Goal: Communication & Community: Answer question/provide support

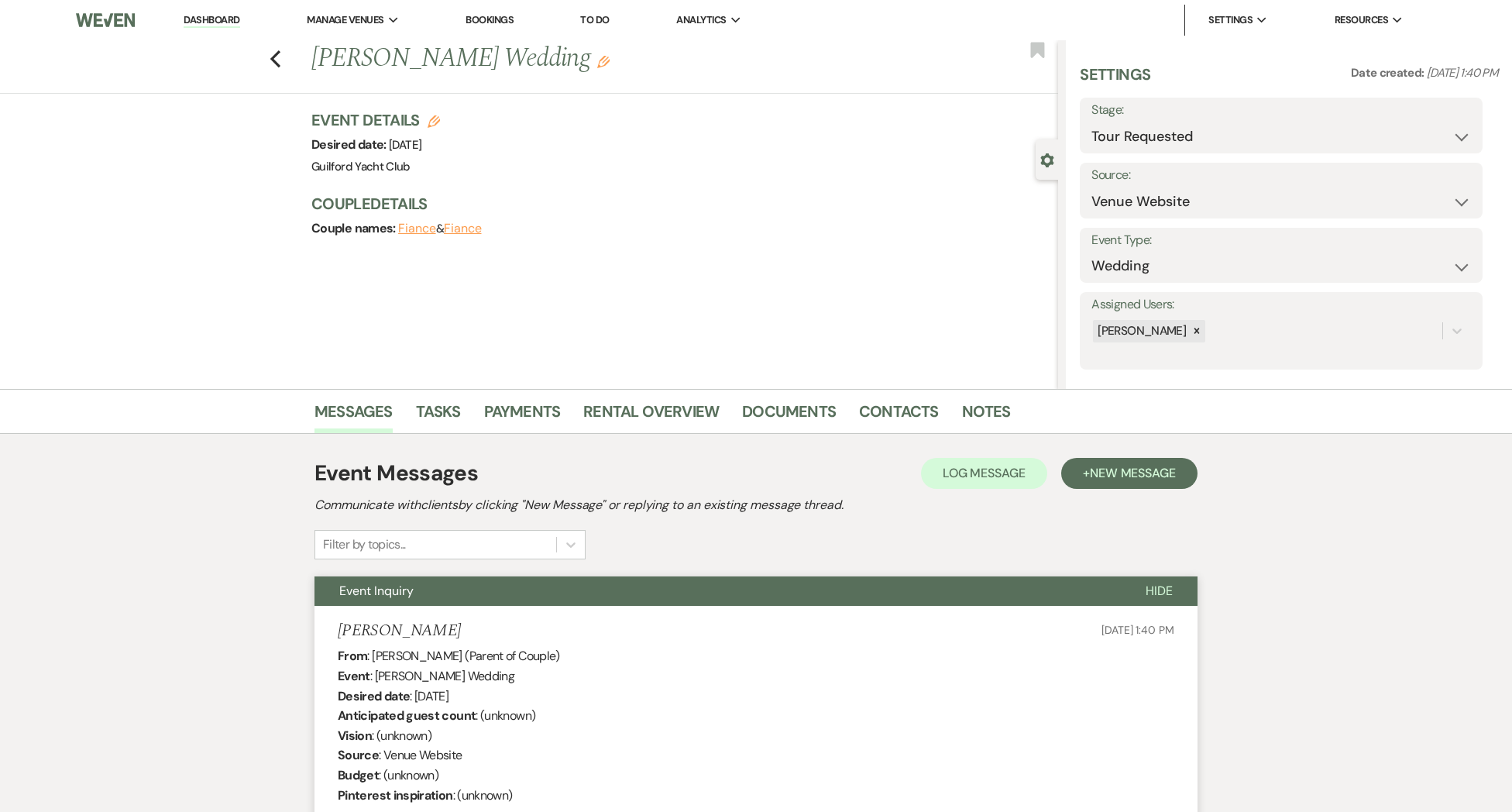
select select "2"
select select "5"
click at [275, 65] on icon "Previous" at bounding box center [275, 58] width 11 height 19
select select "2"
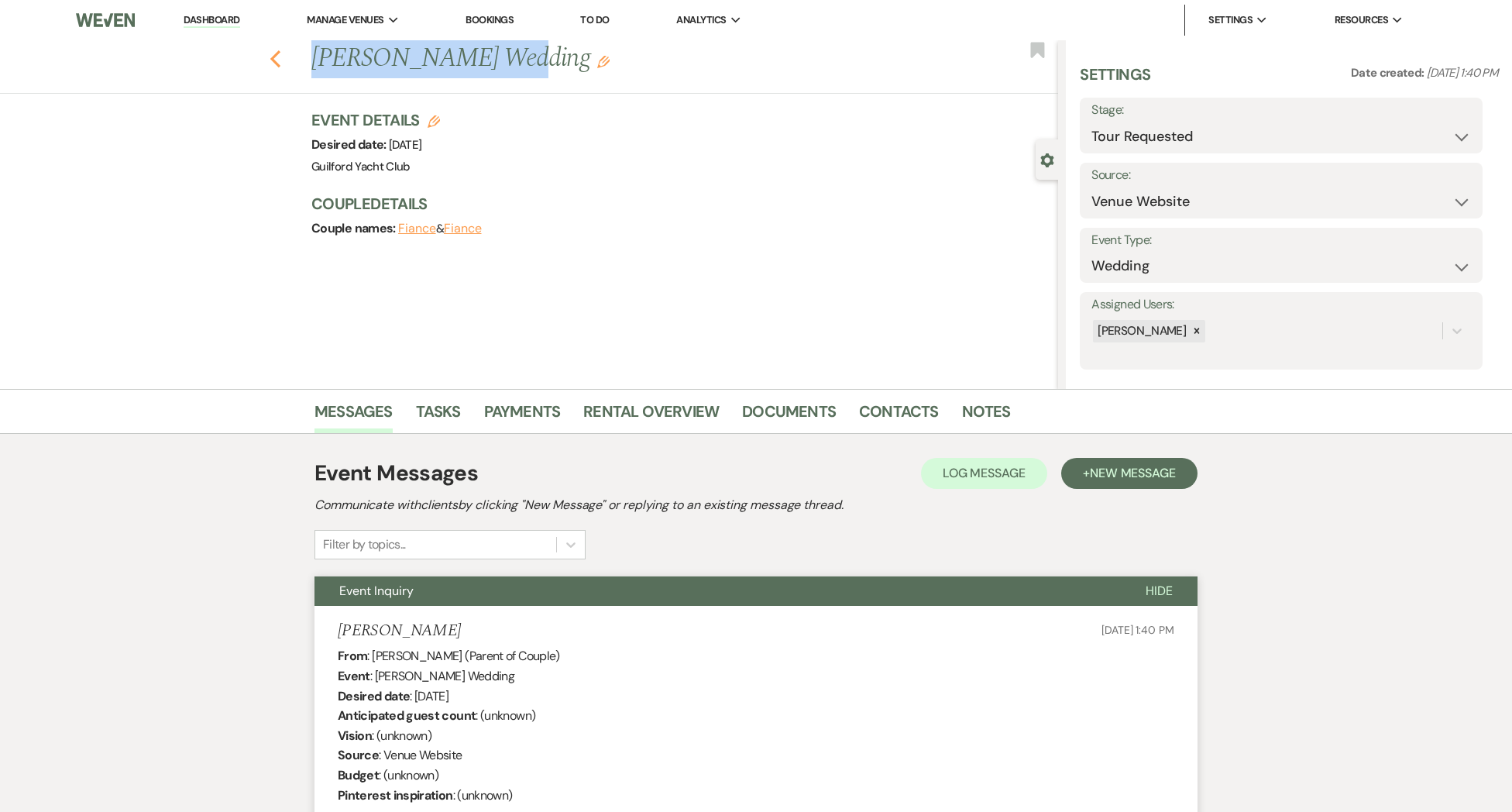
select select "2"
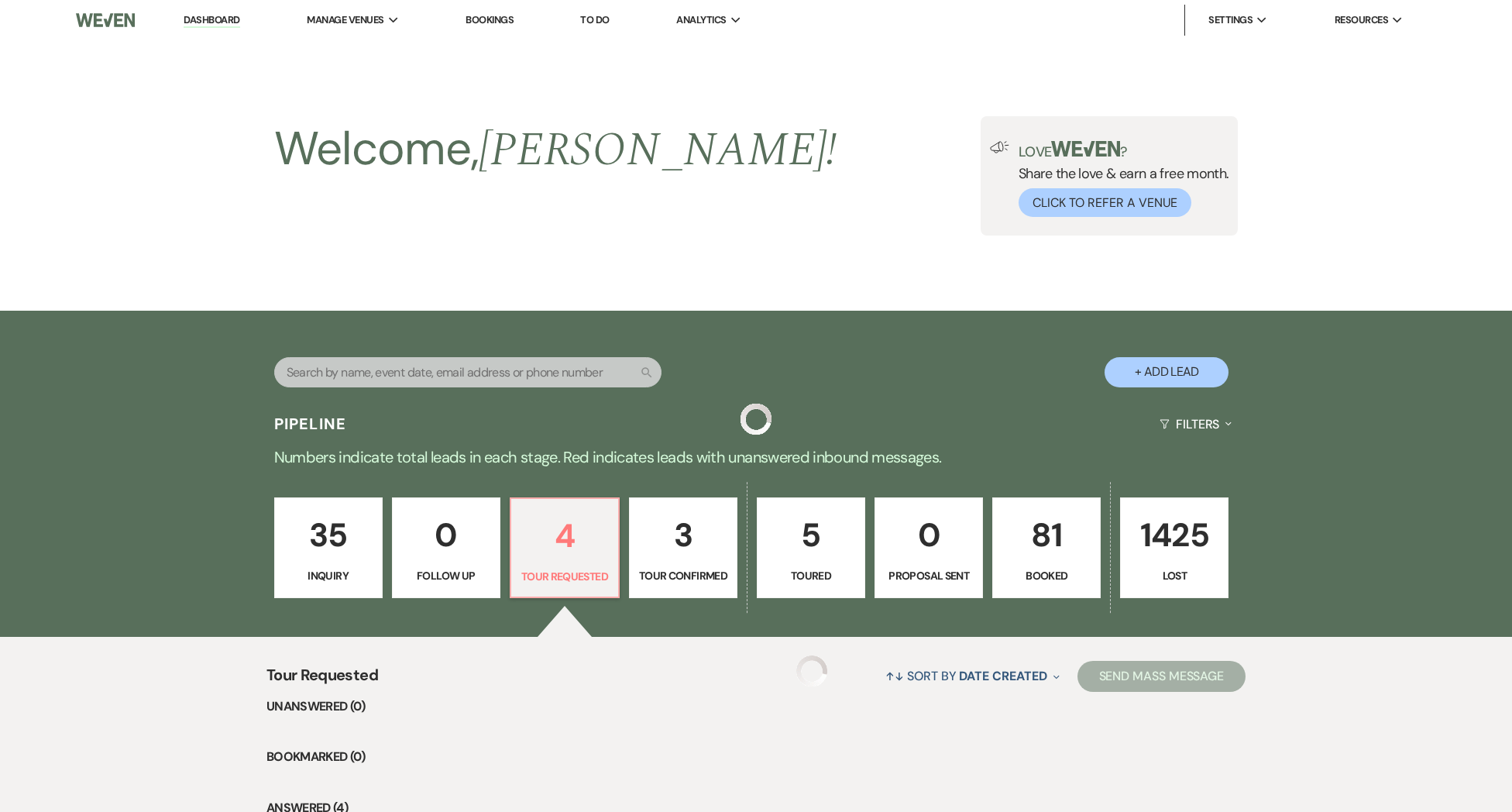
scroll to position [313, 0]
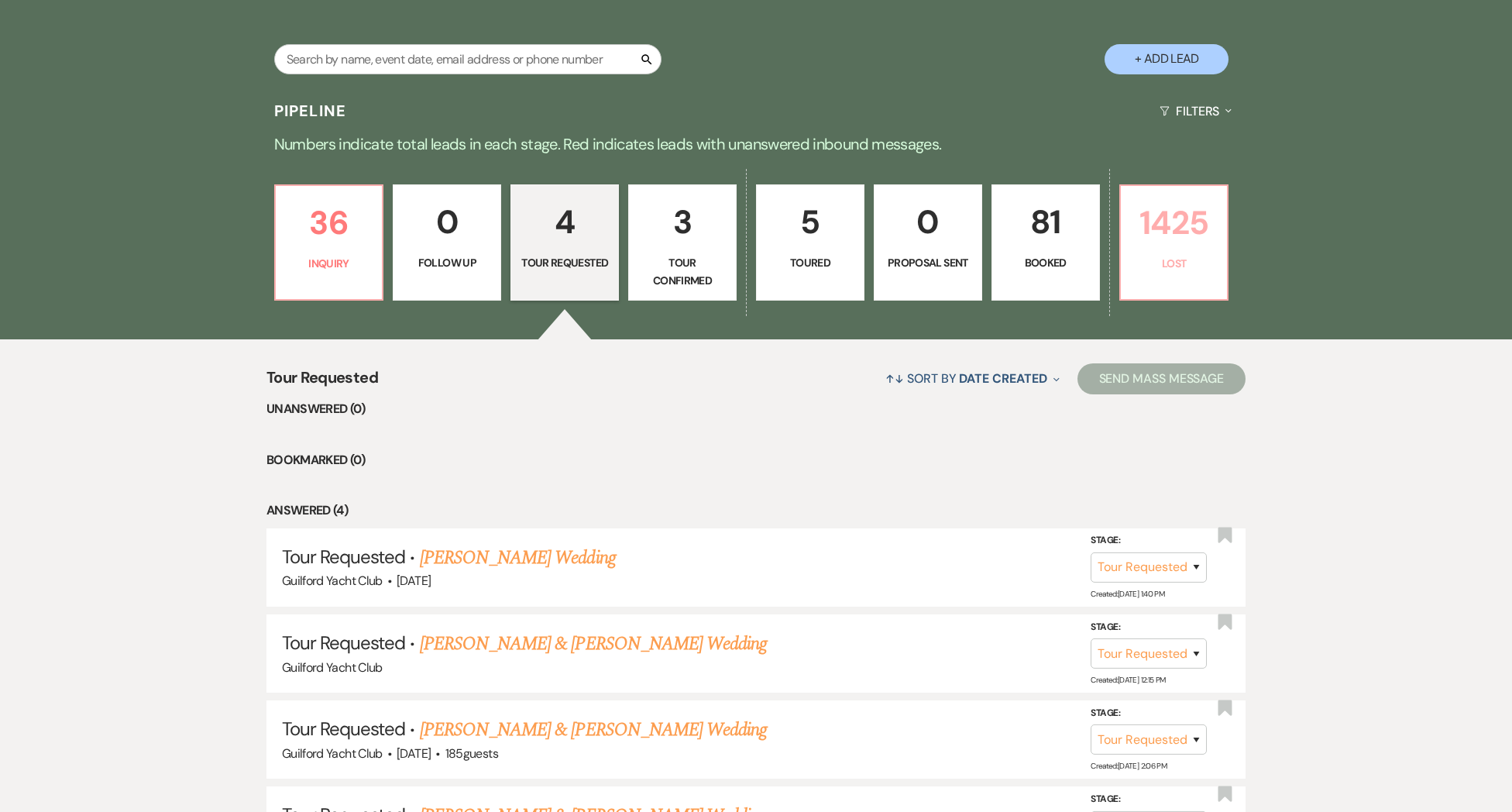
click at [1190, 242] on p "1425" at bounding box center [1174, 223] width 89 height 52
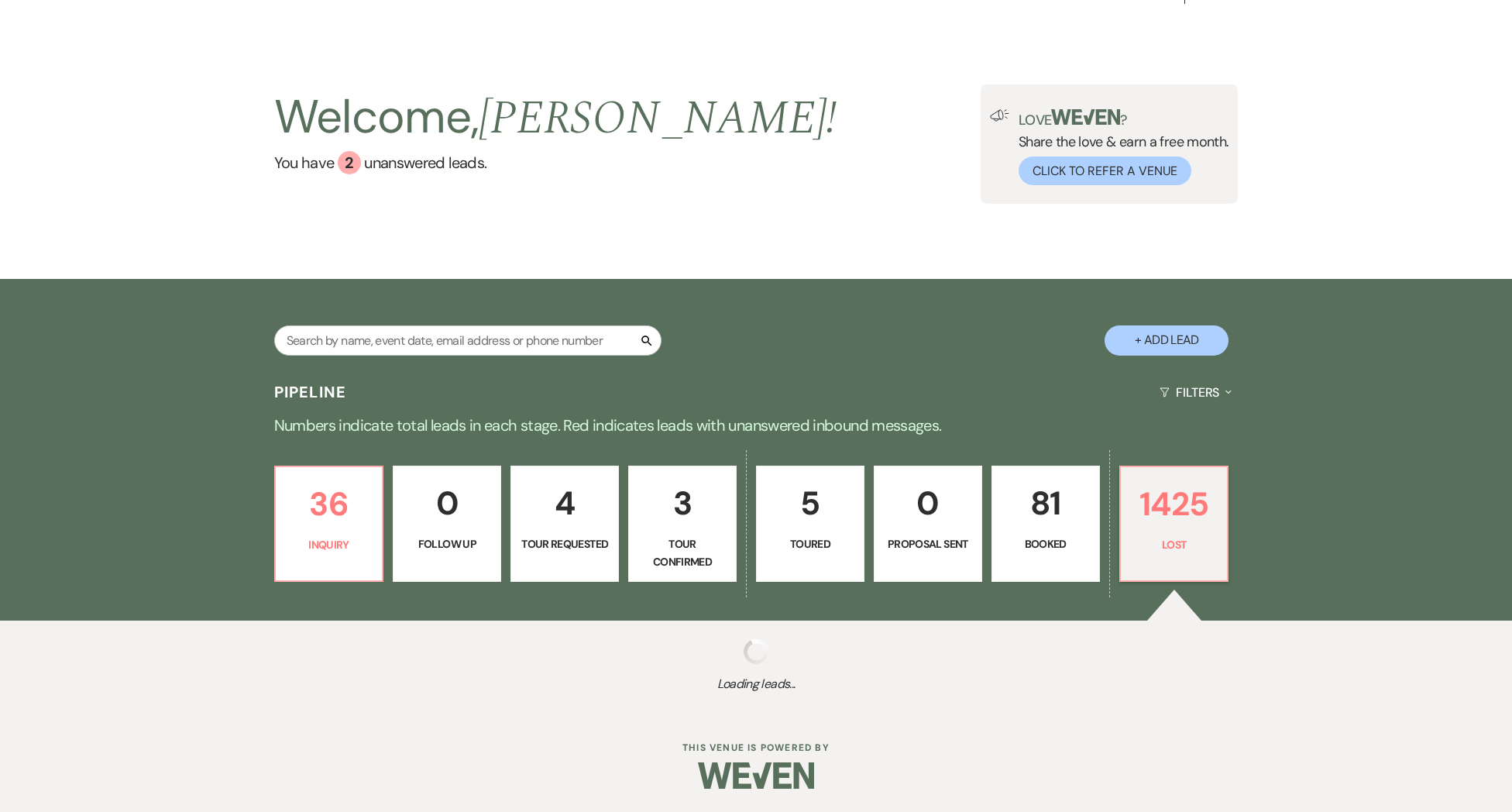
select select "8"
select select "10"
select select "8"
select select "7"
select select "8"
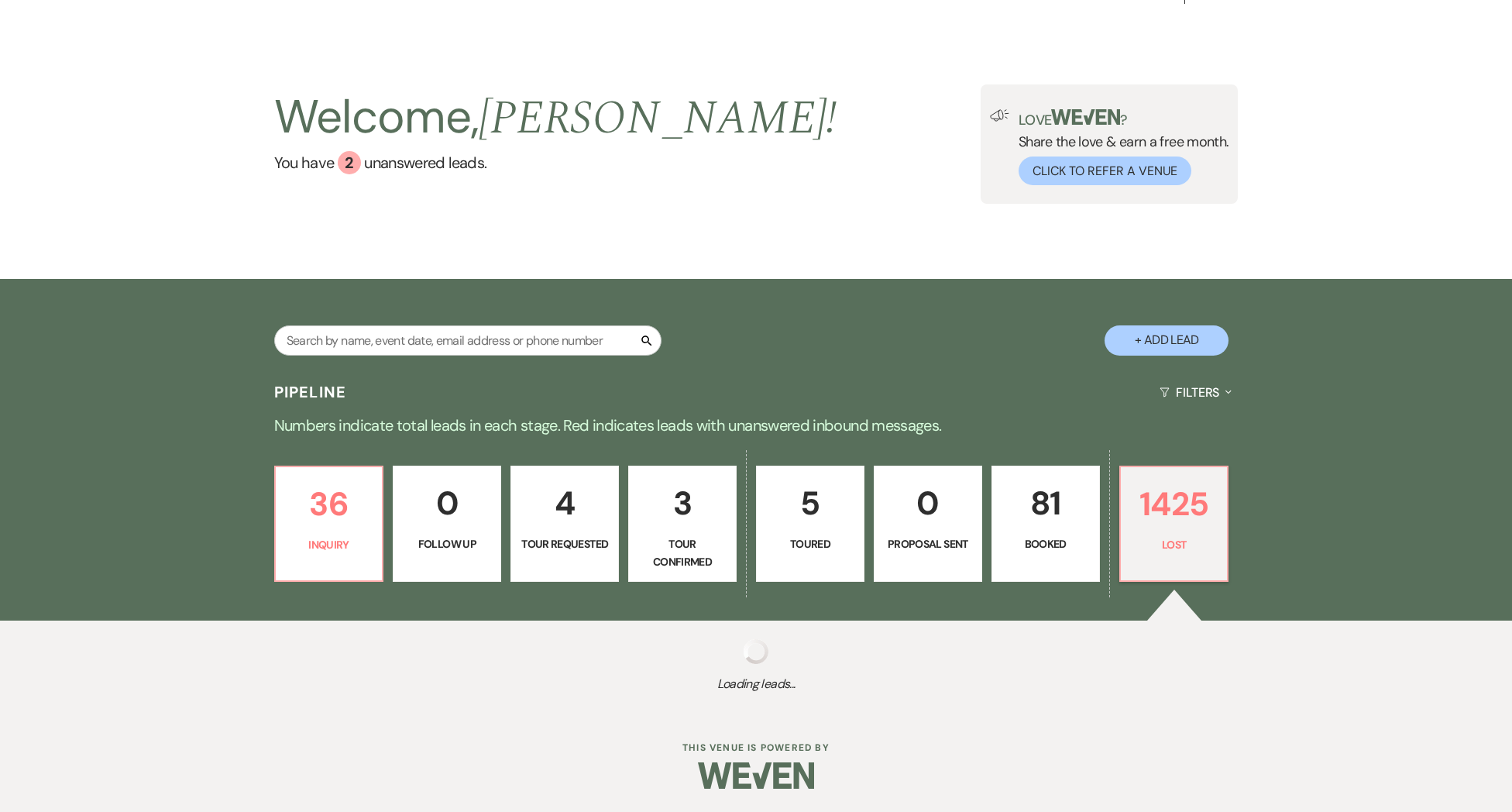
select select "7"
select select "8"
select select "7"
select select "8"
select select "5"
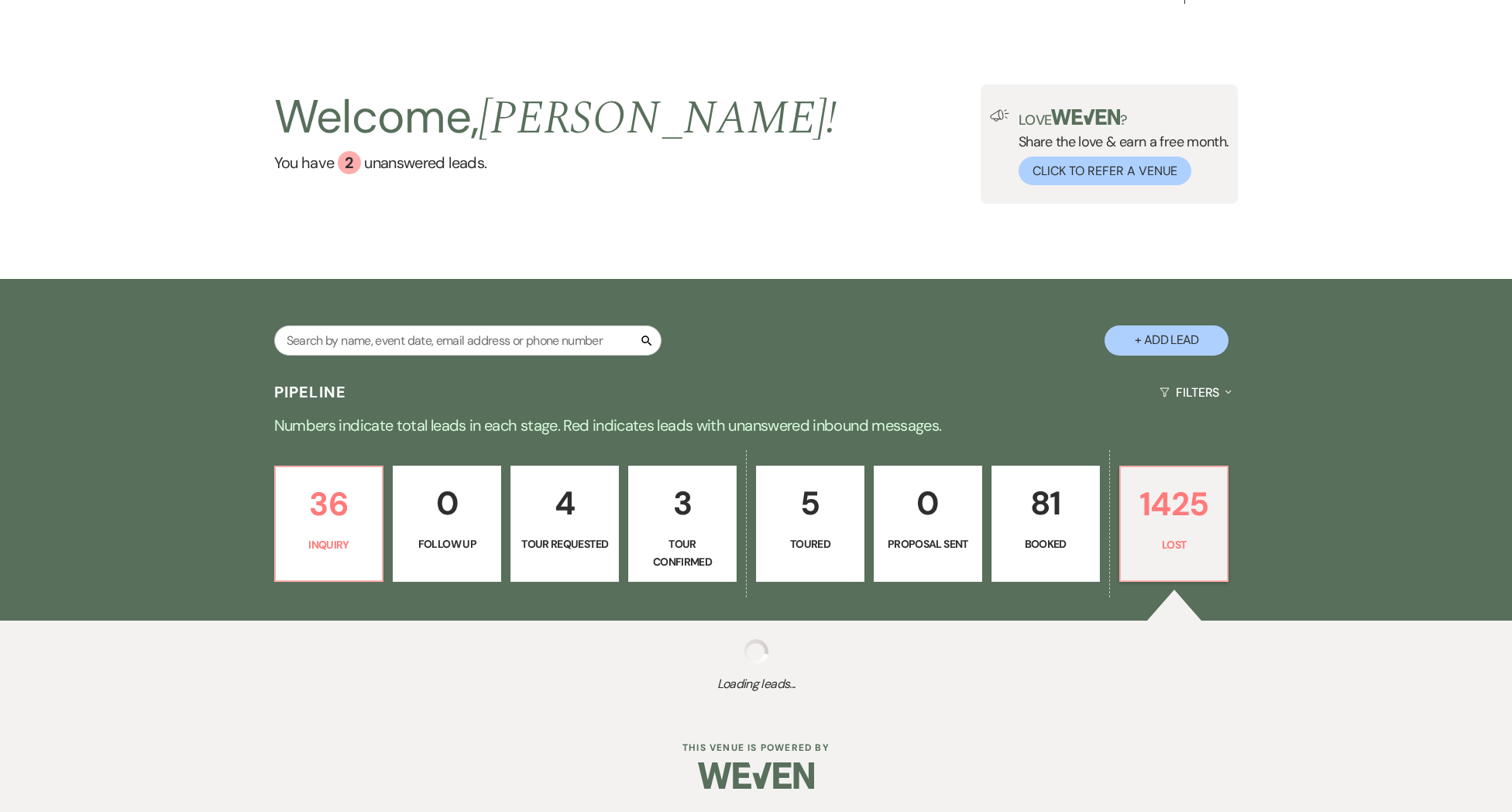
select select "8"
select select "11"
select select "8"
select select "5"
select select "8"
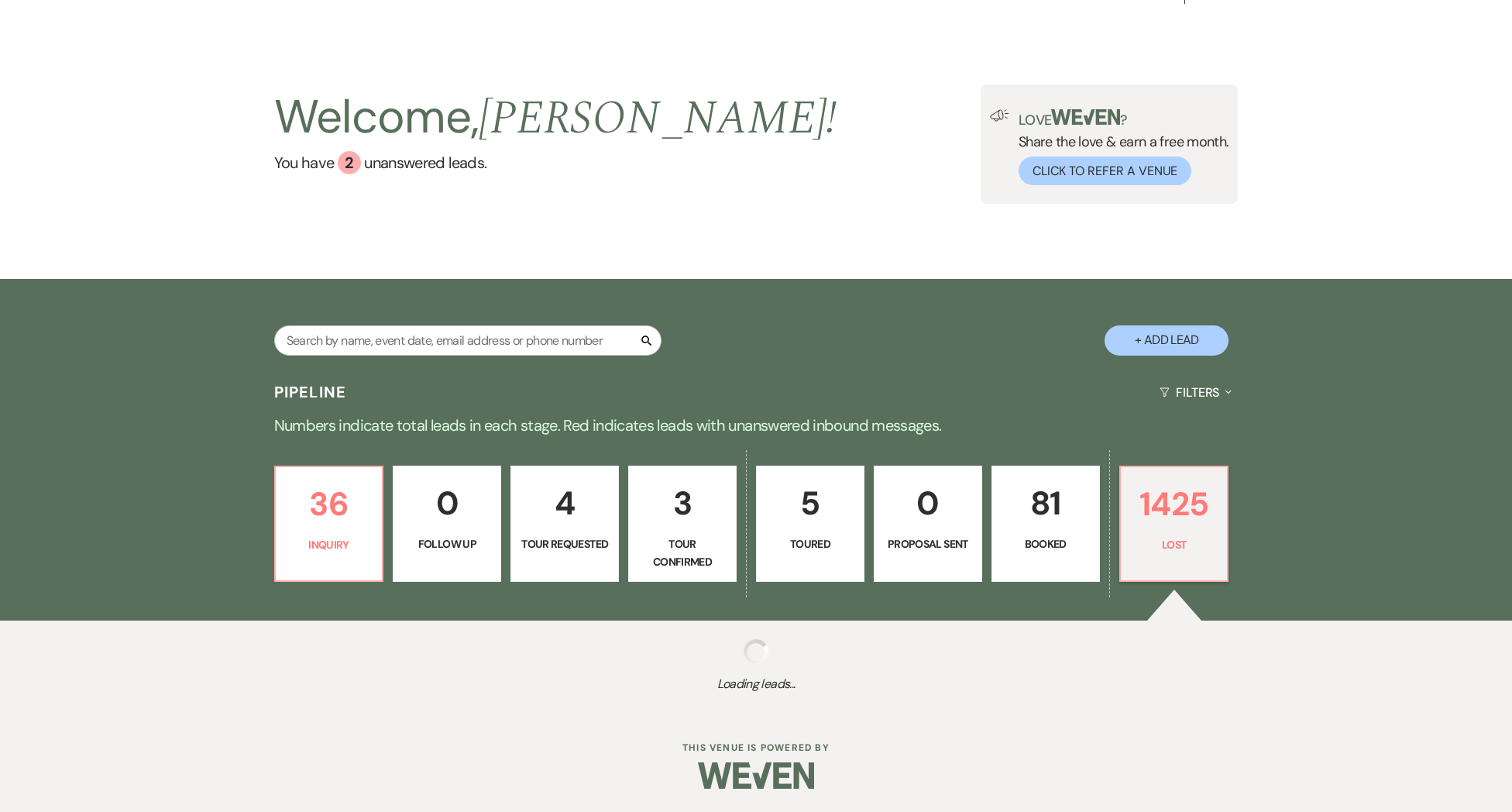
select select "5"
select select "8"
select select "5"
select select "8"
select select "6"
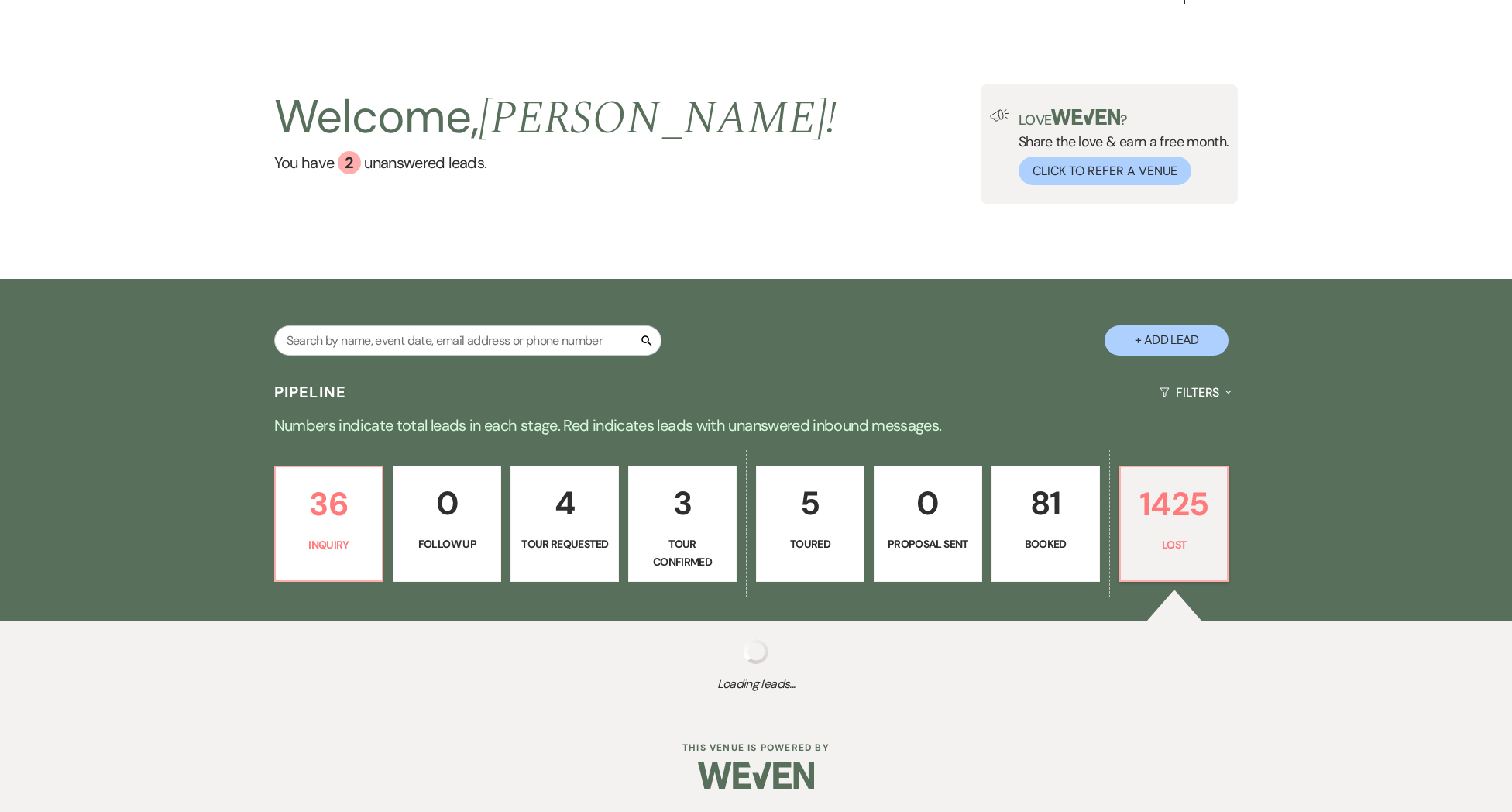
select select "8"
select select "5"
select select "8"
select select "5"
select select "8"
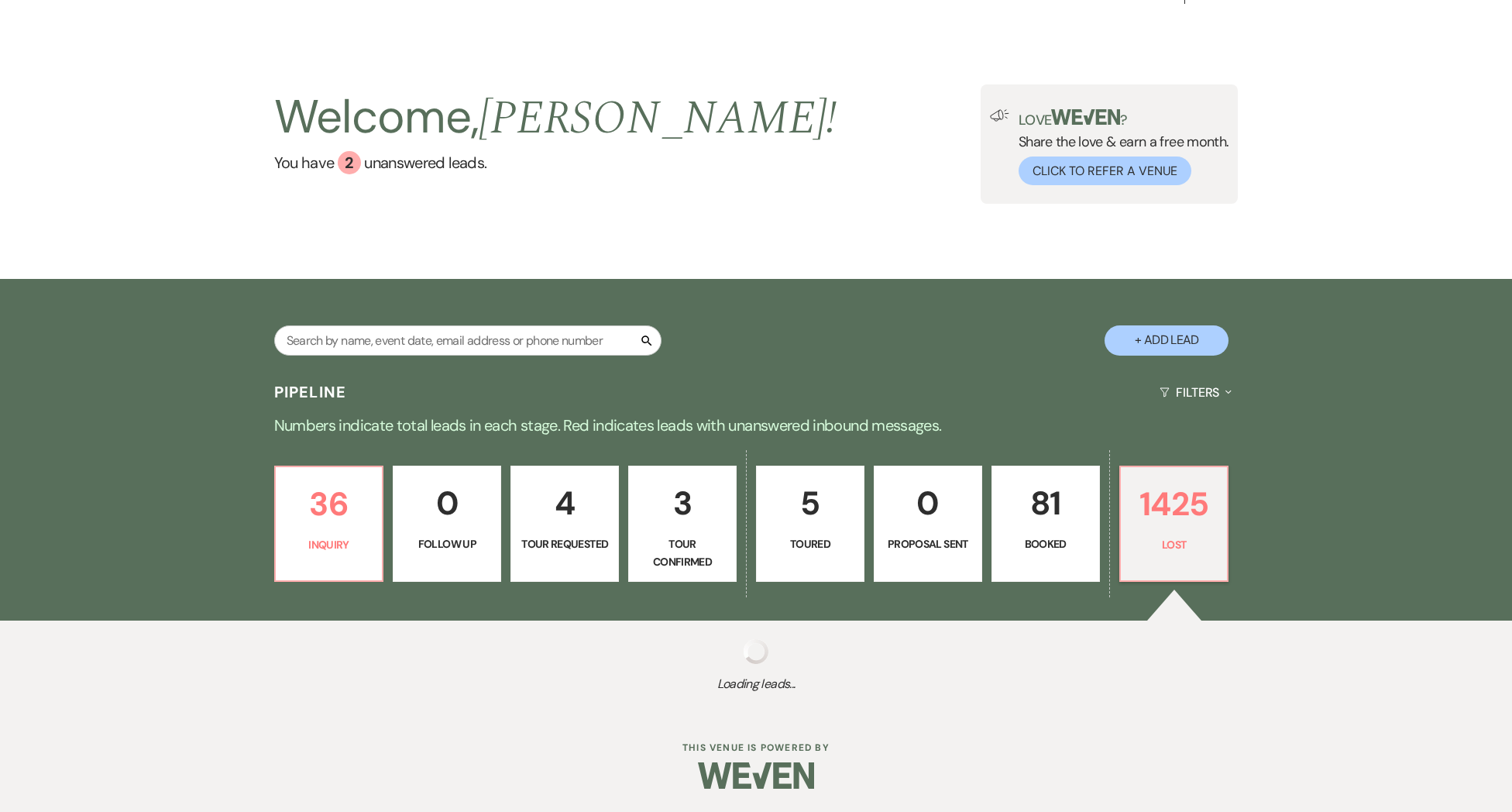
select select "5"
select select "8"
select select "6"
select select "8"
select select "5"
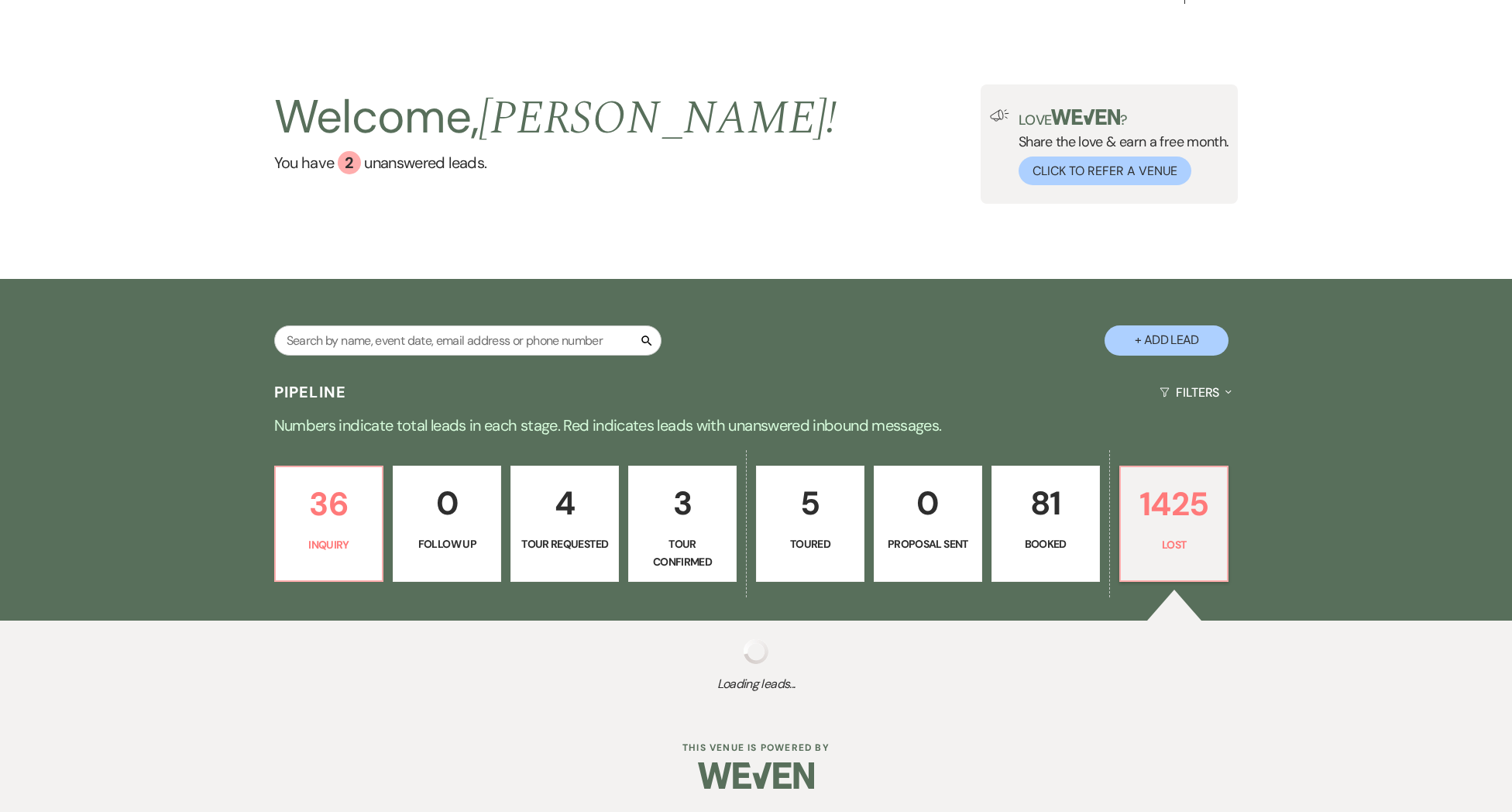
select select "8"
select select "5"
select select "8"
select select "6"
select select "8"
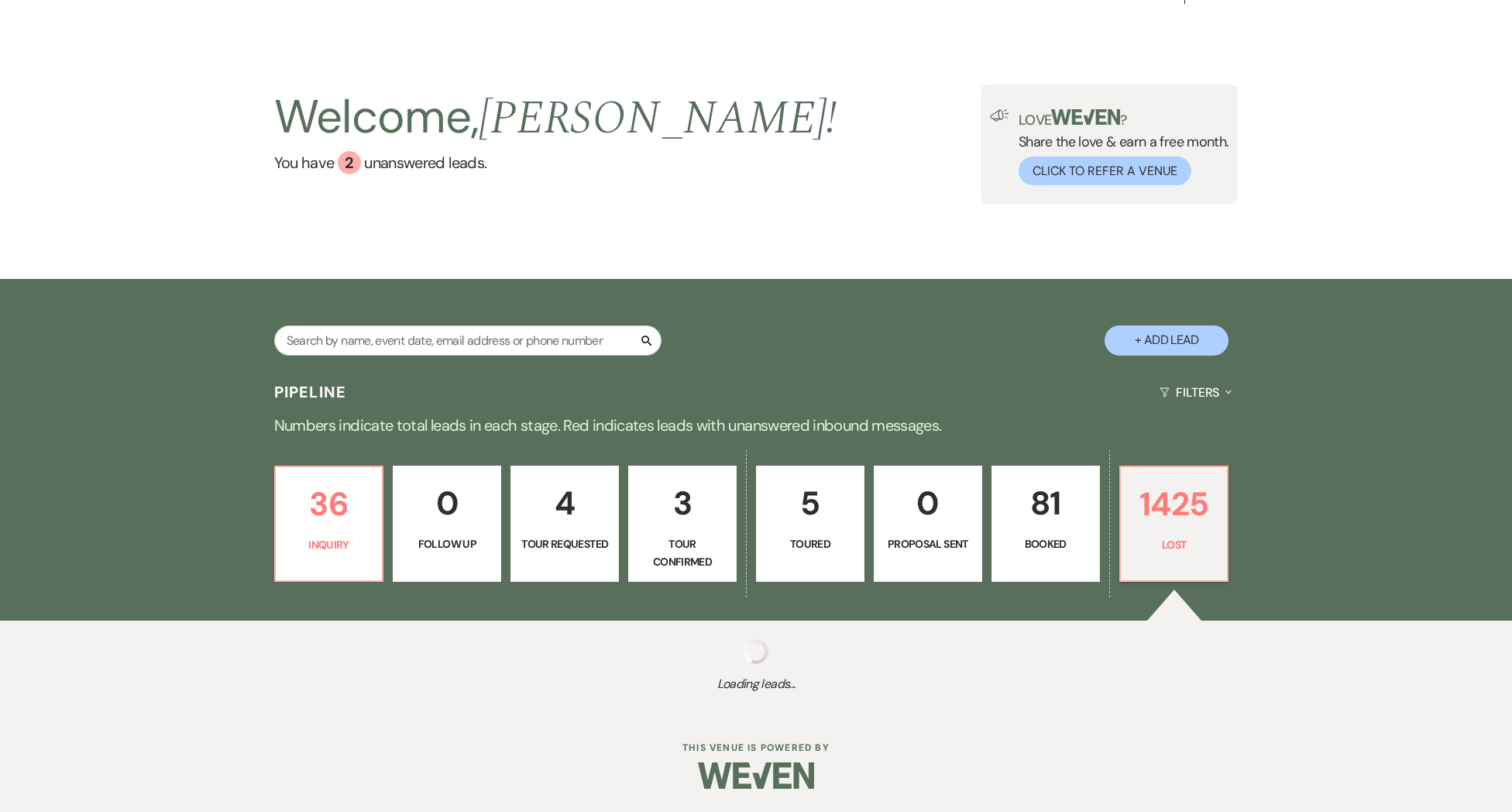
select select "5"
select select "8"
select select "5"
select select "8"
select select "5"
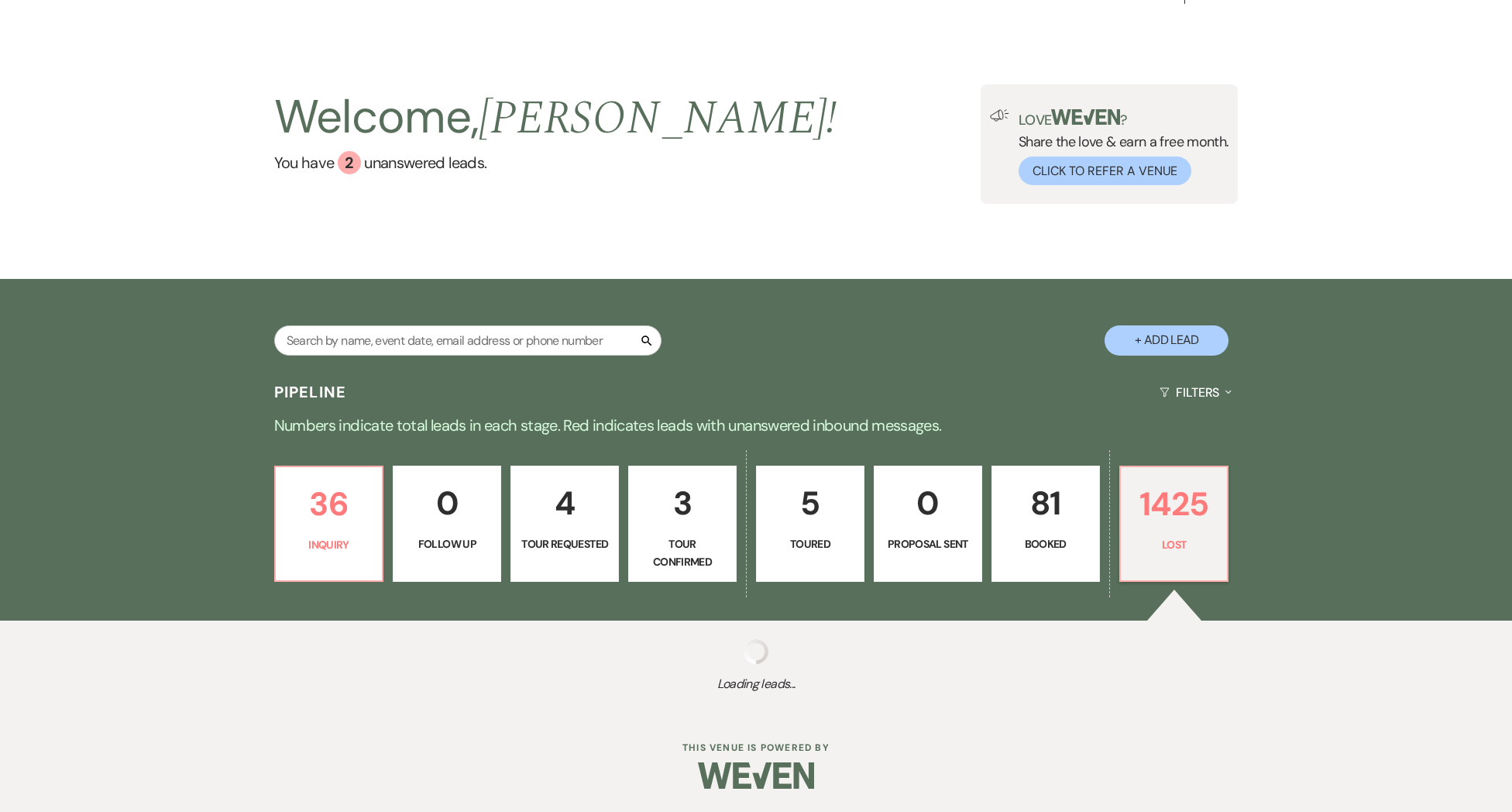
select select "8"
select select "5"
select select "8"
select select "5"
select select "8"
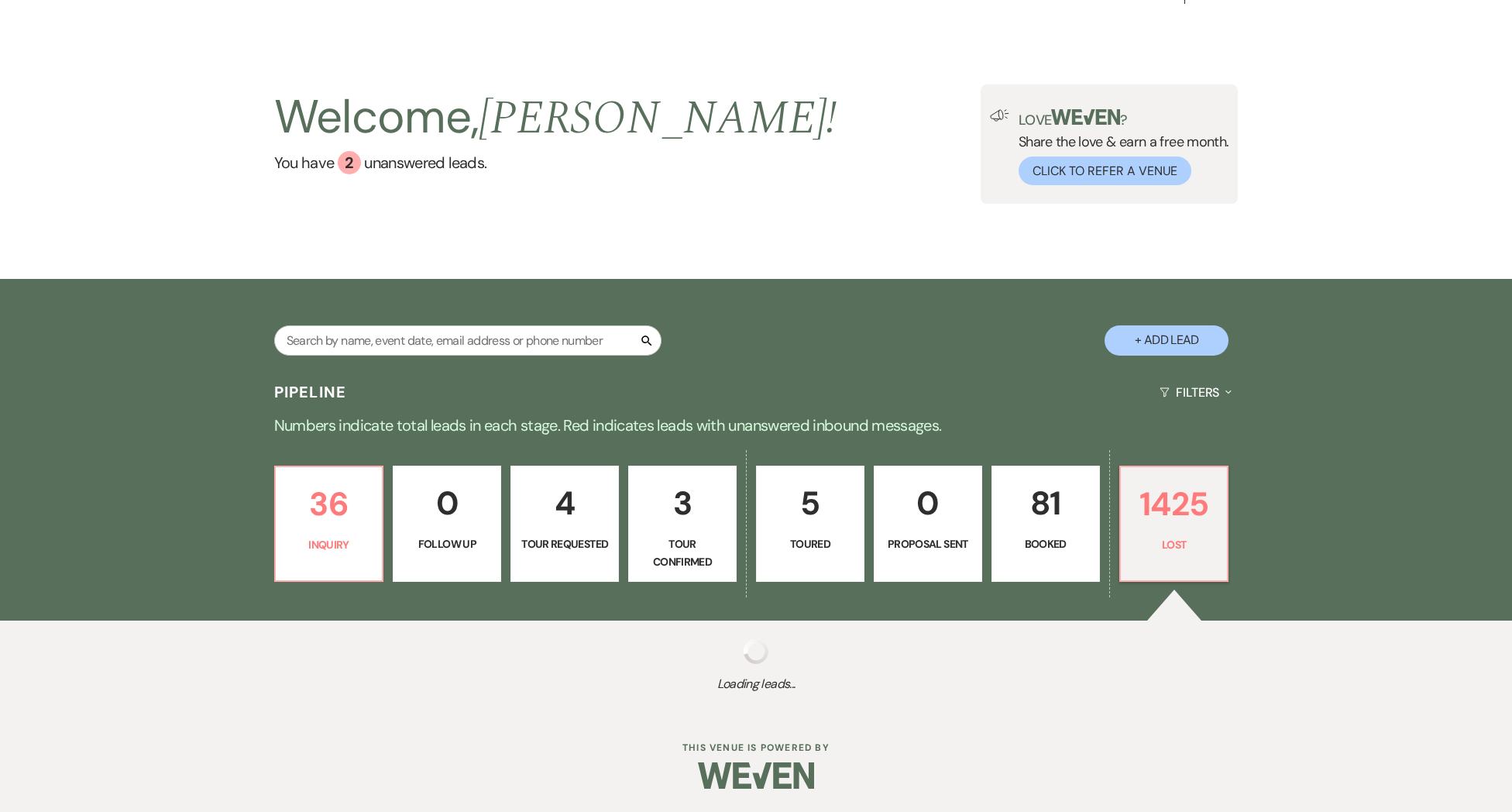
select select "5"
select select "8"
select select "5"
select select "8"
select select "5"
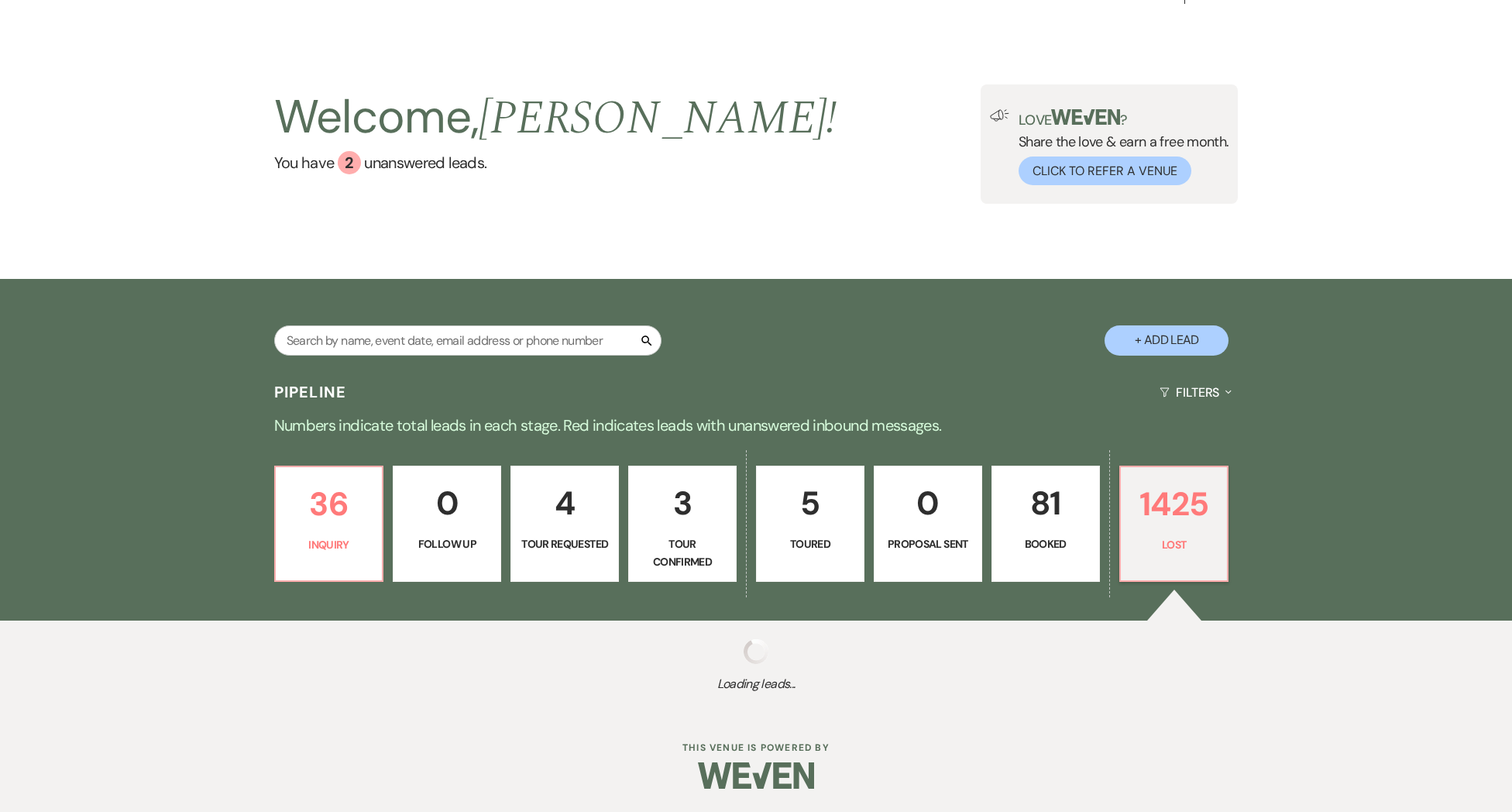
select select "8"
select select "5"
select select "8"
select select "5"
select select "8"
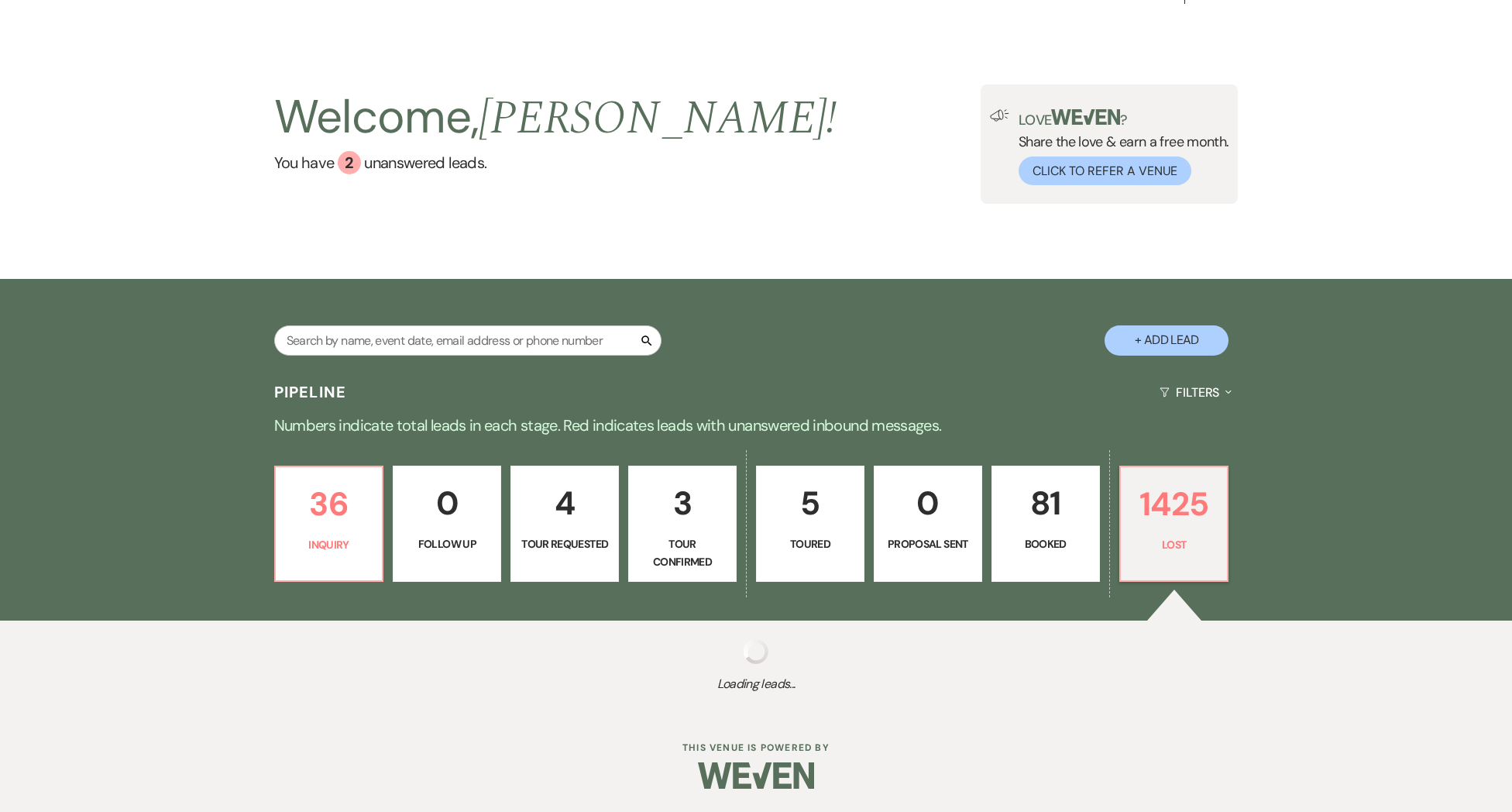
select select "5"
select select "8"
select select "5"
select select "8"
select select "5"
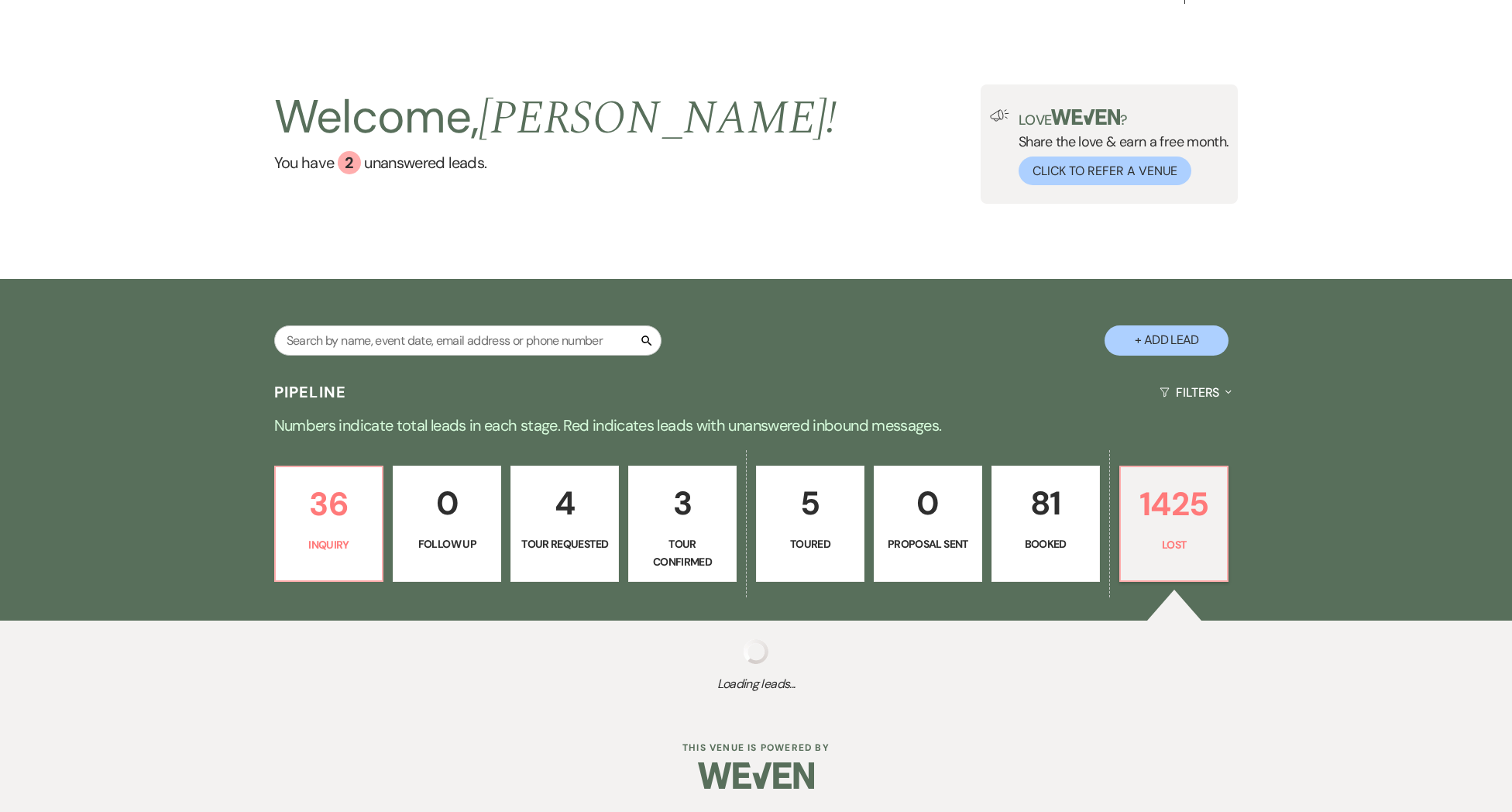
select select "8"
select select "5"
select select "8"
select select "5"
select select "8"
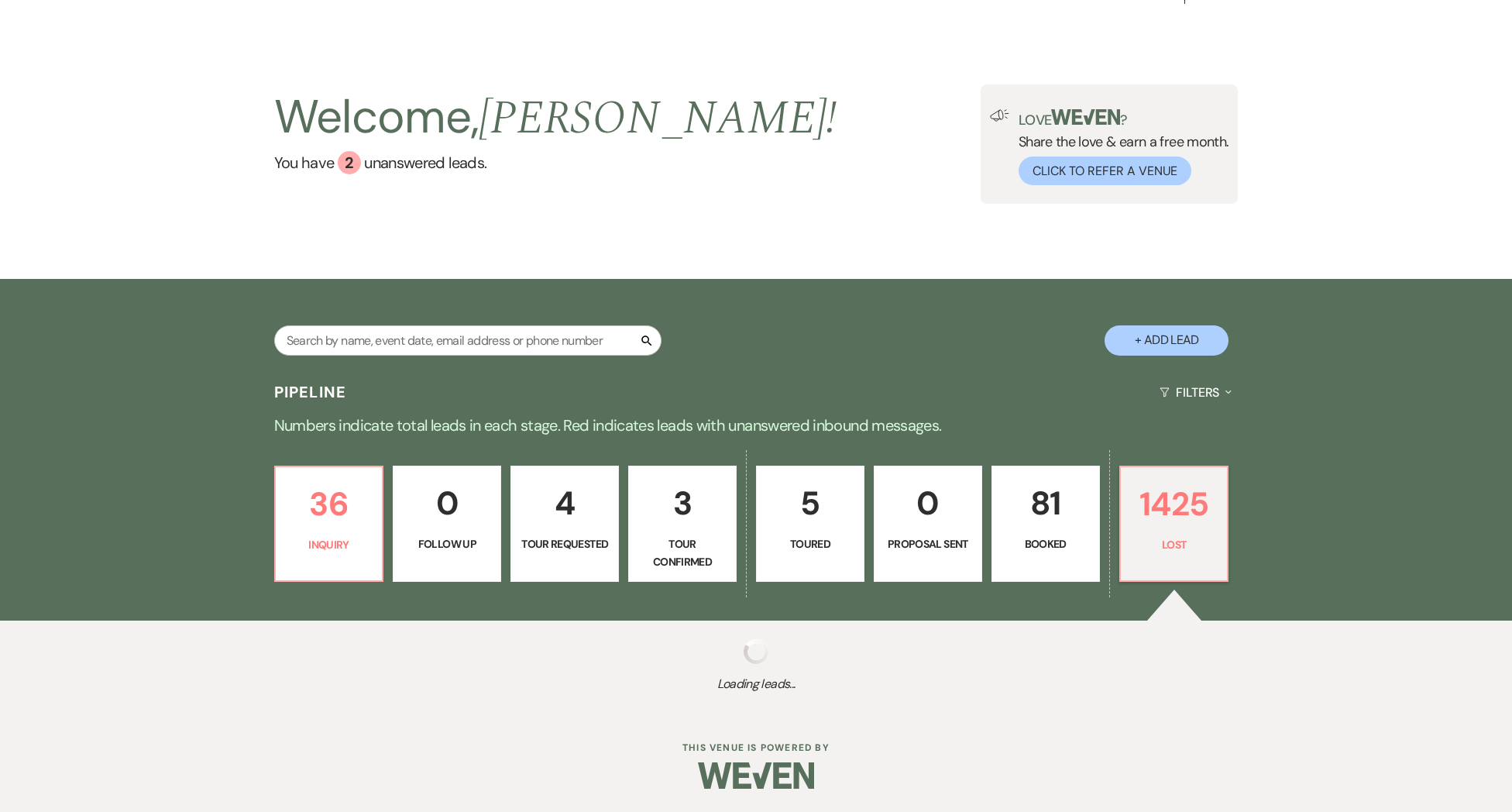
select select "5"
select select "8"
select select "5"
select select "8"
select select "6"
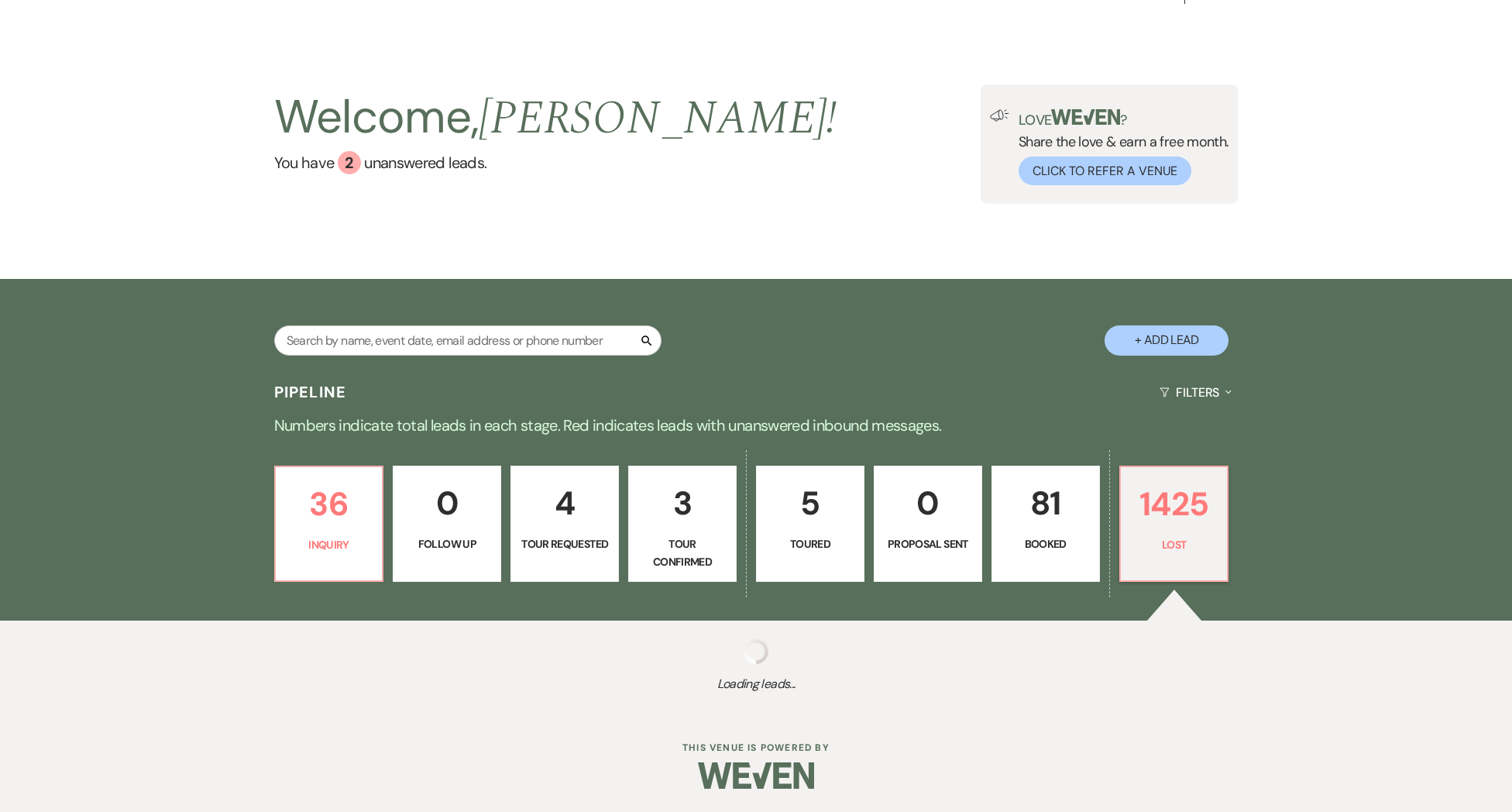
select select "8"
select select "5"
select select "8"
select select "5"
select select "8"
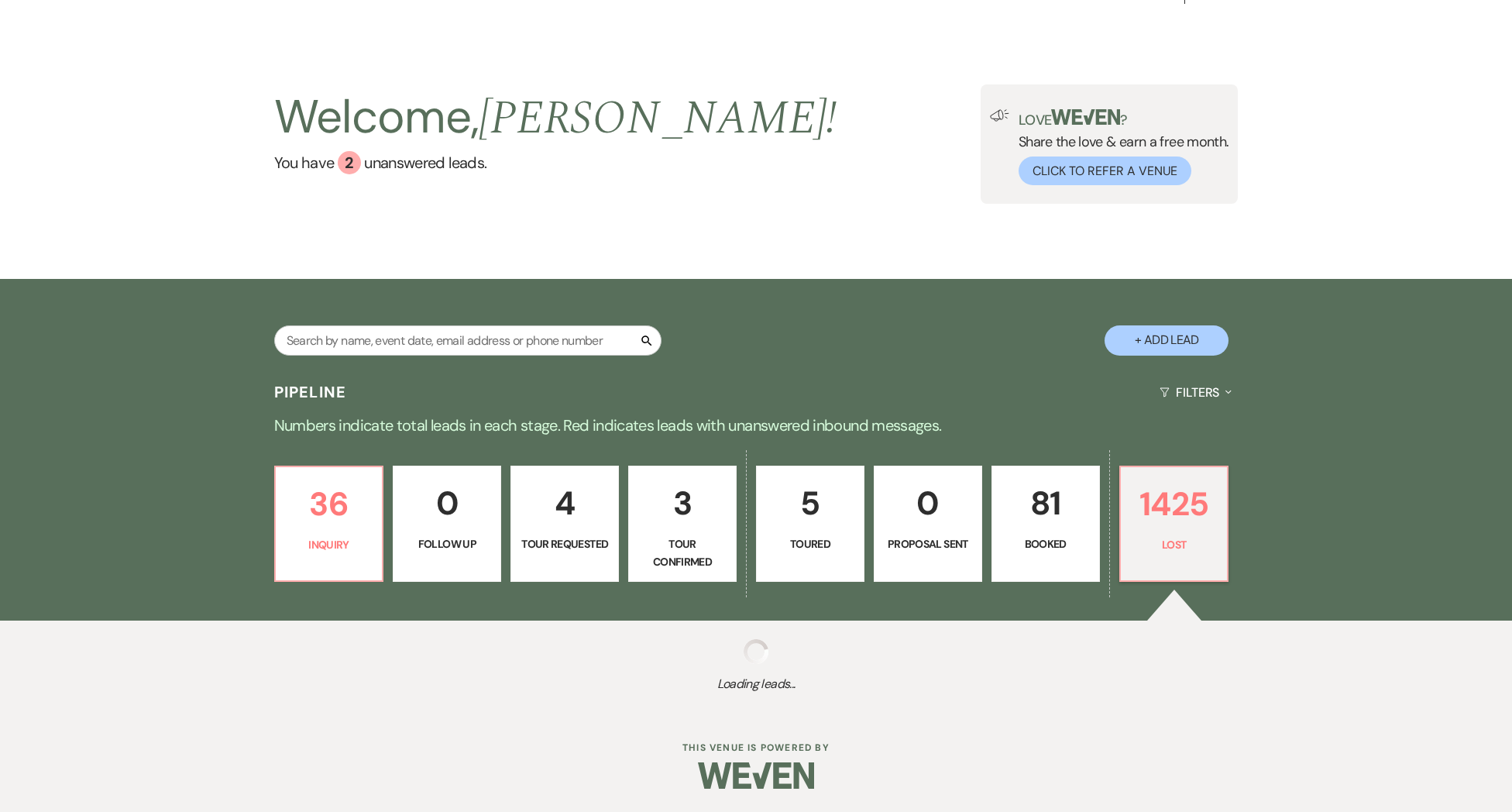
select select "5"
select select "8"
select select "5"
select select "8"
select select "5"
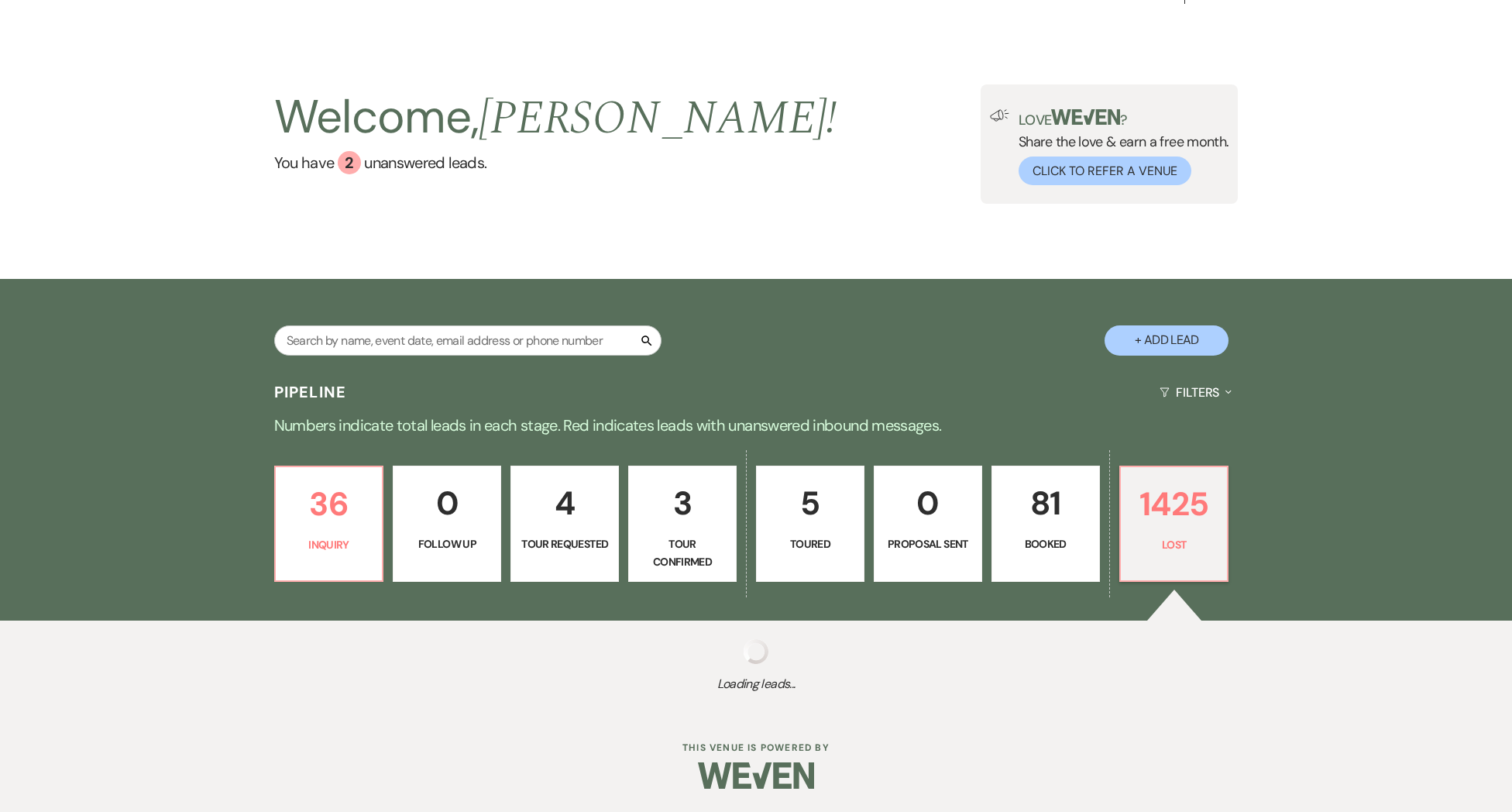
select select "8"
select select "5"
select select "8"
select select "5"
select select "8"
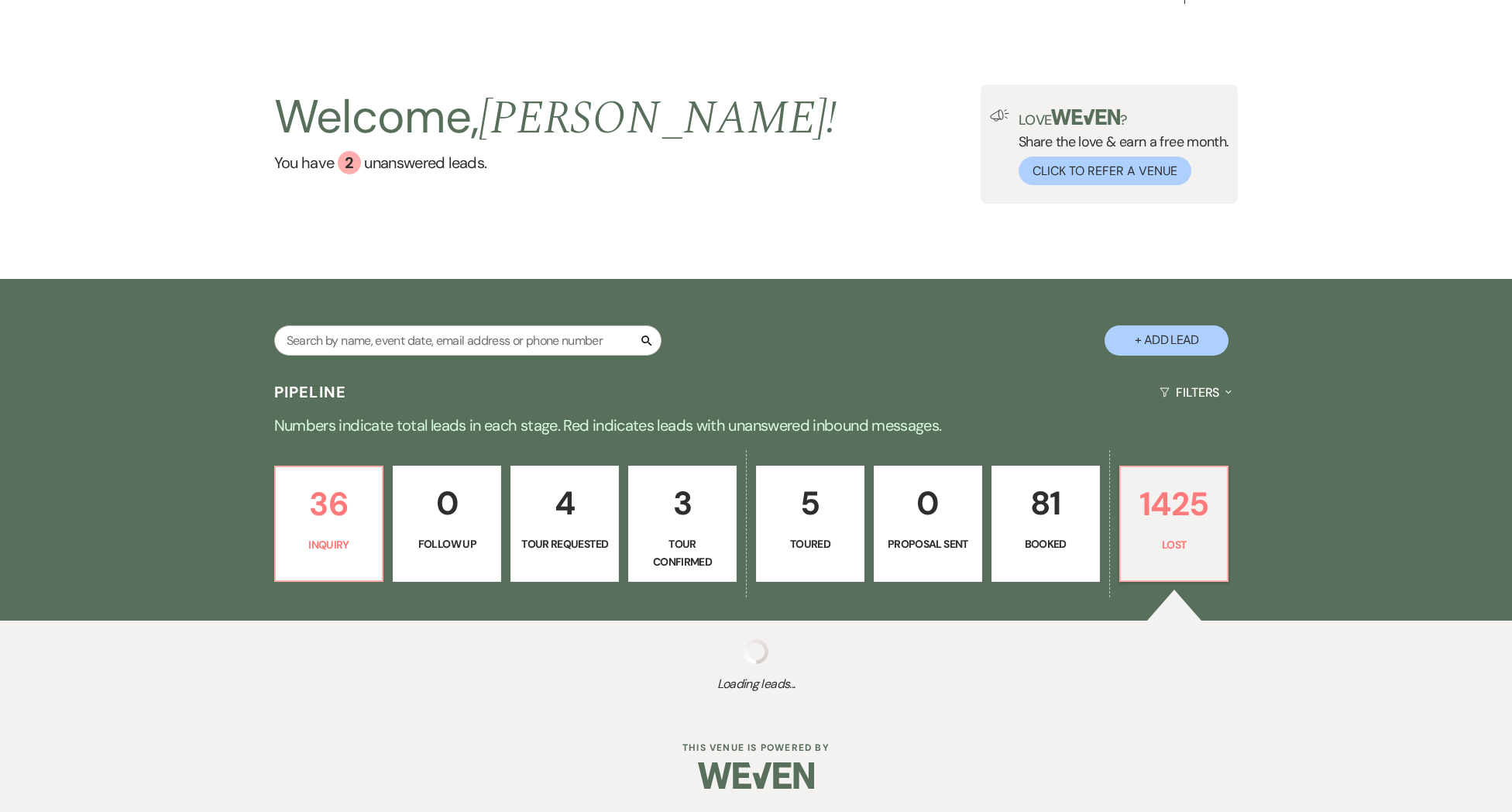
select select "5"
select select "8"
select select "5"
select select "8"
select select "10"
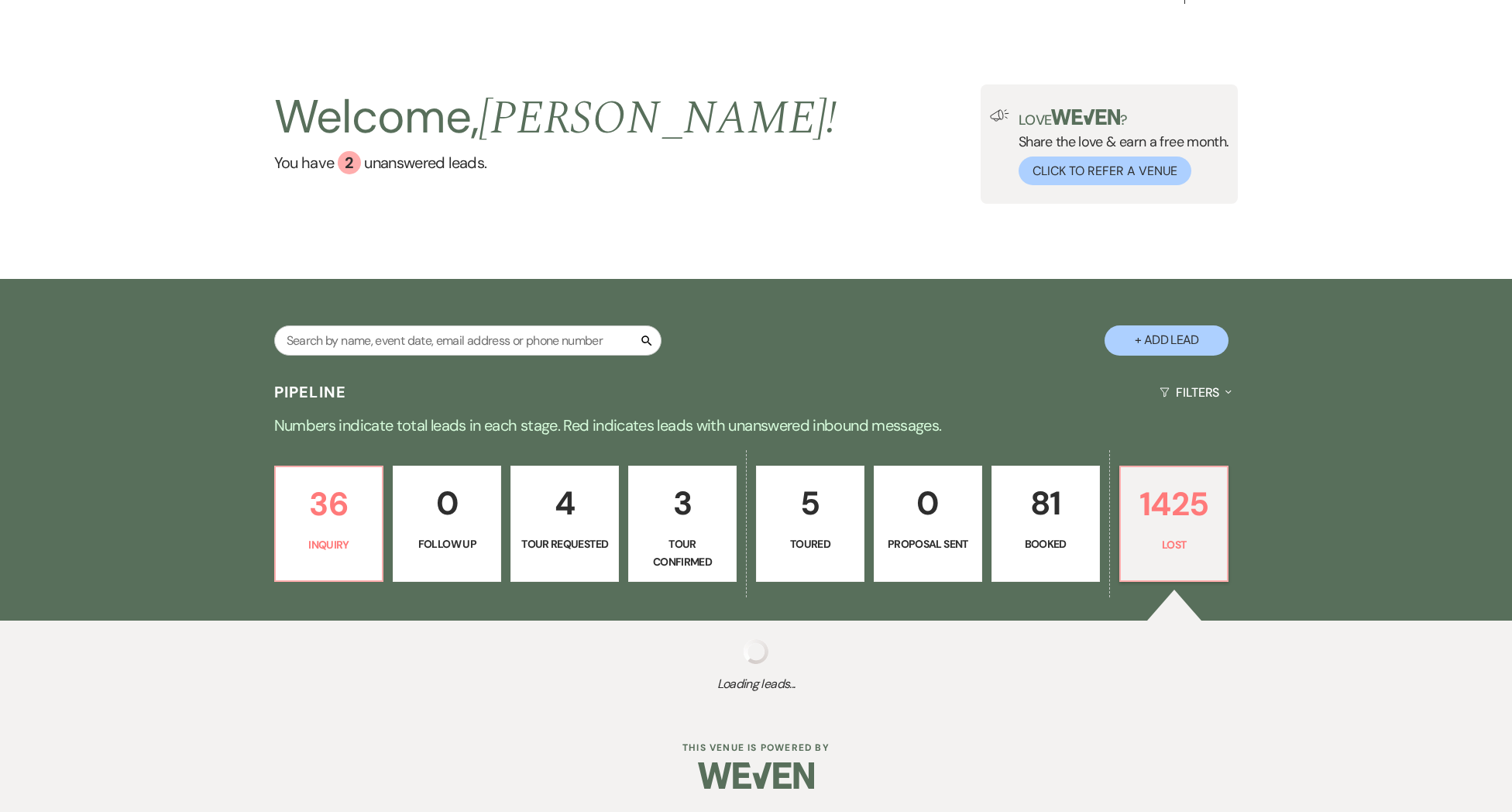
select select "8"
select select "5"
select select "8"
select select "5"
select select "8"
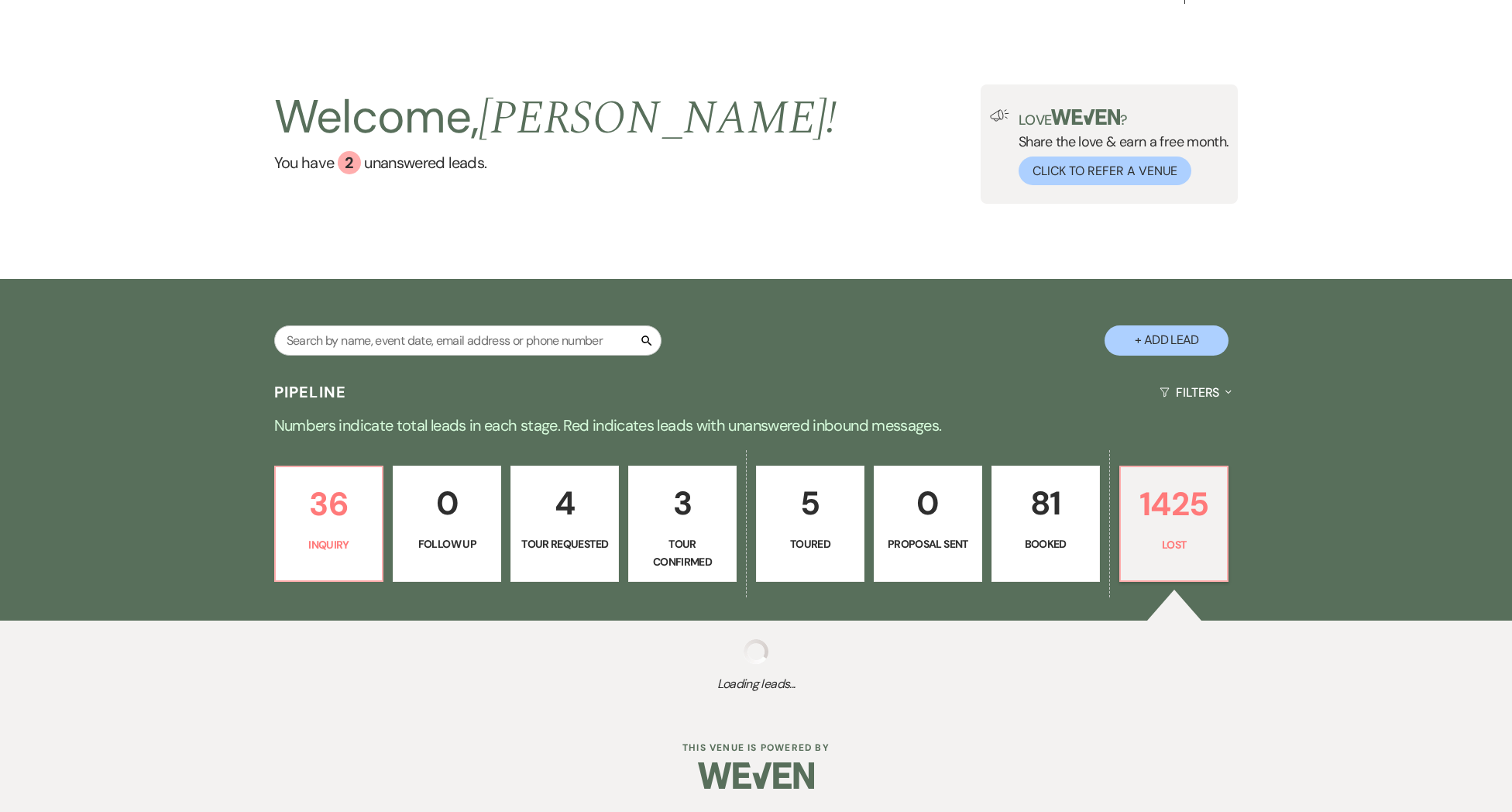
select select "5"
select select "8"
select select "5"
select select "8"
select select "5"
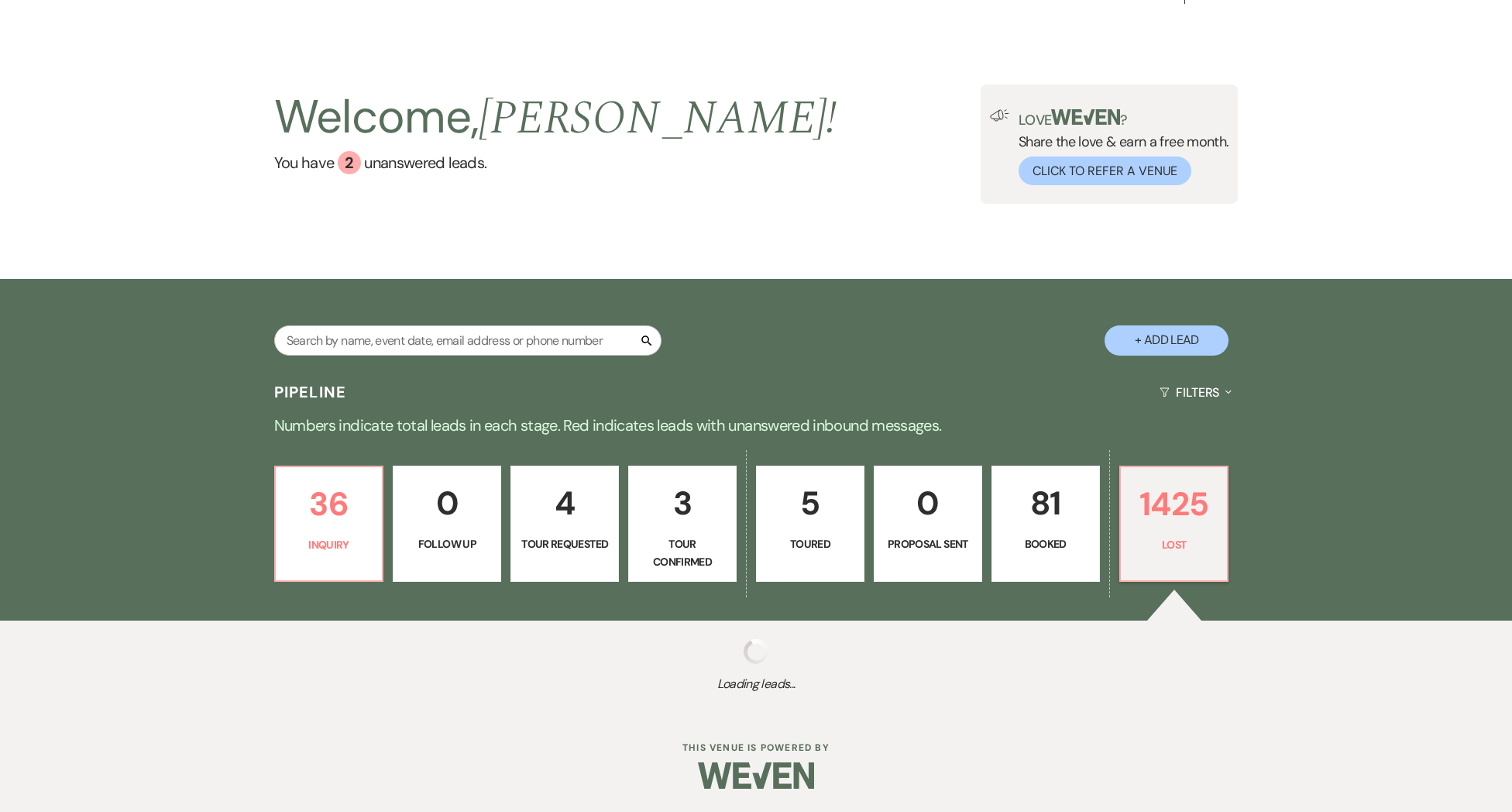
select select "8"
select select "5"
select select "8"
select select "9"
select select "8"
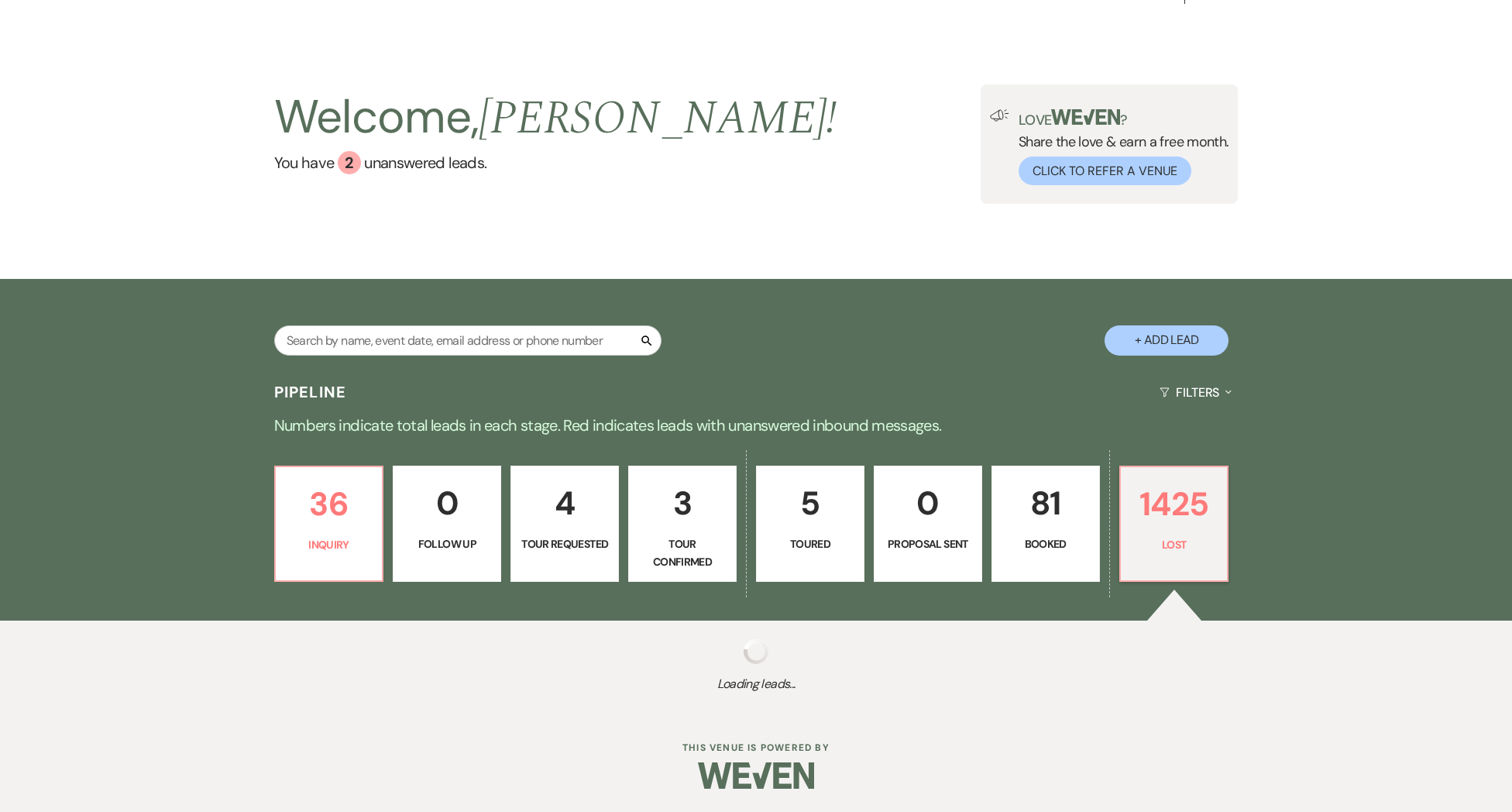
select select "5"
select select "8"
select select "5"
select select "8"
select select "5"
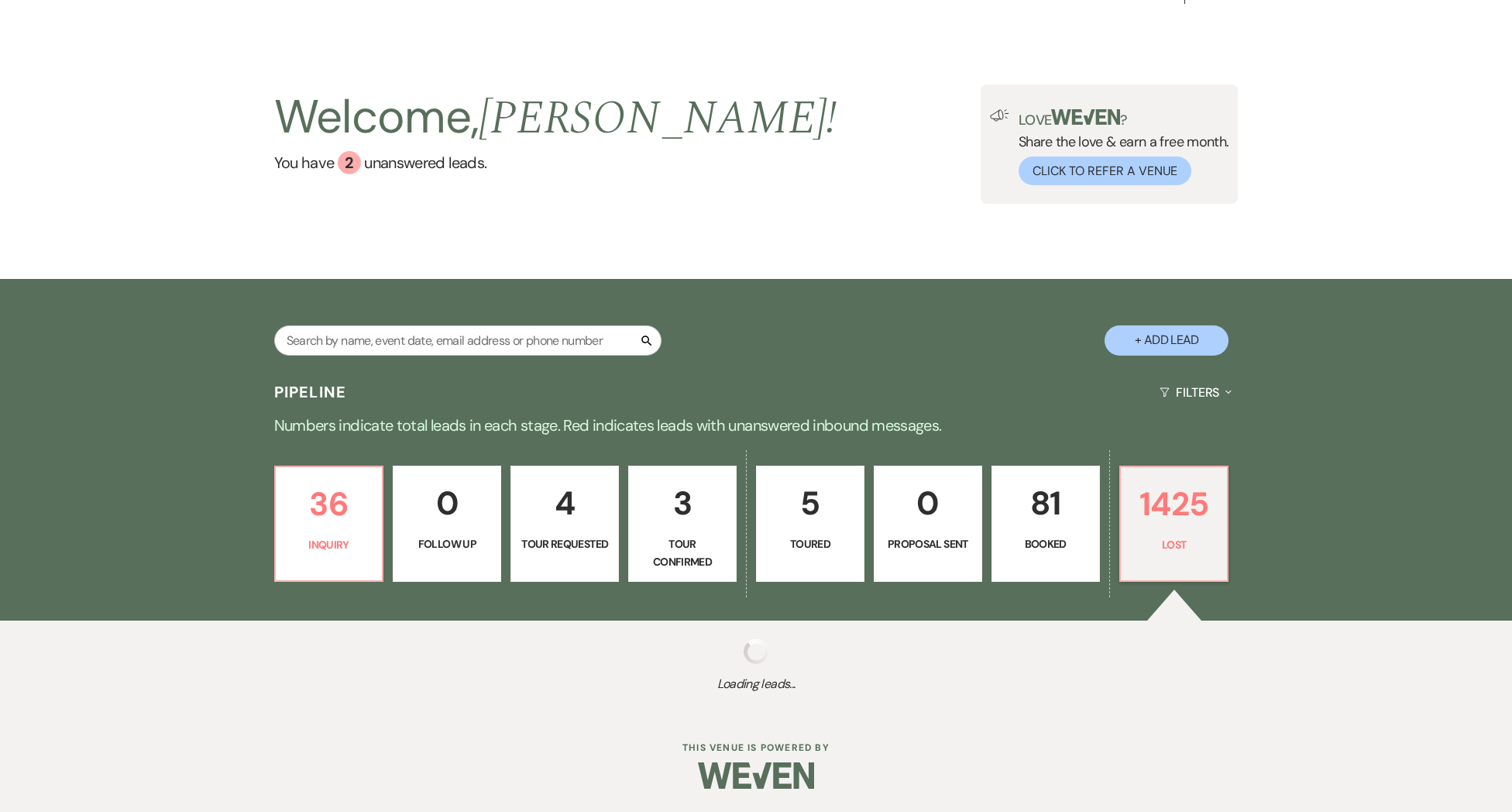
select select "8"
select select "5"
select select "8"
select select "5"
select select "8"
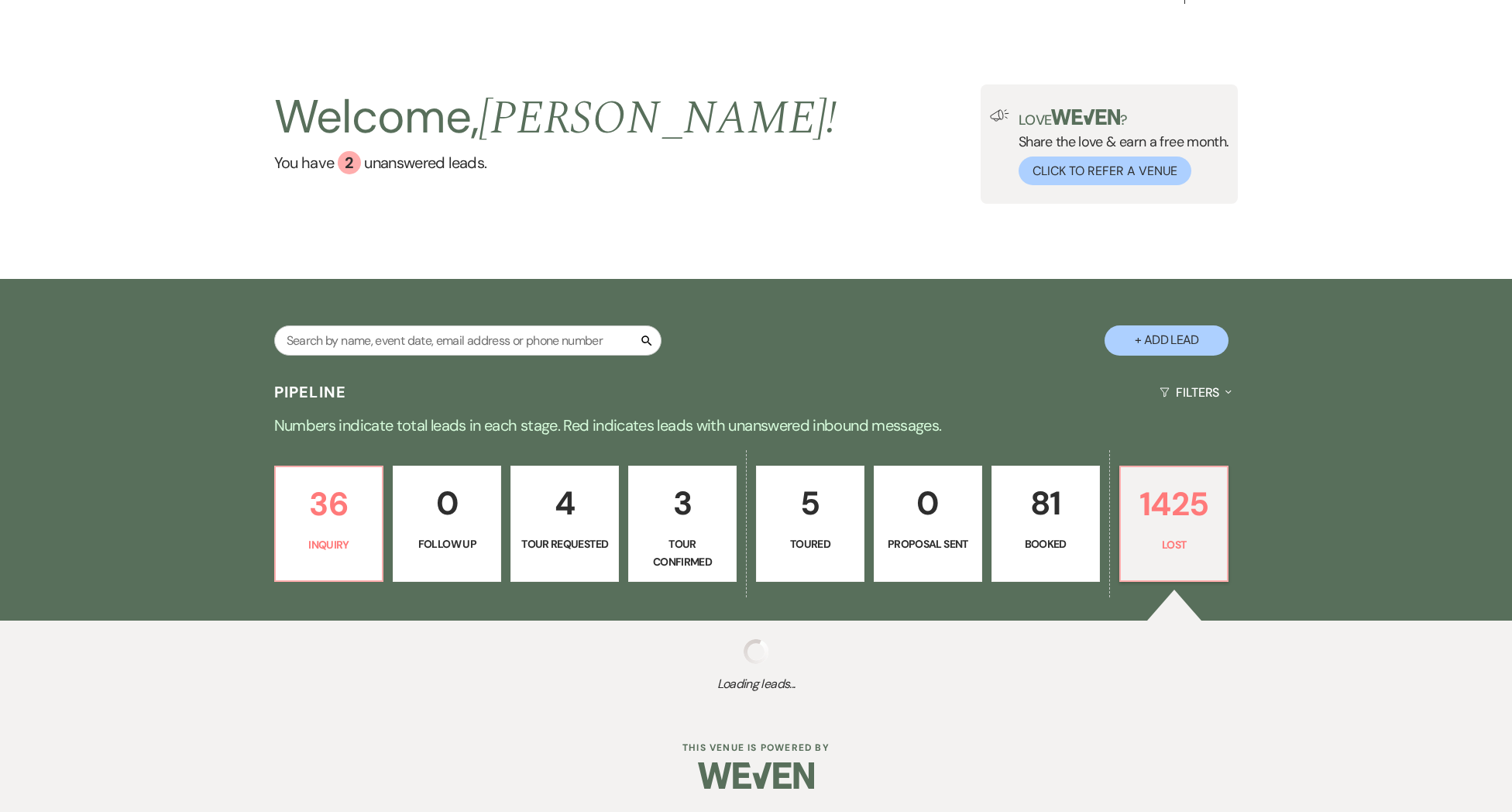
select select "5"
select select "8"
select select "5"
select select "8"
select select "7"
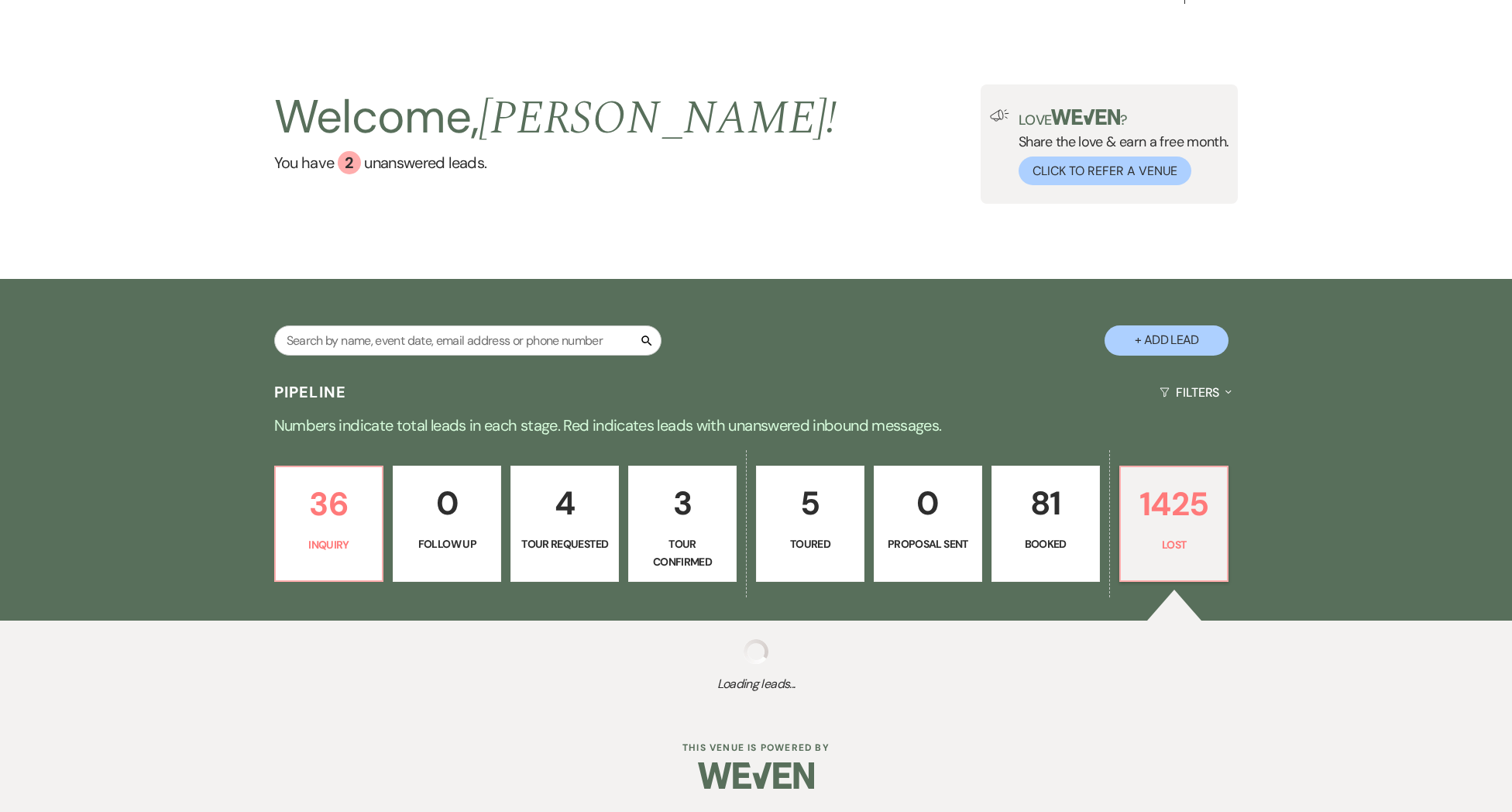
select select "8"
select select "6"
select select "8"
select select "5"
select select "8"
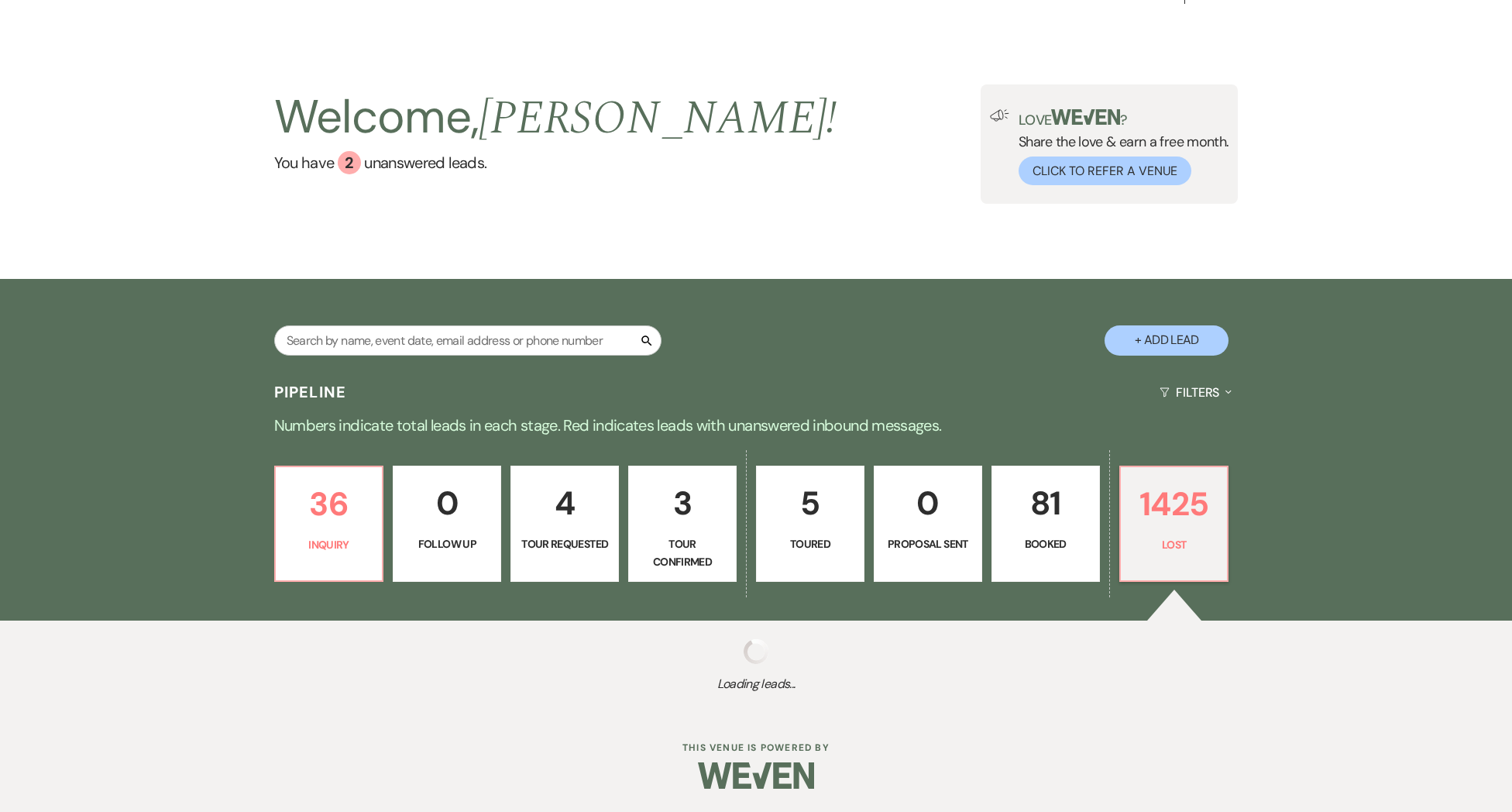
select select "5"
select select "8"
select select "5"
select select "8"
select select "5"
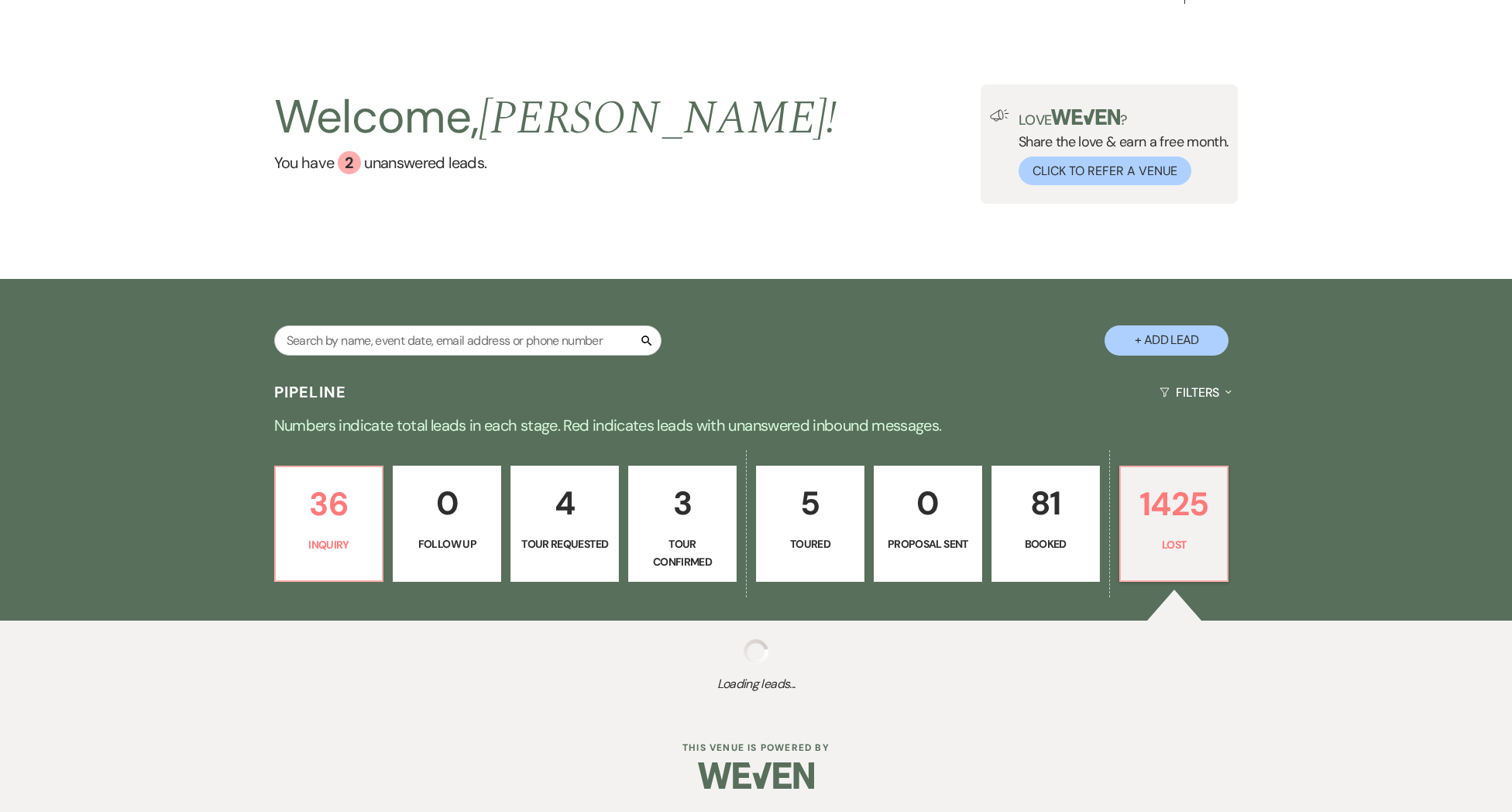
select select "8"
select select "5"
select select "8"
select select "5"
select select "8"
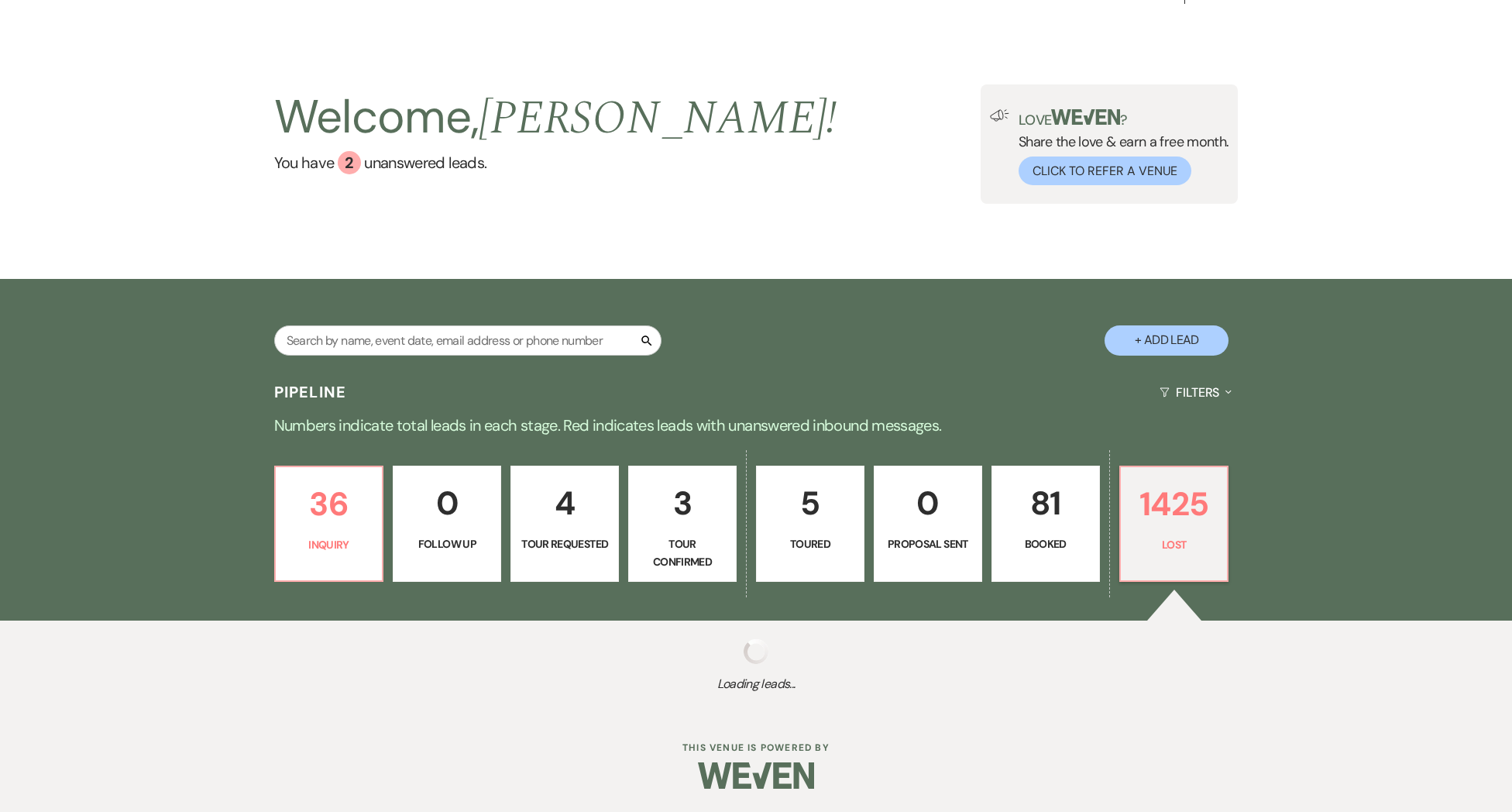
select select "6"
select select "8"
select select "6"
select select "8"
select select "7"
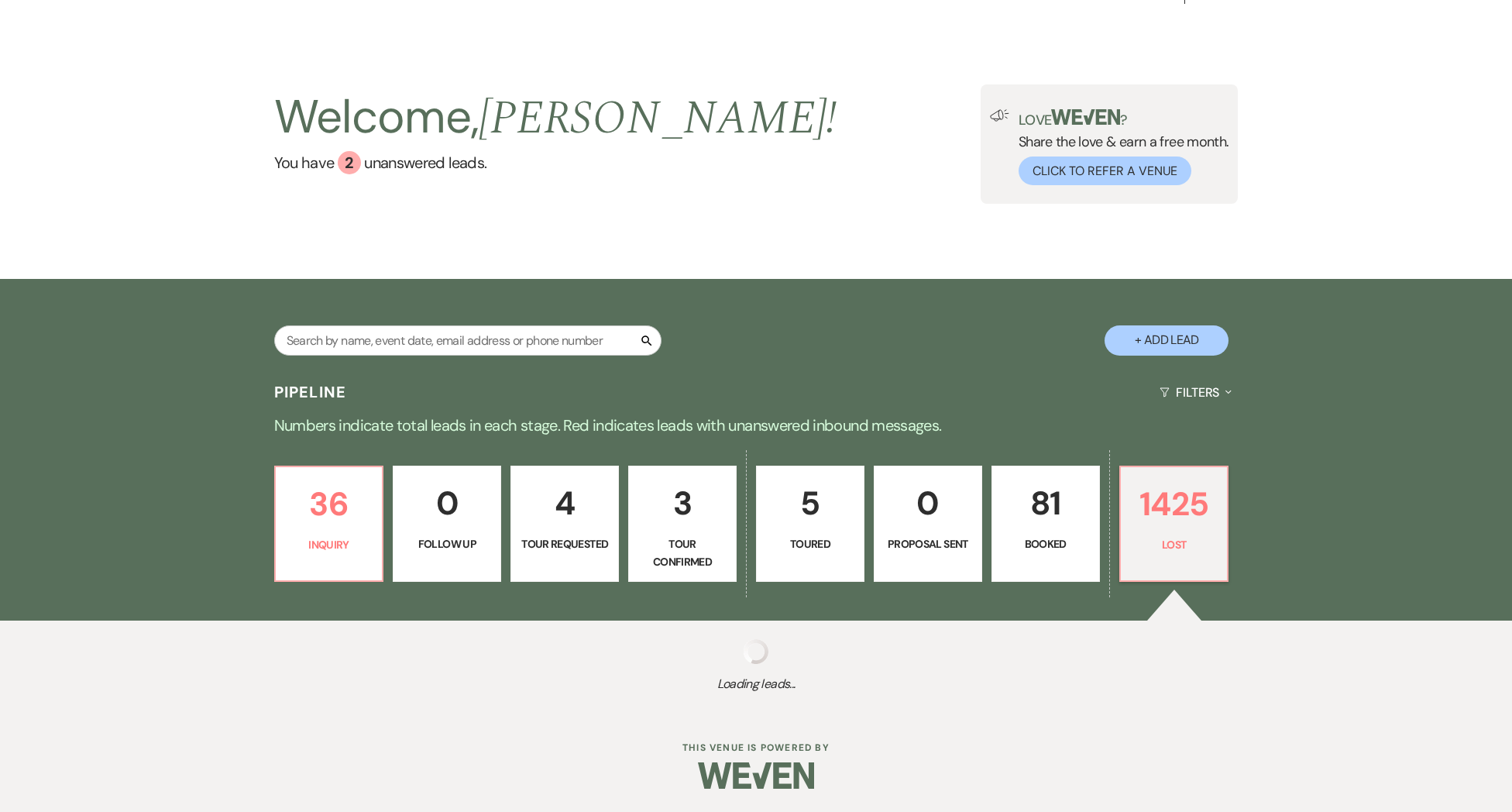
select select "8"
select select "5"
select select "8"
select select "6"
select select "8"
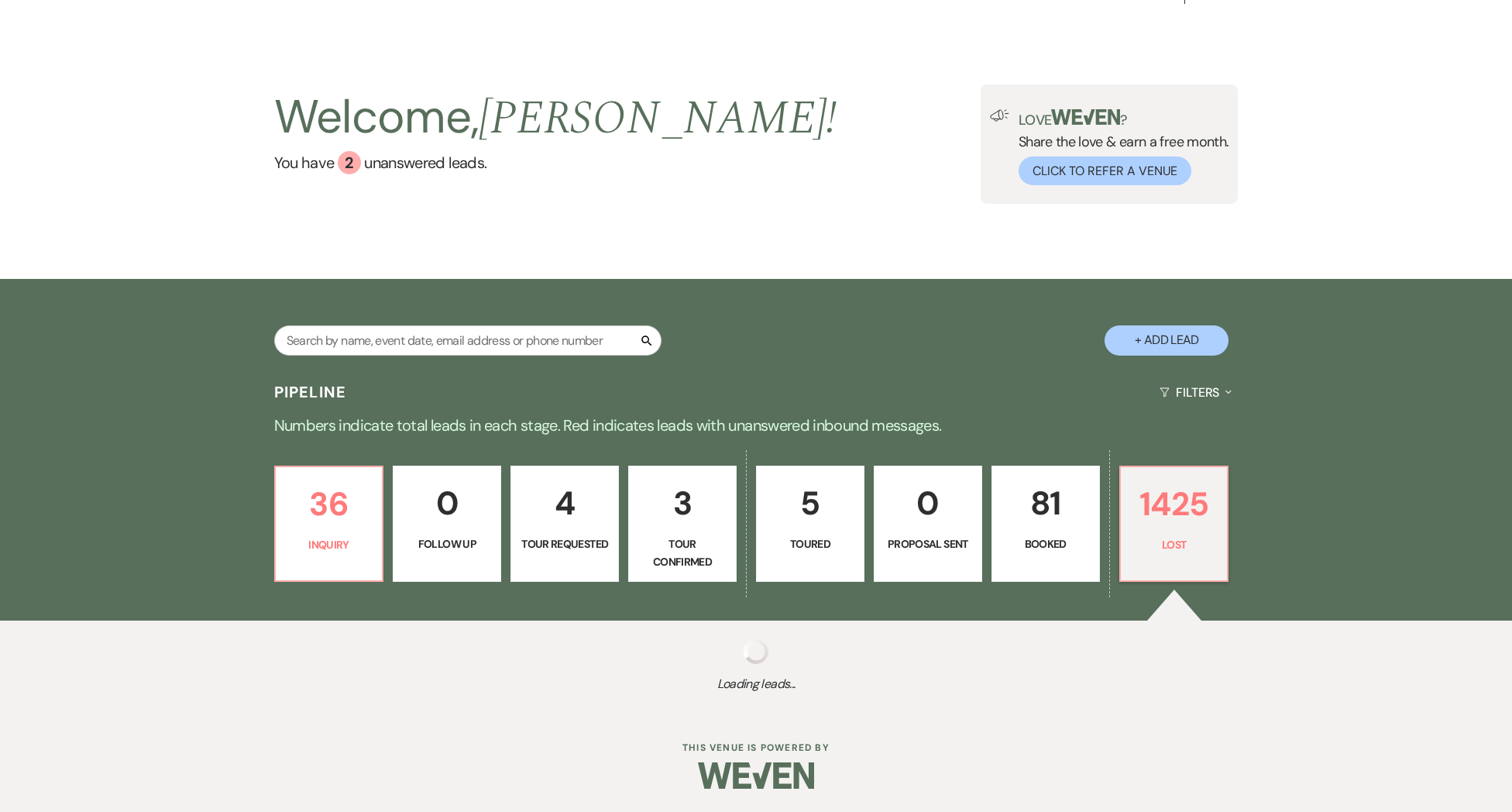
select select "5"
select select "8"
select select "5"
select select "8"
select select "5"
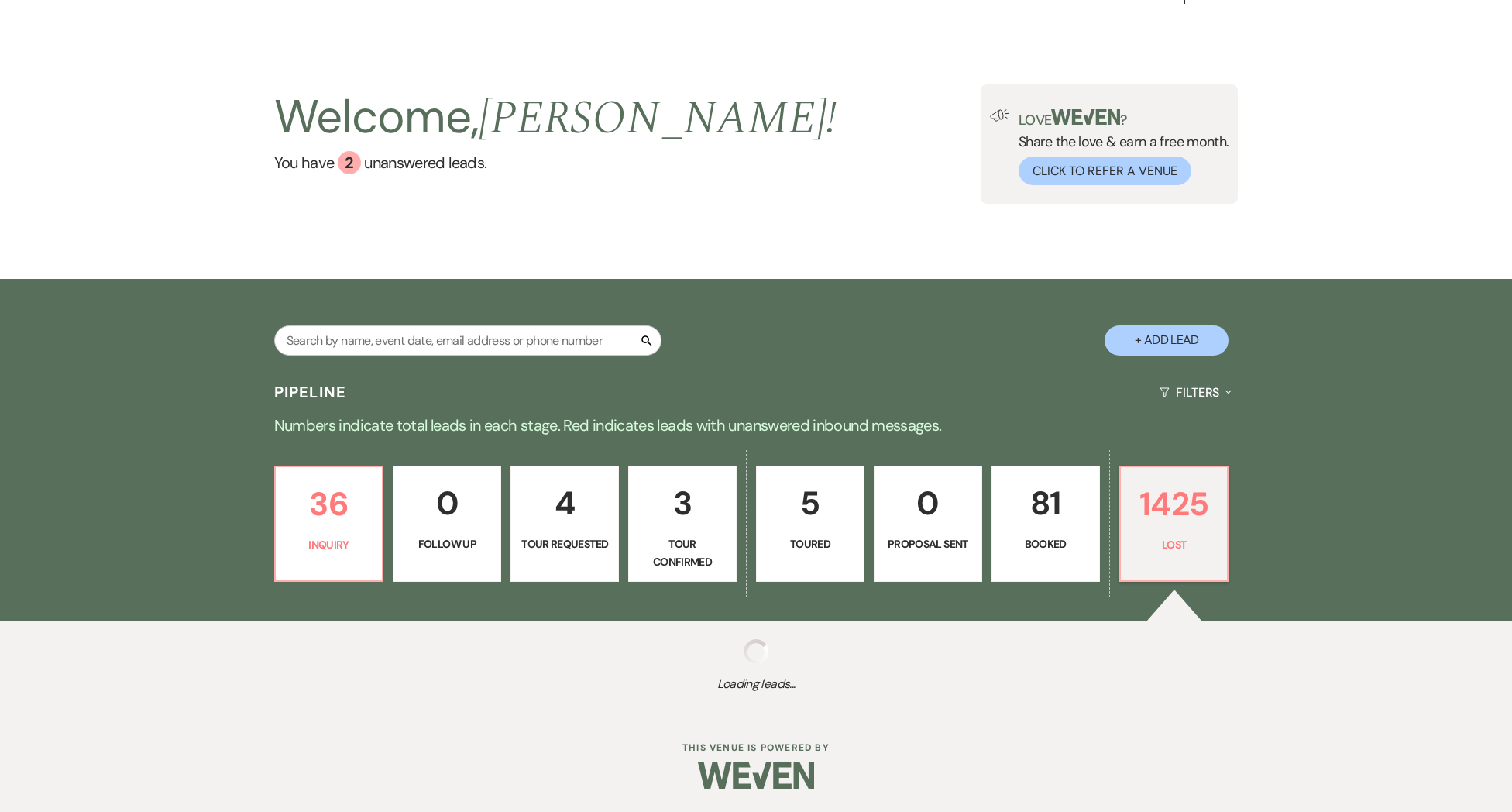
select select "8"
select select "10"
select select "8"
select select "5"
select select "8"
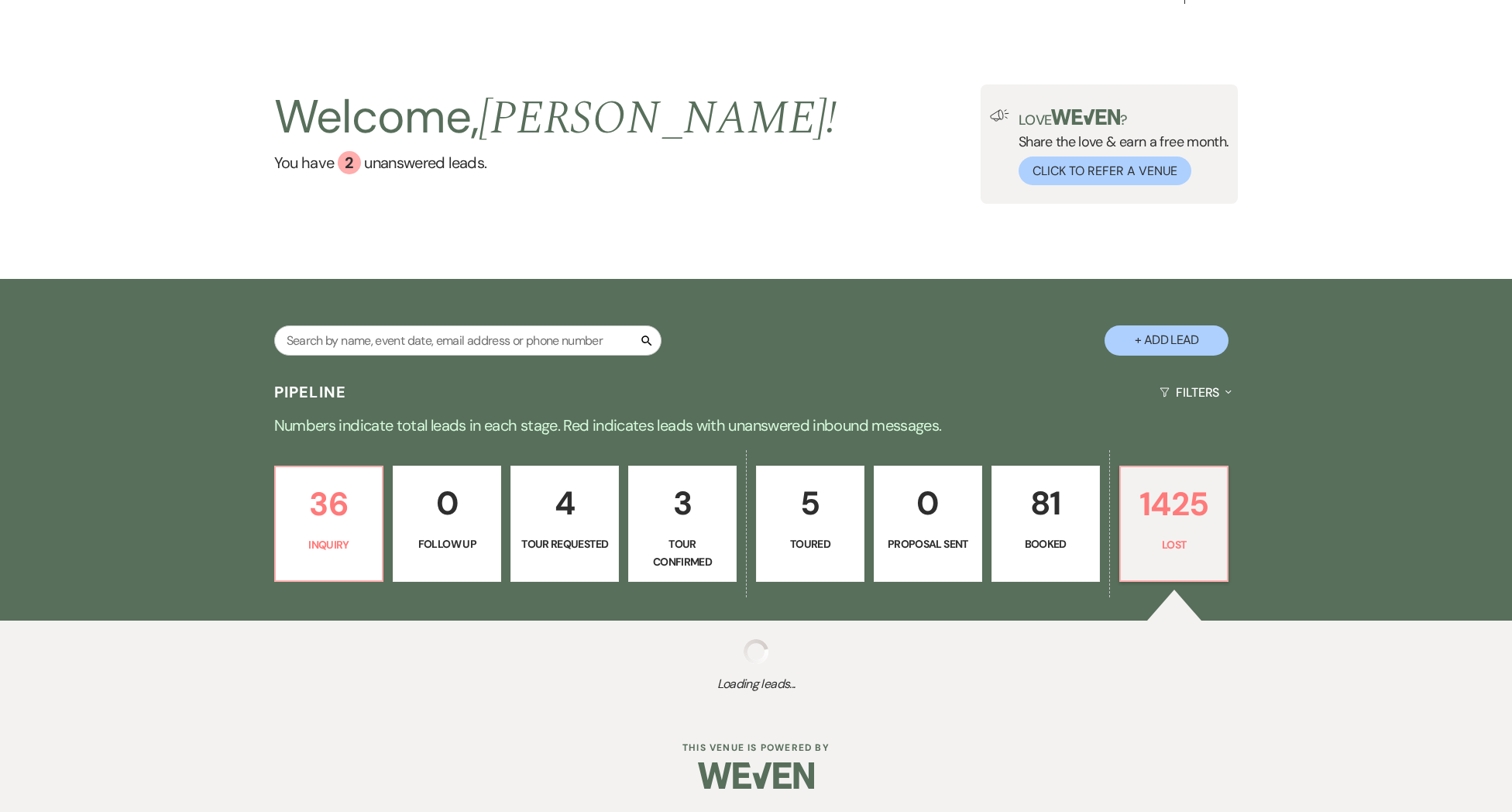
select select "5"
select select "8"
select select "6"
select select "8"
select select "5"
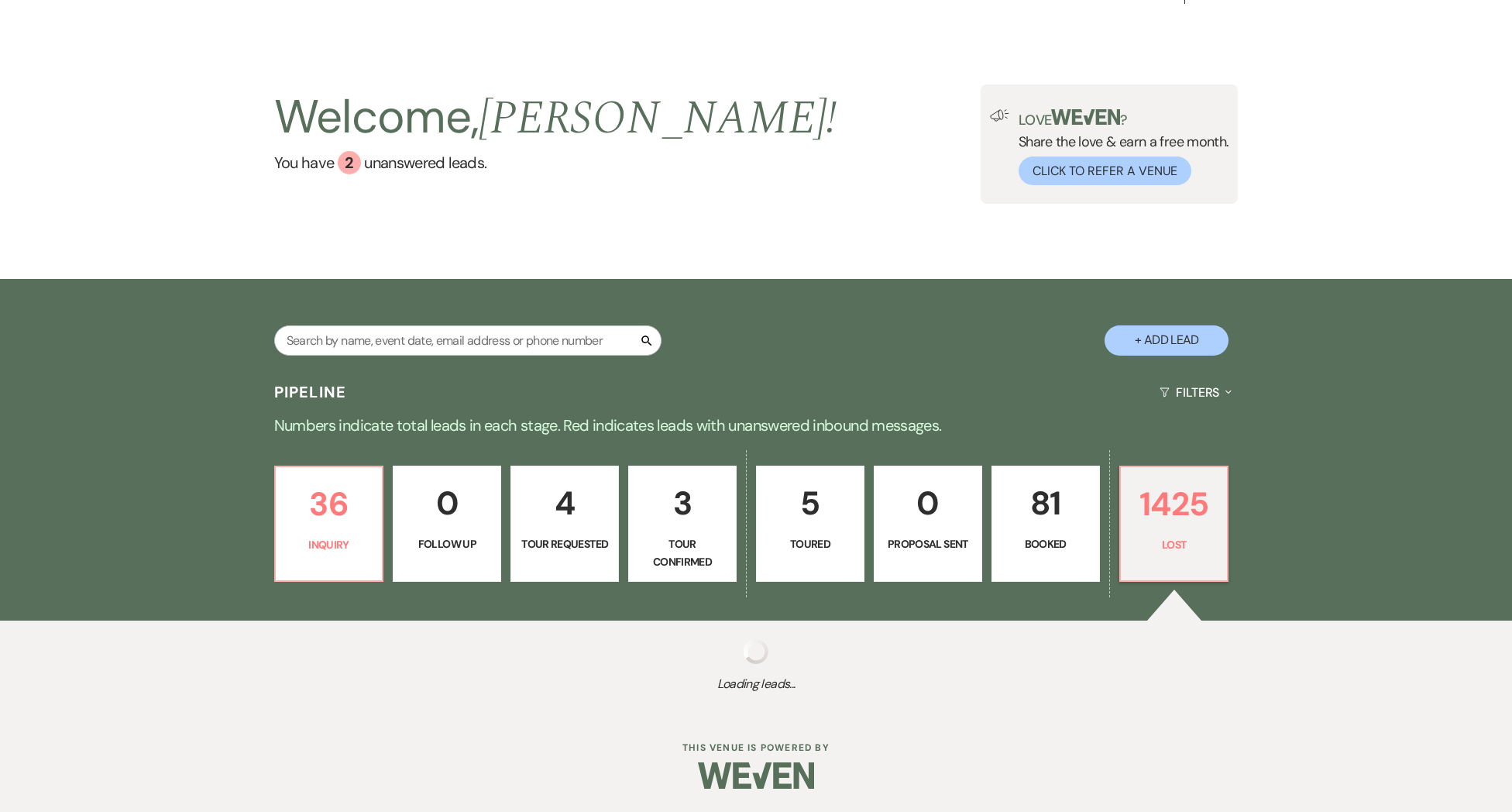
select select "8"
select select "5"
select select "8"
select select "5"
select select "8"
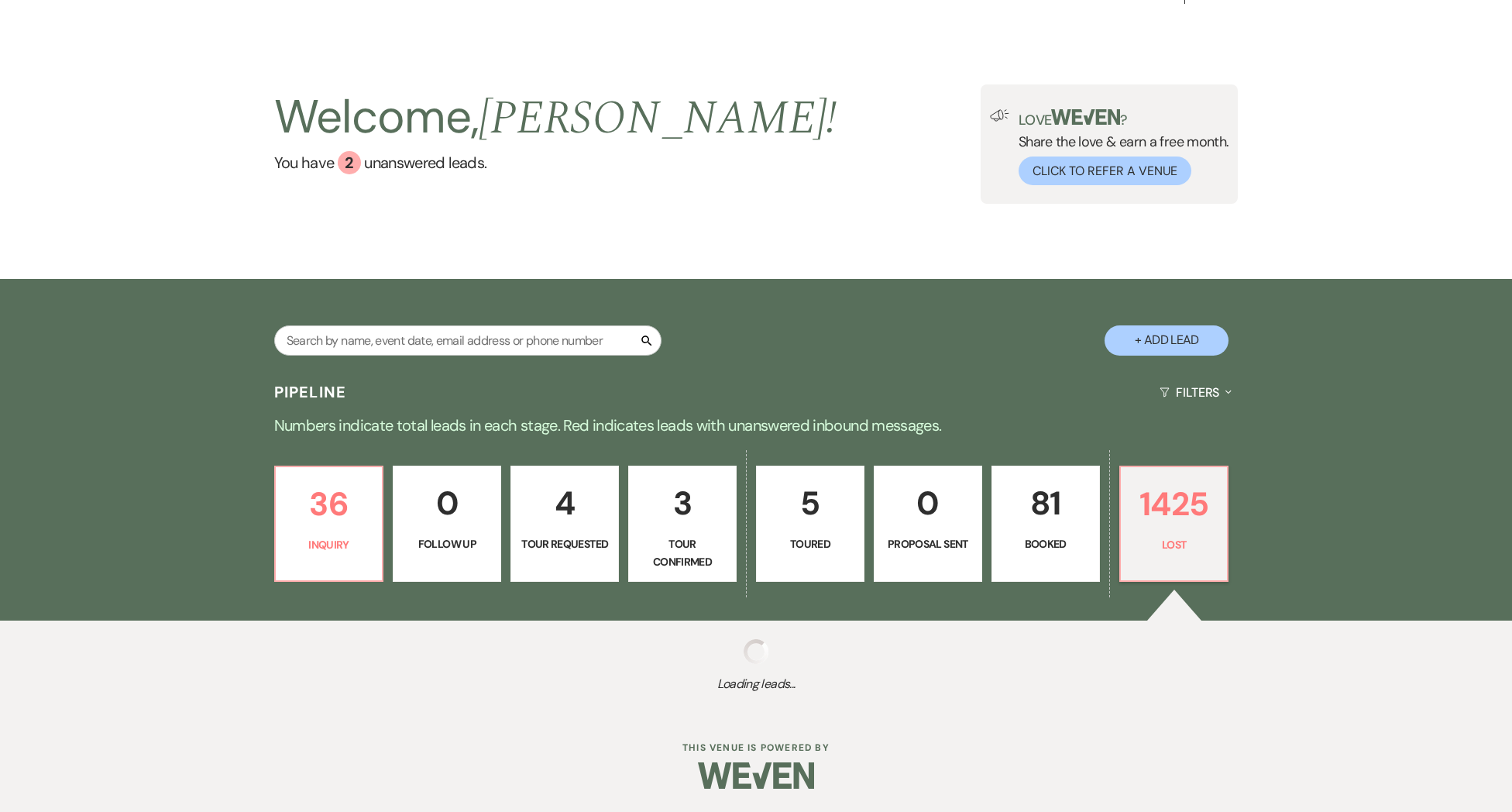
select select "5"
select select "8"
select select "5"
select select "8"
select select "7"
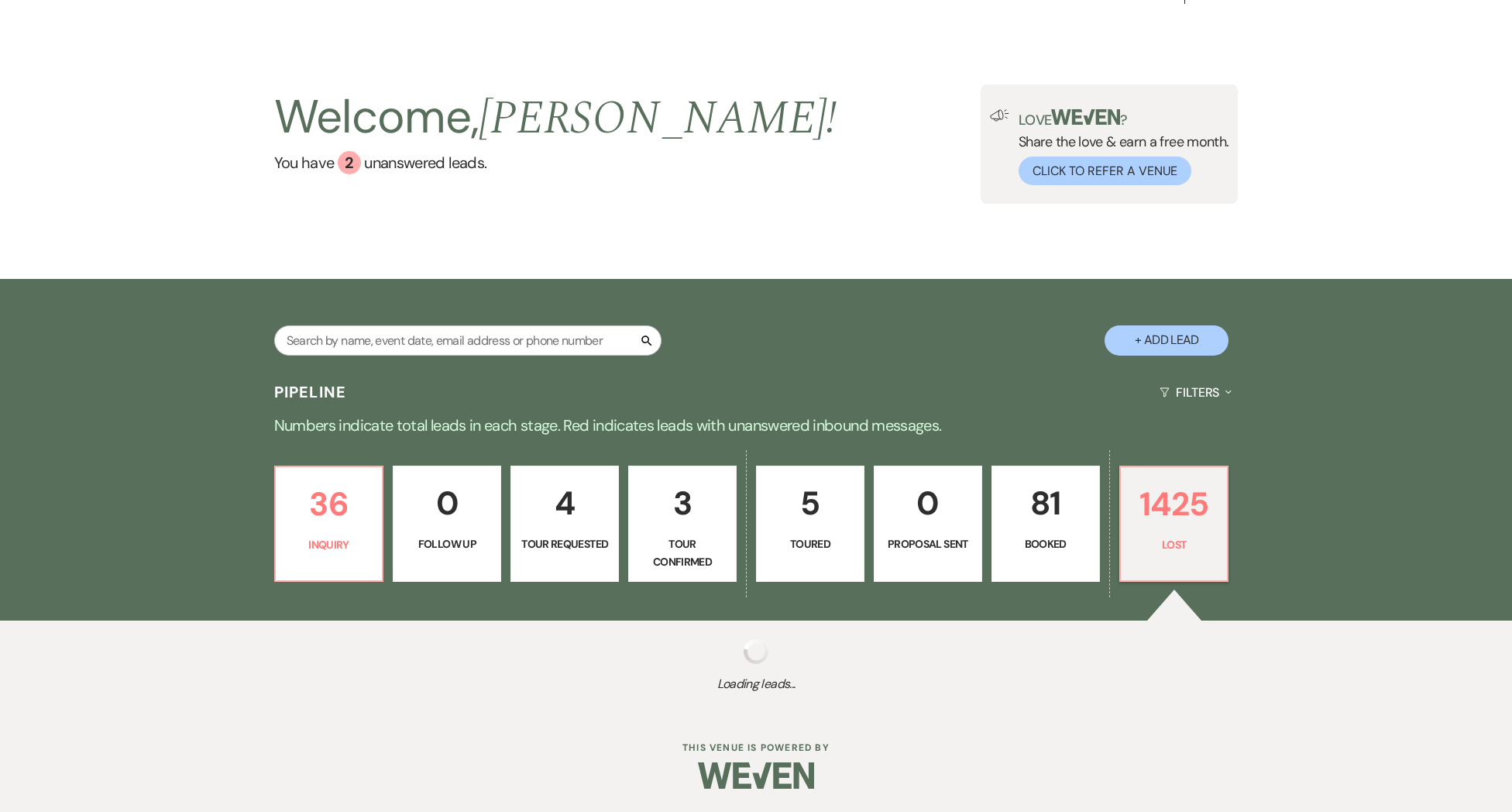
select select "8"
select select "6"
select select "8"
select select "5"
select select "8"
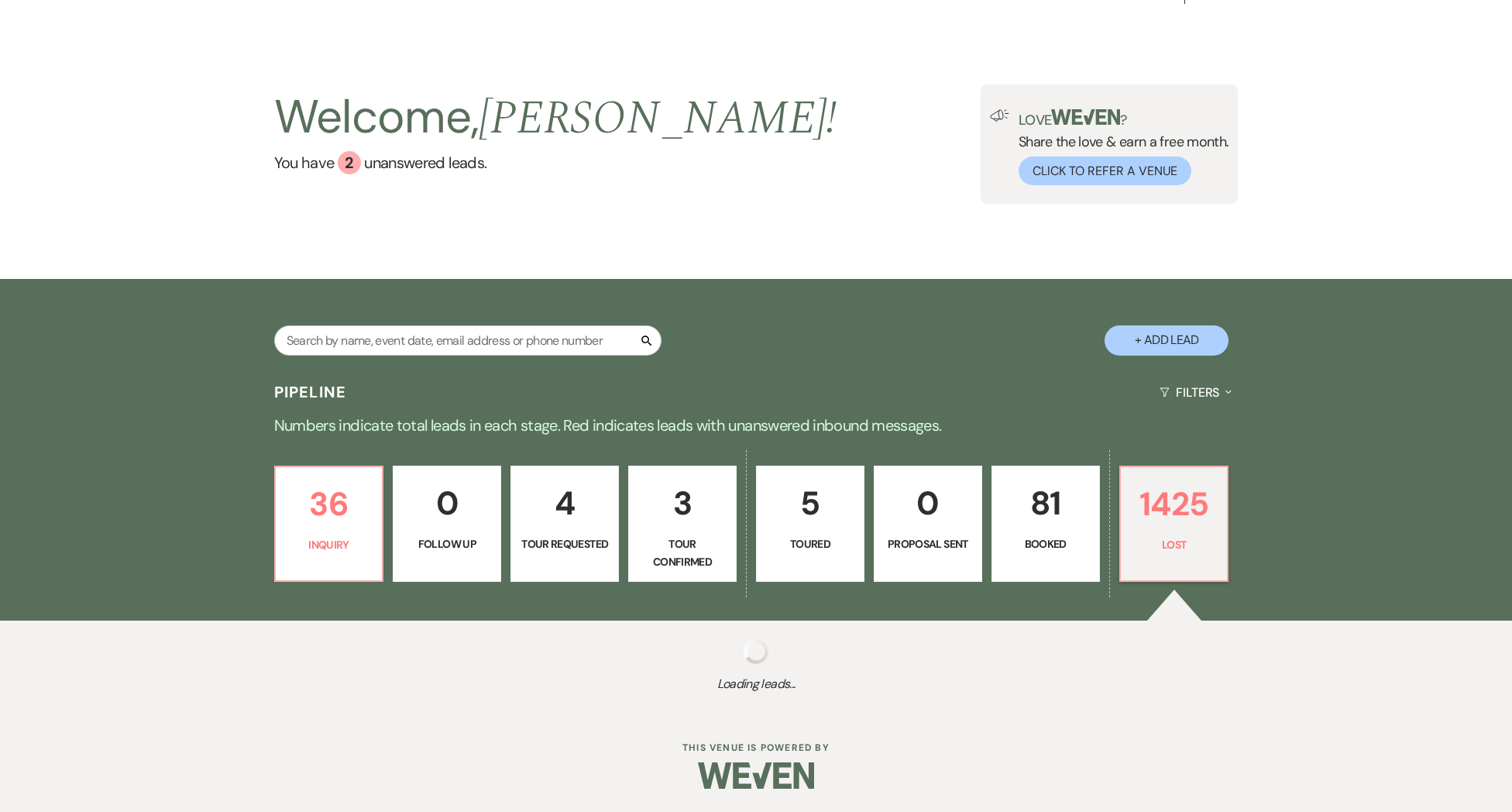
select select "5"
select select "8"
select select "5"
select select "8"
select select "10"
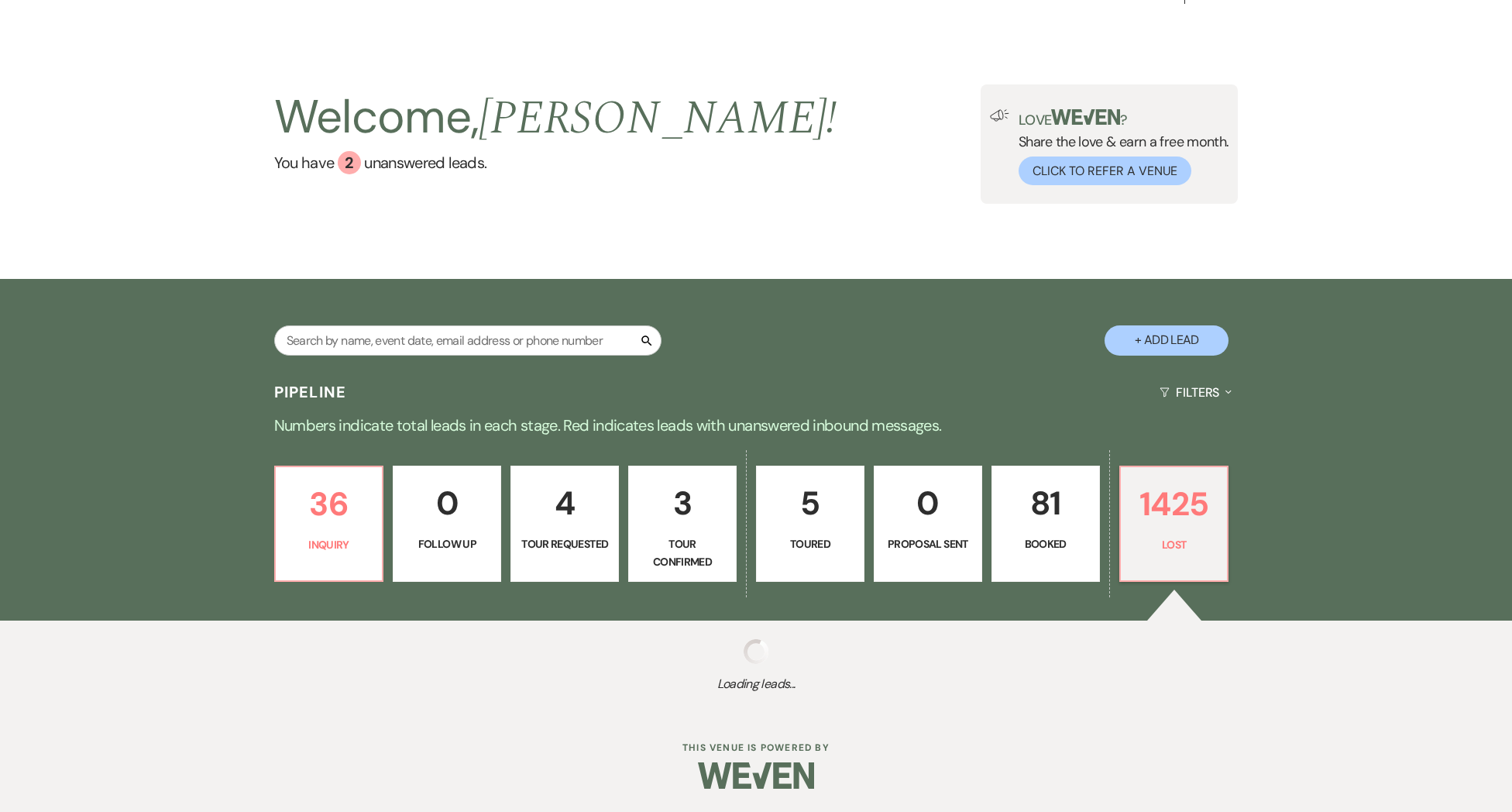
select select "8"
select select "5"
select select "8"
select select "7"
select select "8"
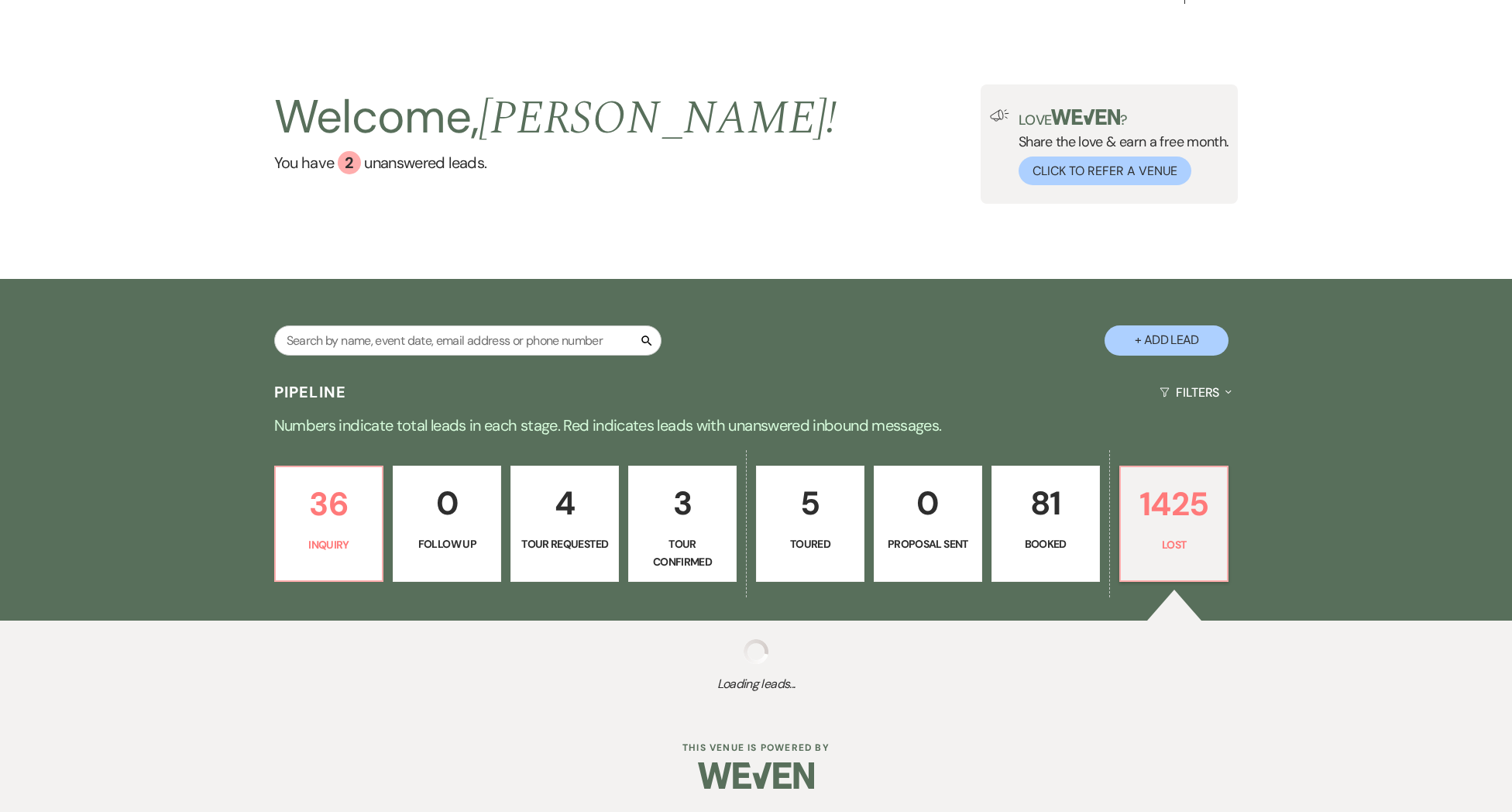
select select "5"
select select "8"
select select "5"
select select "8"
select select "5"
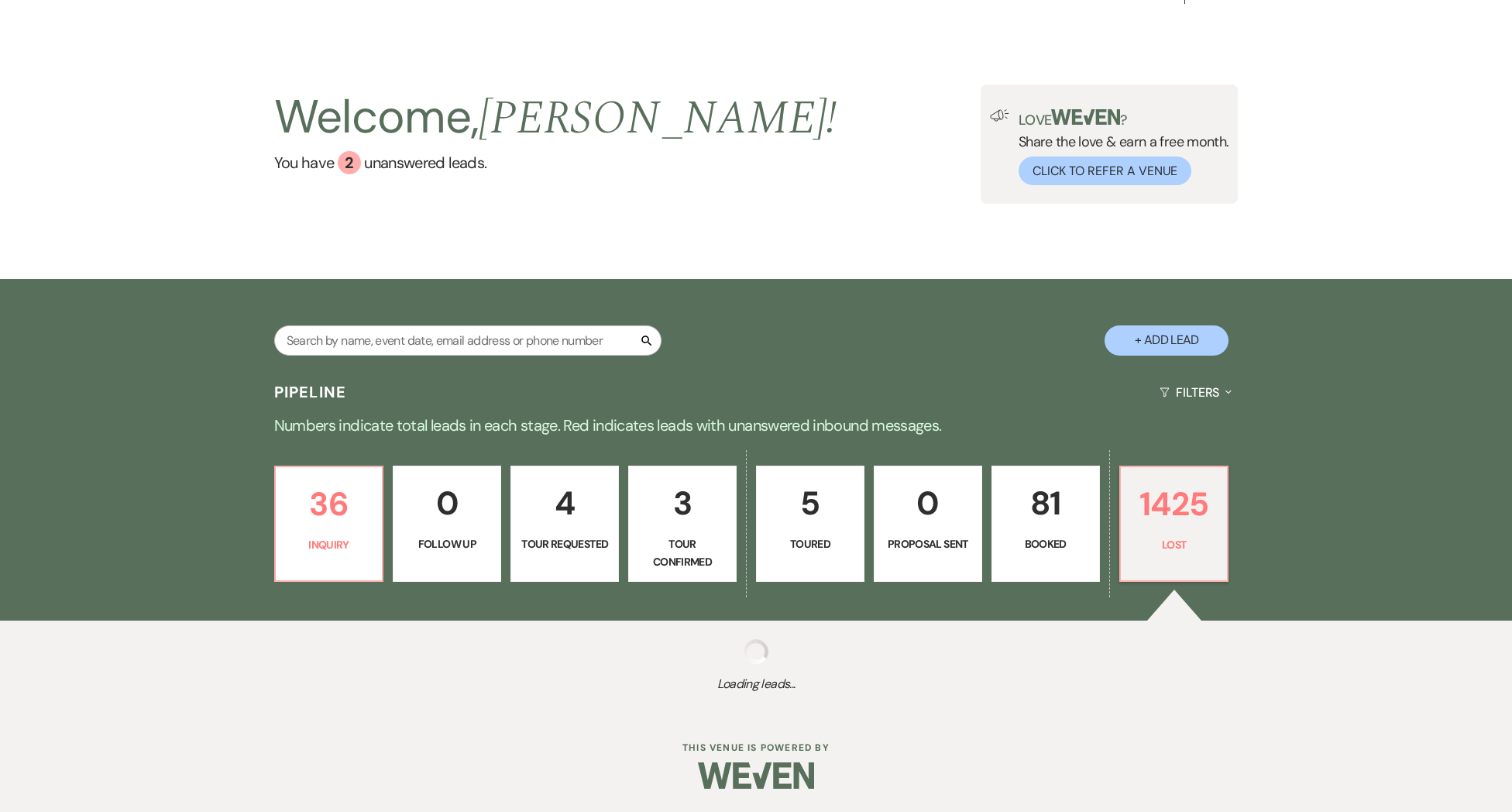
select select "8"
select select "5"
select select "8"
select select "5"
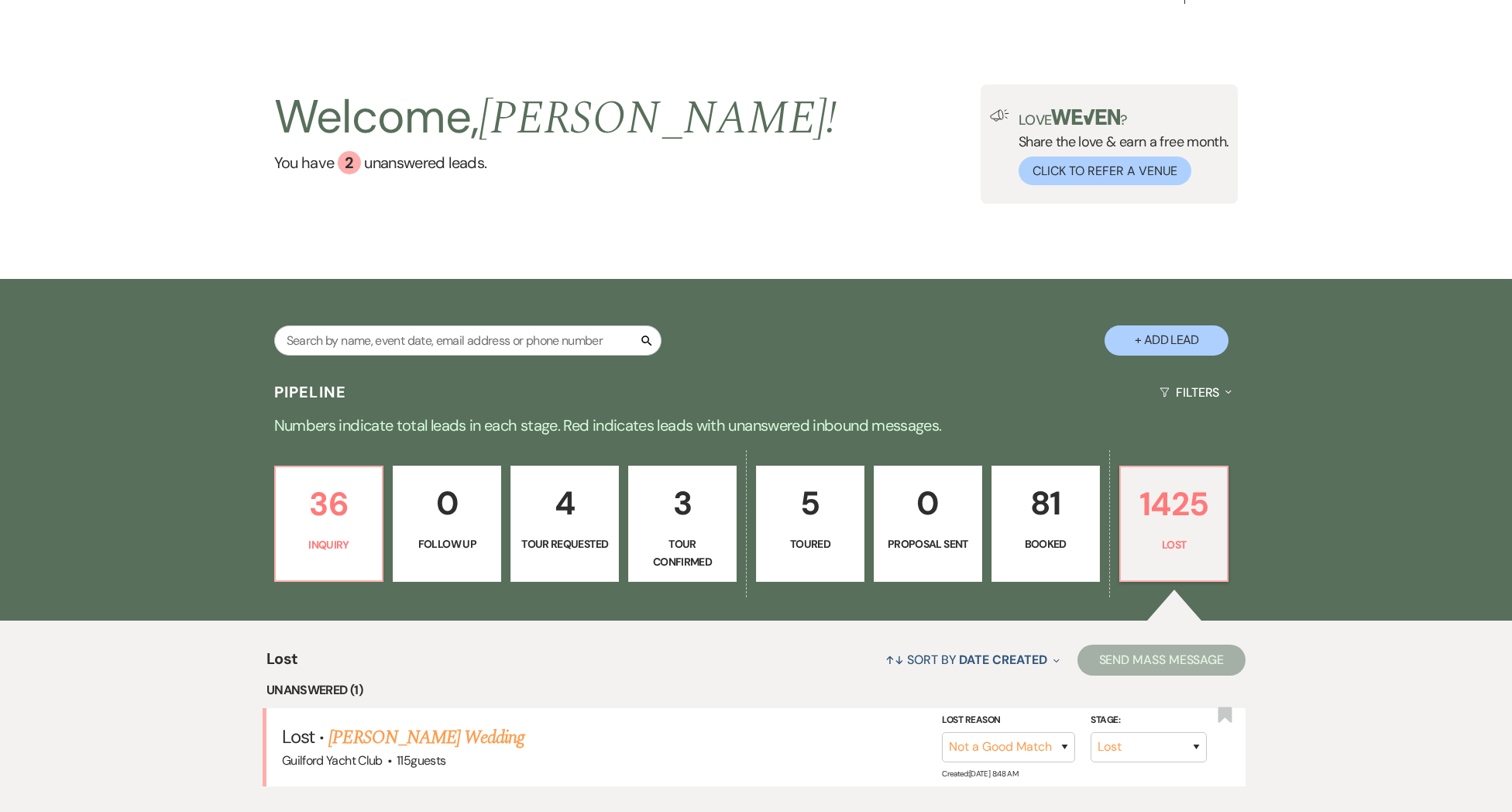
scroll to position [313, 0]
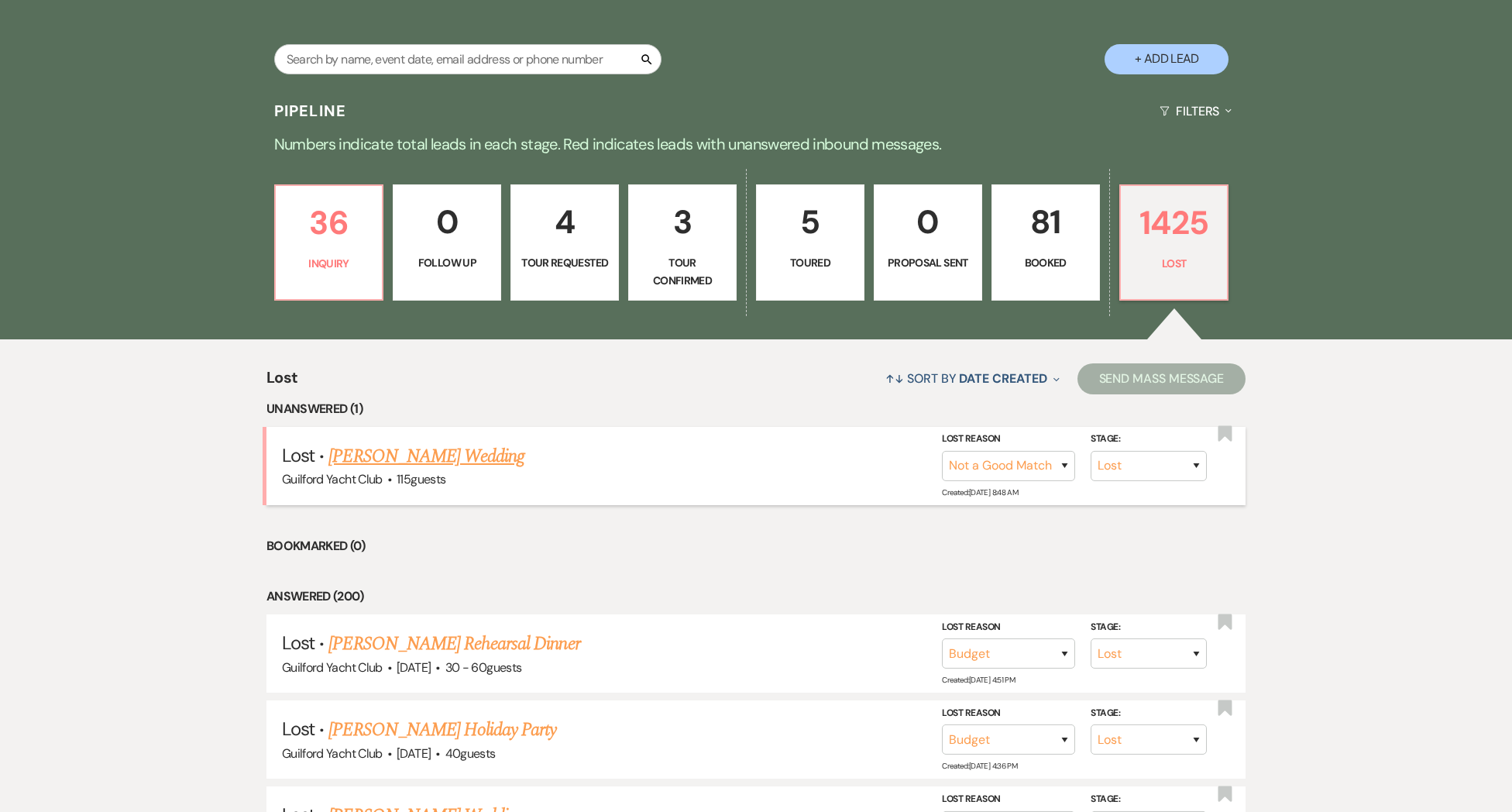
click at [438, 450] on link "[PERSON_NAME] Wedding" at bounding box center [426, 456] width 196 height 28
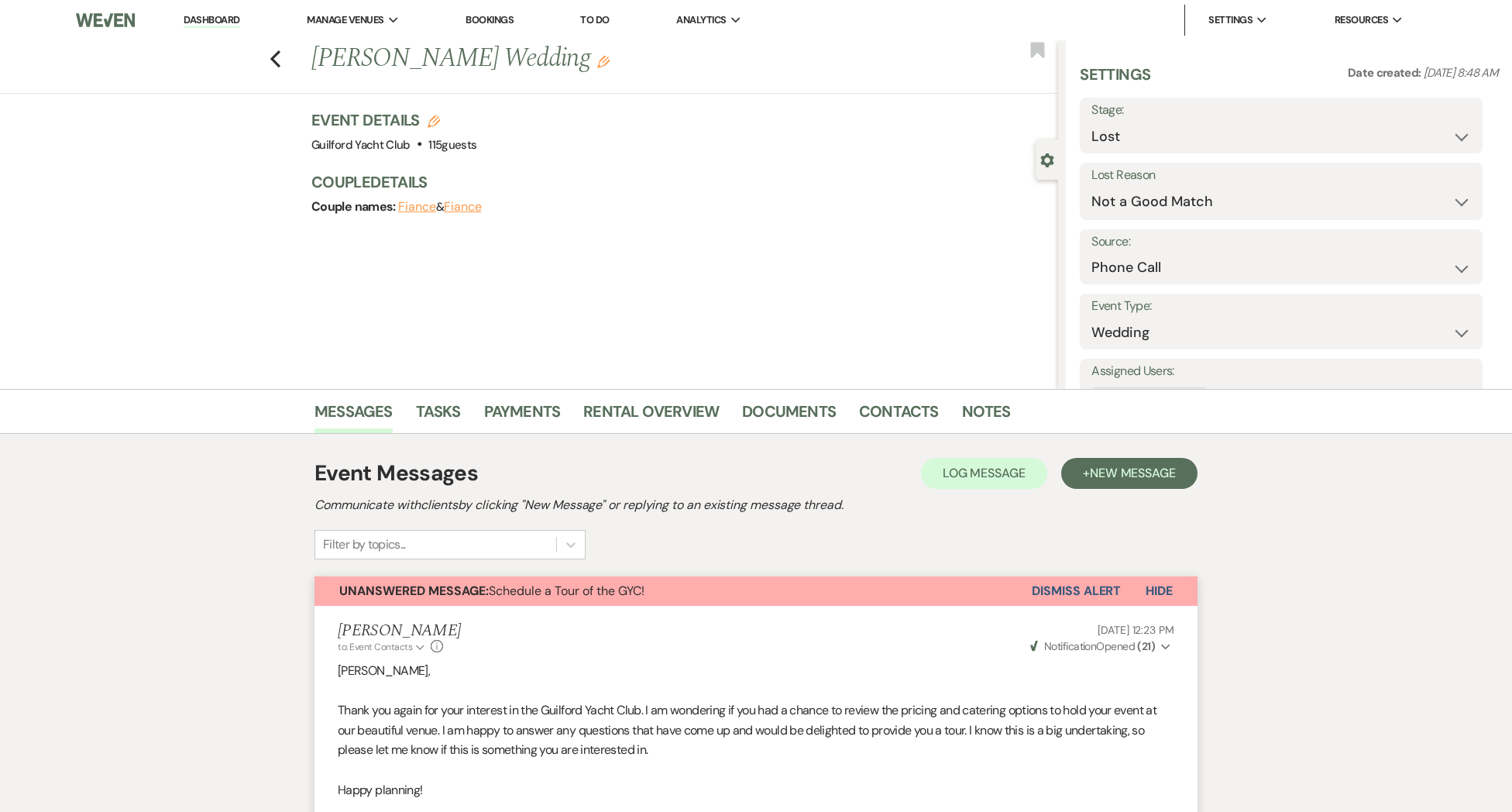
click at [1047, 585] on button "Dismiss Alert" at bounding box center [1076, 591] width 89 height 30
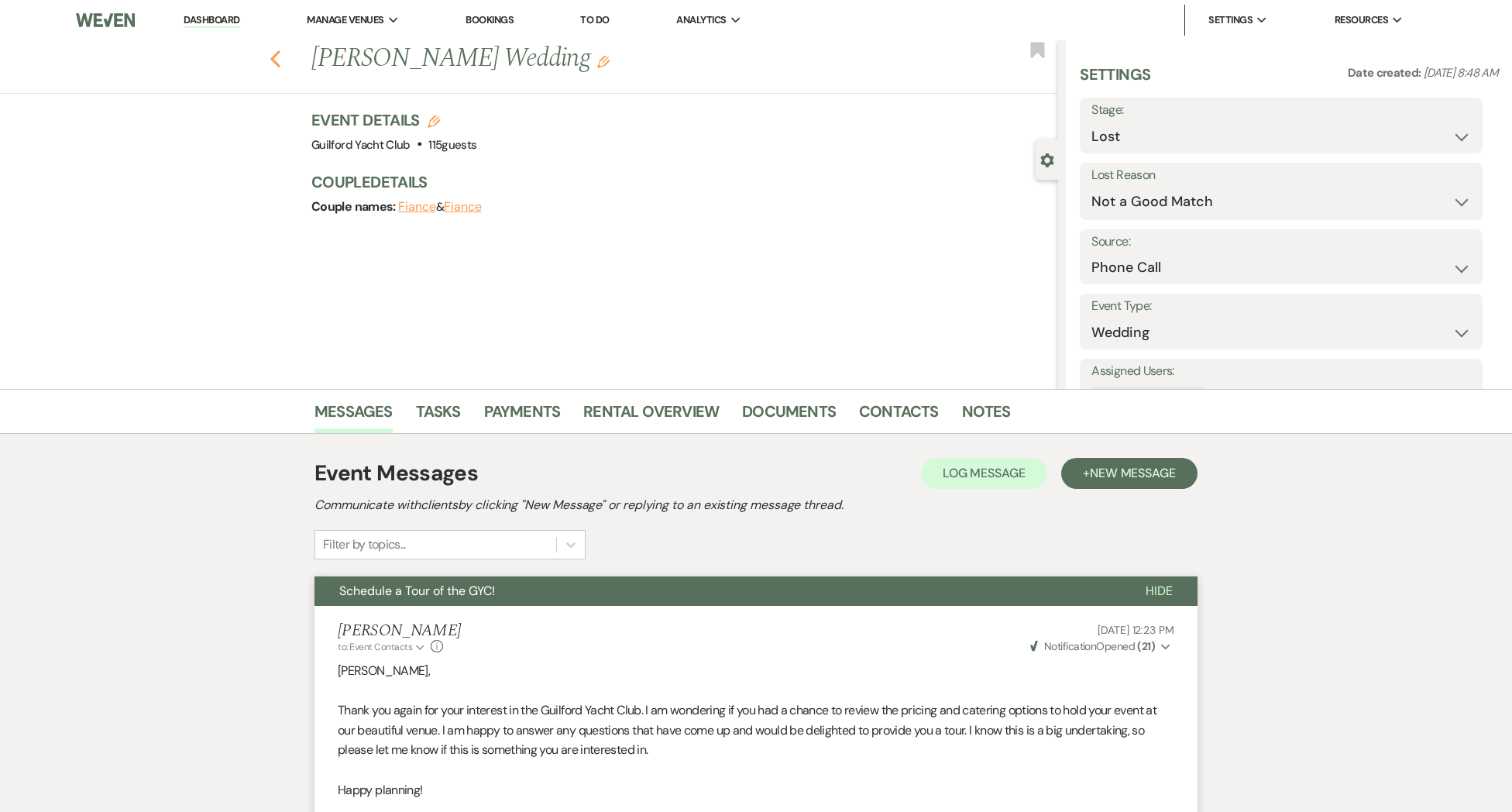
click at [276, 61] on use "button" at bounding box center [275, 58] width 10 height 17
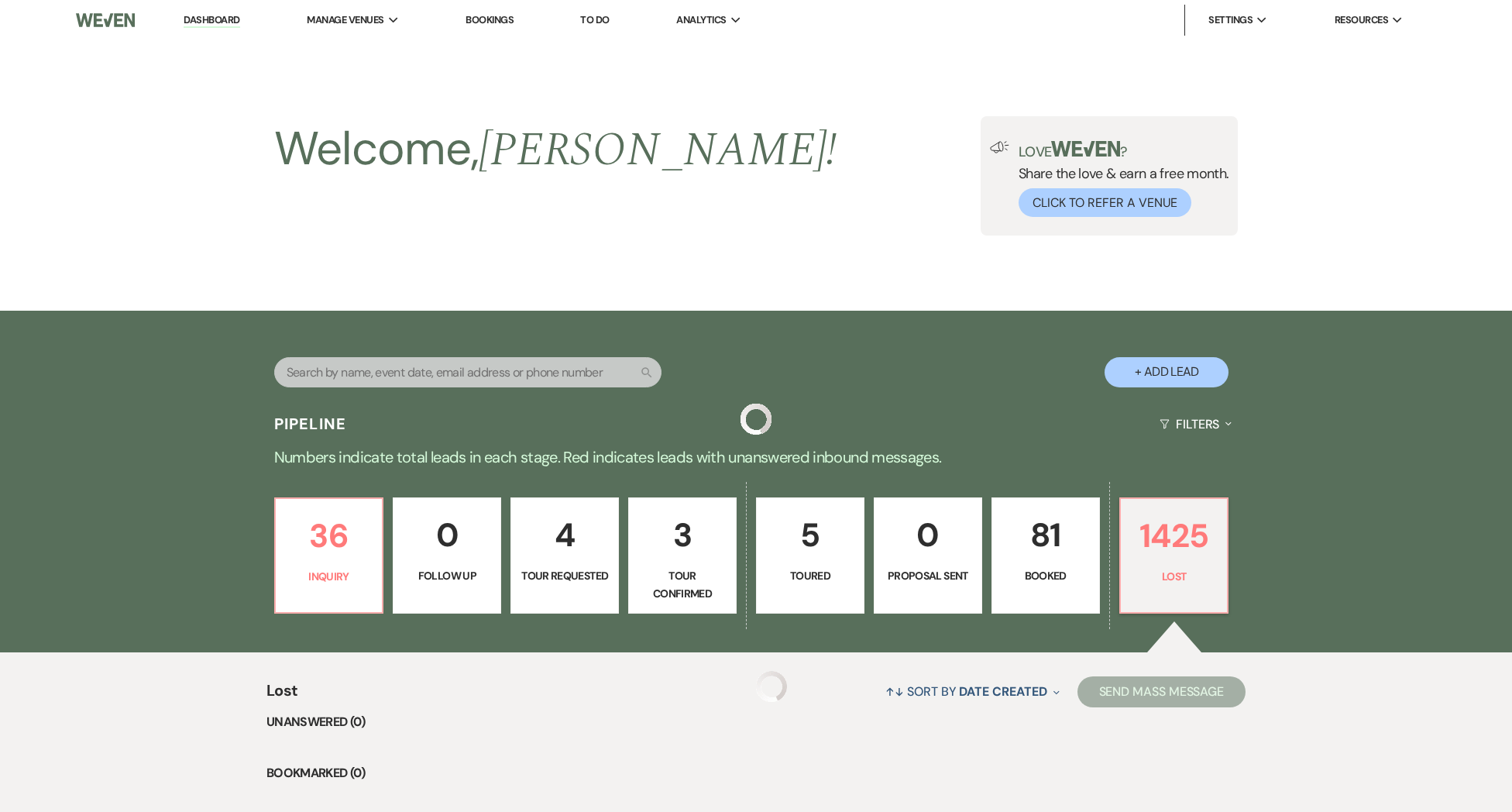
scroll to position [313, 0]
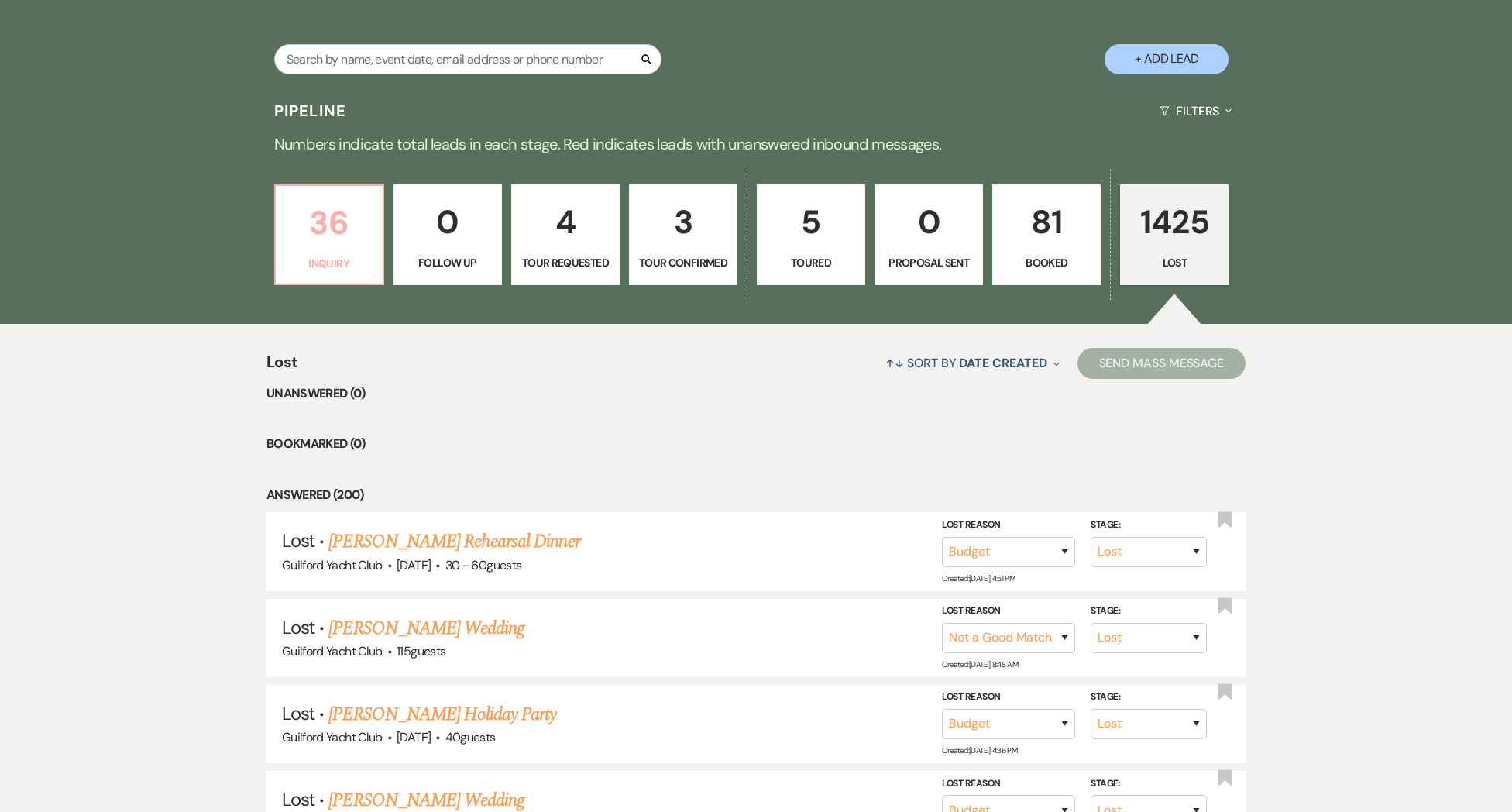
click at [349, 228] on p "36" at bounding box center [330, 223] width 89 height 52
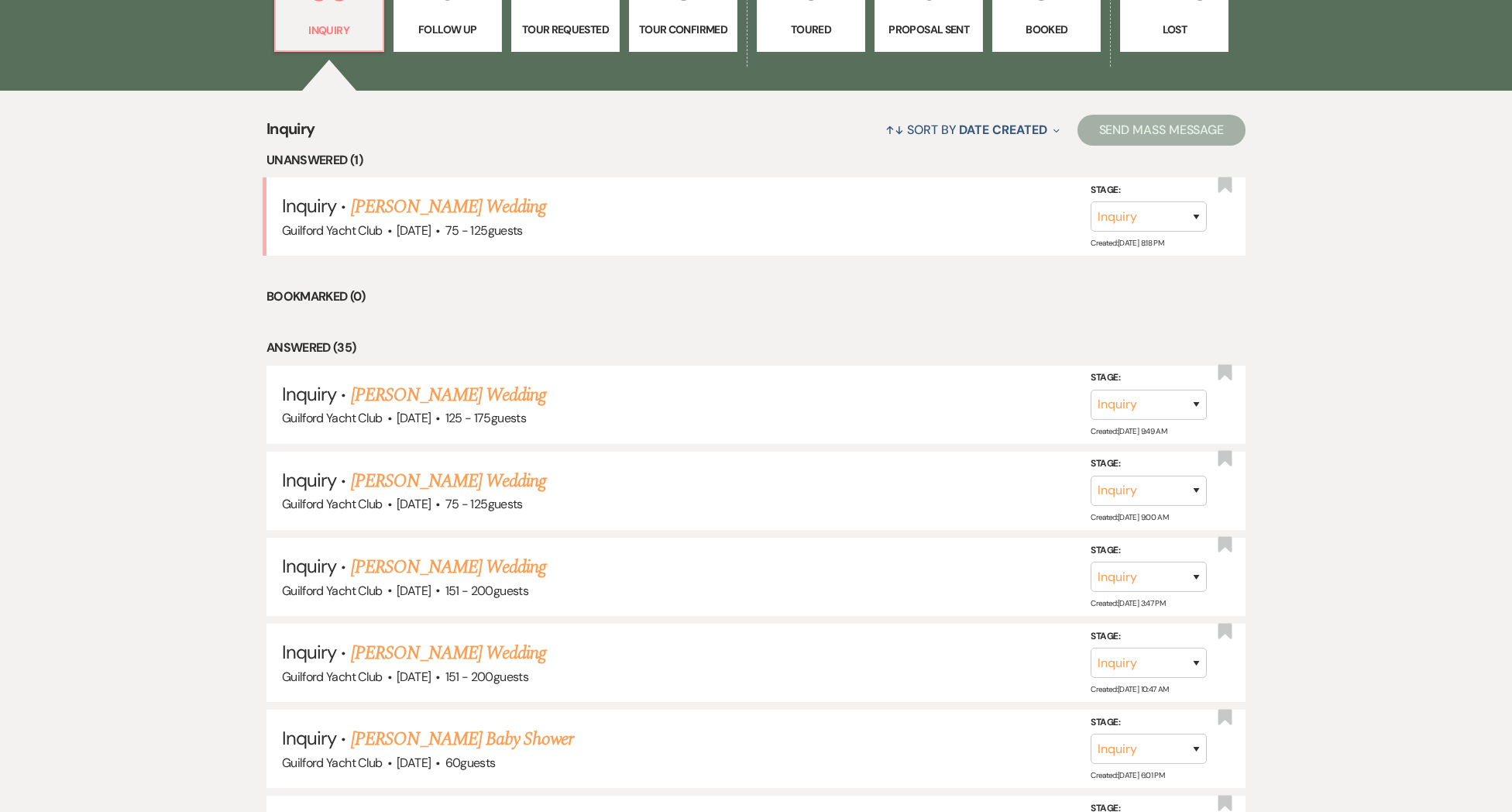
scroll to position [280, 0]
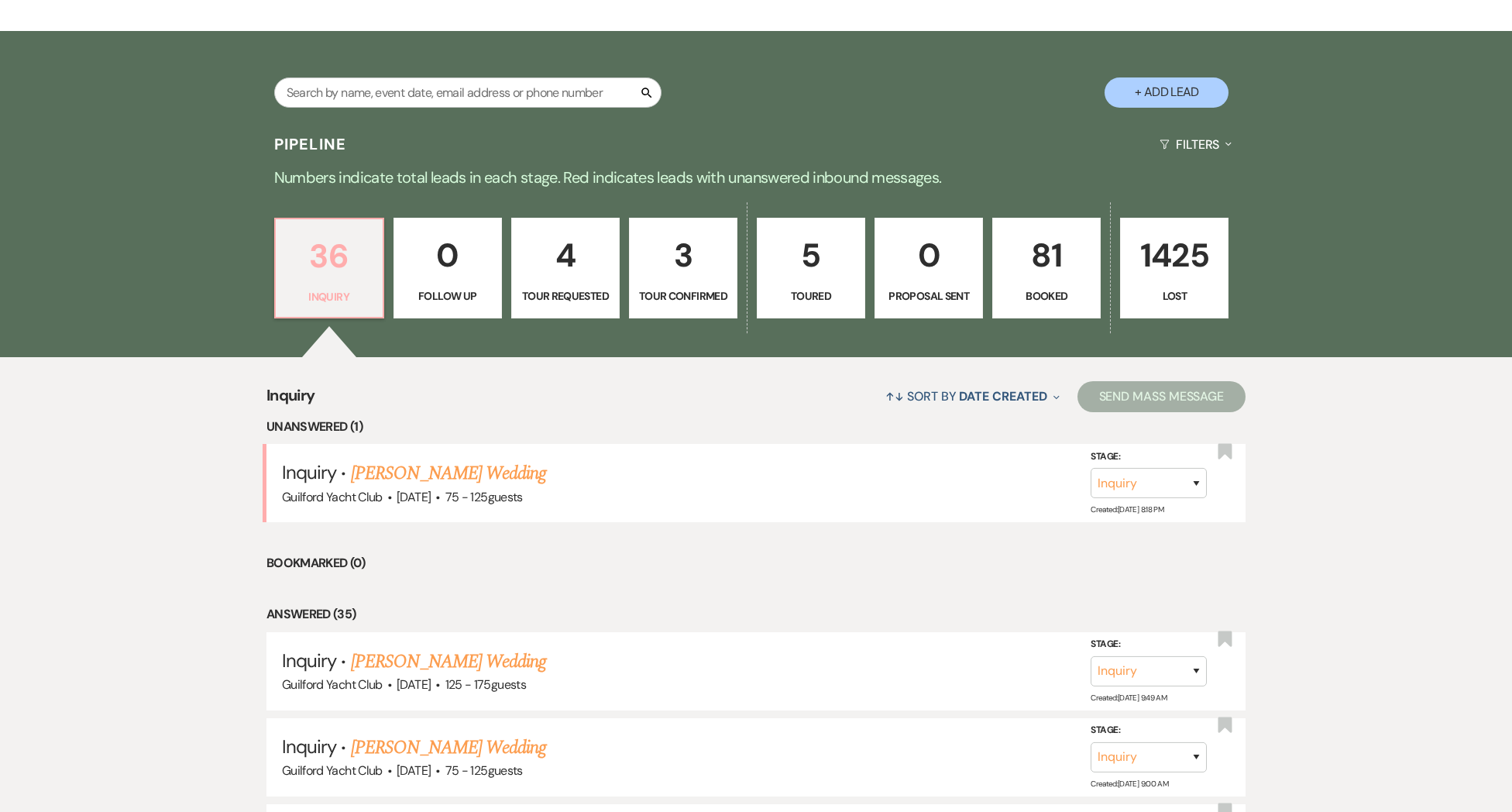
click at [327, 264] on p "36" at bounding box center [330, 256] width 89 height 52
click at [413, 487] on link "[PERSON_NAME] Wedding" at bounding box center [448, 473] width 196 height 28
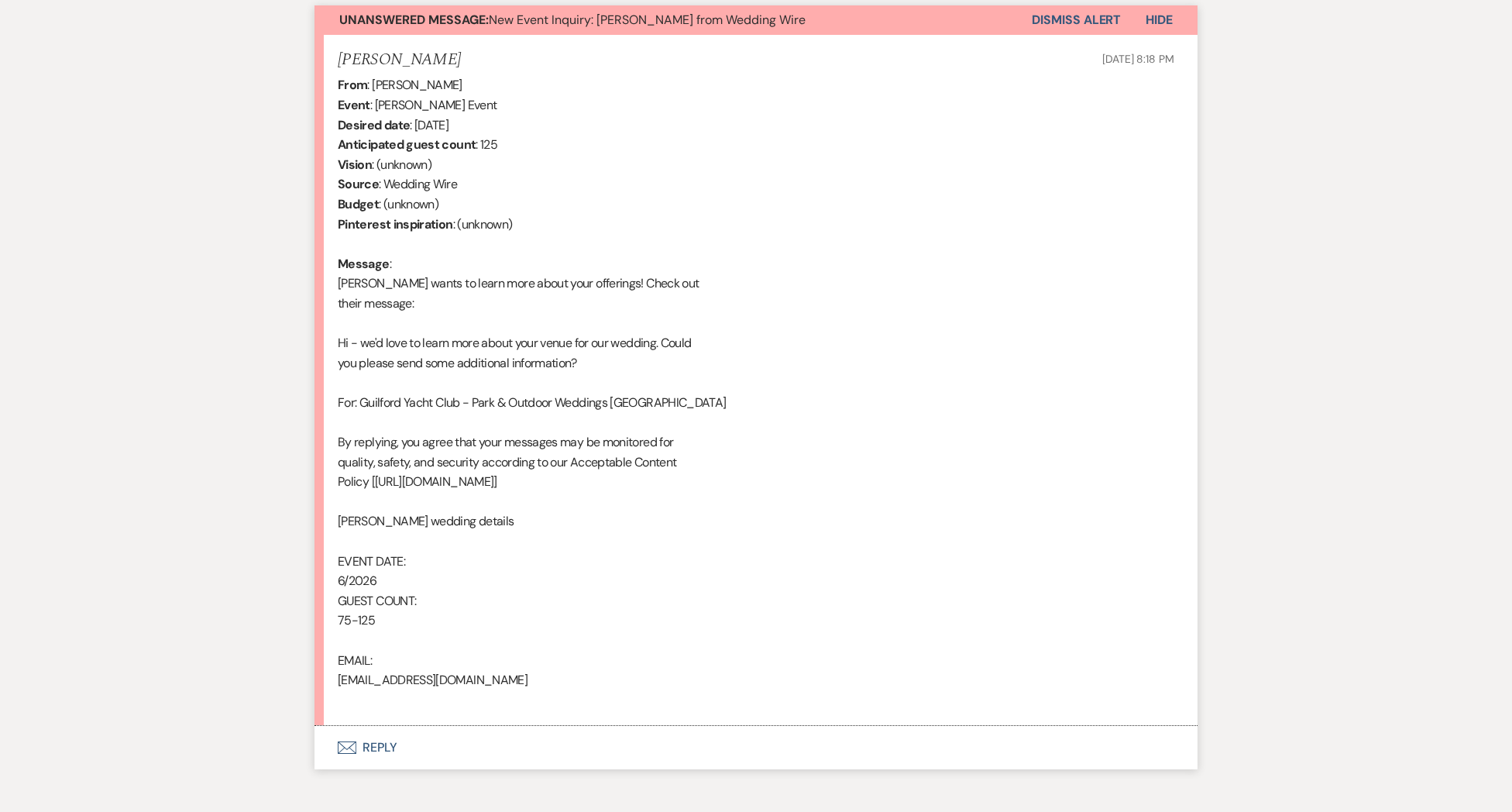
scroll to position [652, 0]
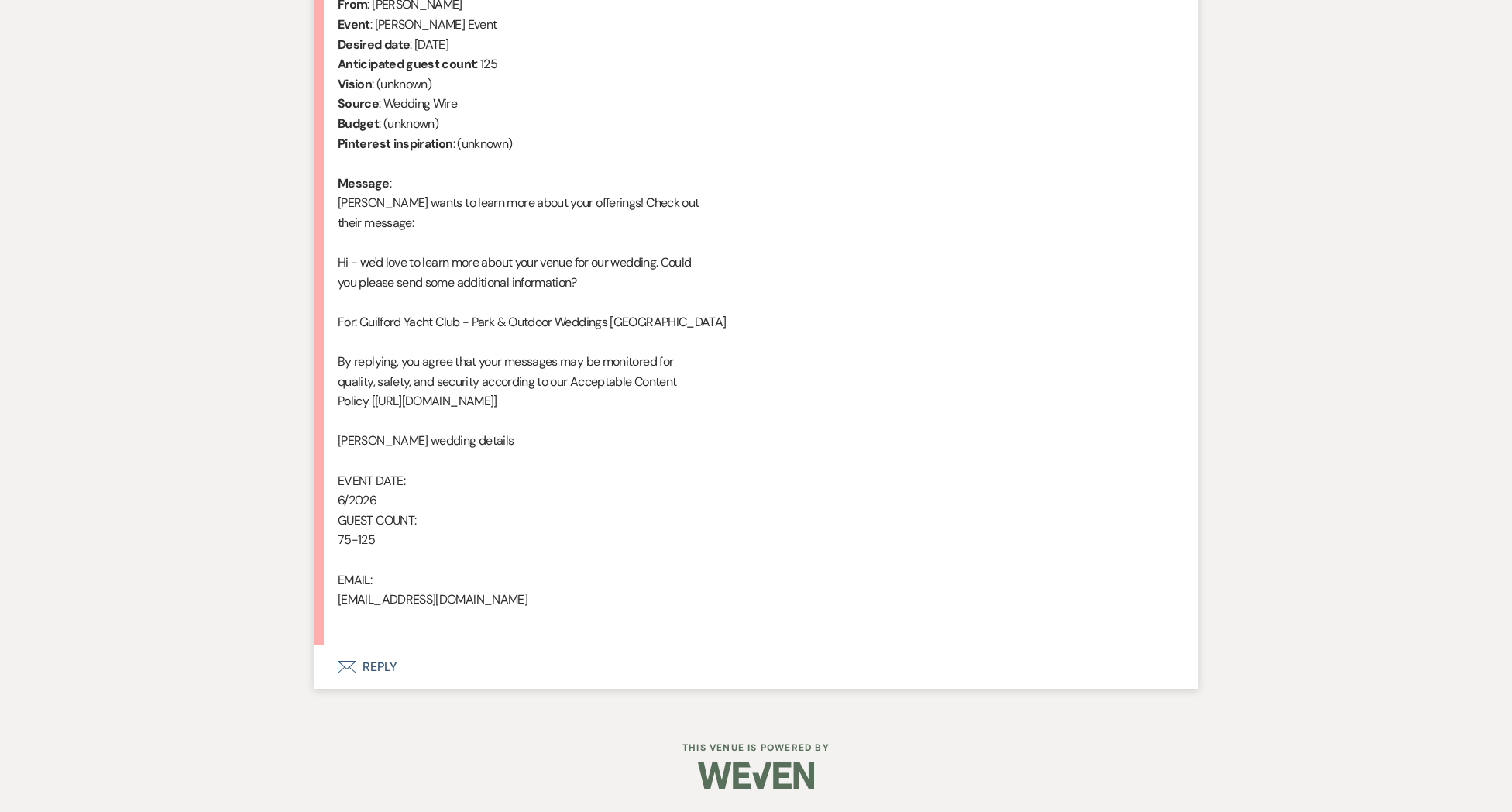
click at [372, 666] on button "Envelope Reply" at bounding box center [755, 667] width 883 height 44
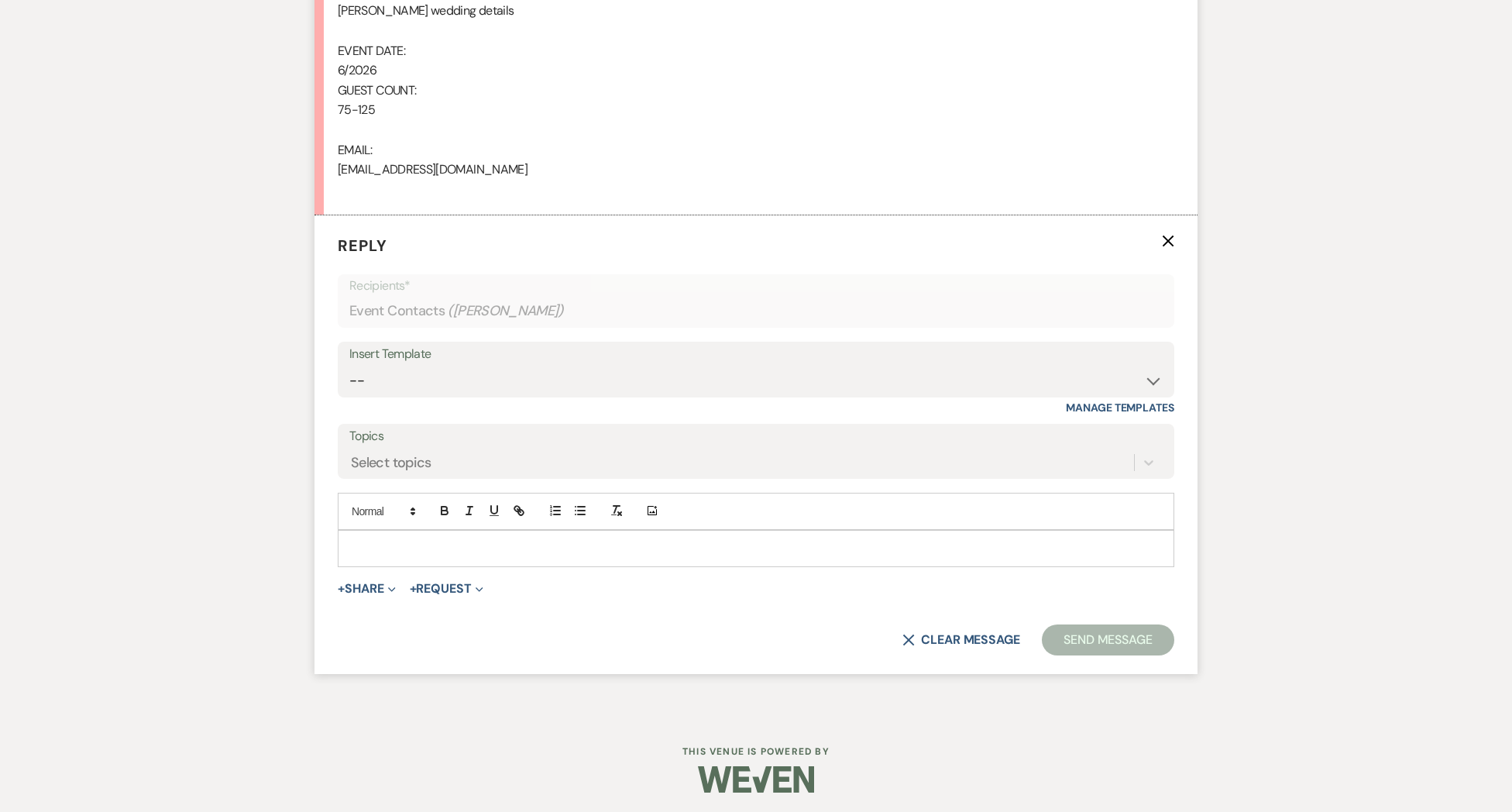
scroll to position [1085, 0]
click at [391, 380] on select "-- Weven Planning Portal Introduction (Booked Events) Initial Inquiry Response …" at bounding box center [755, 377] width 813 height 30
click at [349, 363] on select "-- Weven Planning Portal Introduction (Booked Events) Initial Inquiry Response …" at bounding box center [755, 377] width 813 height 30
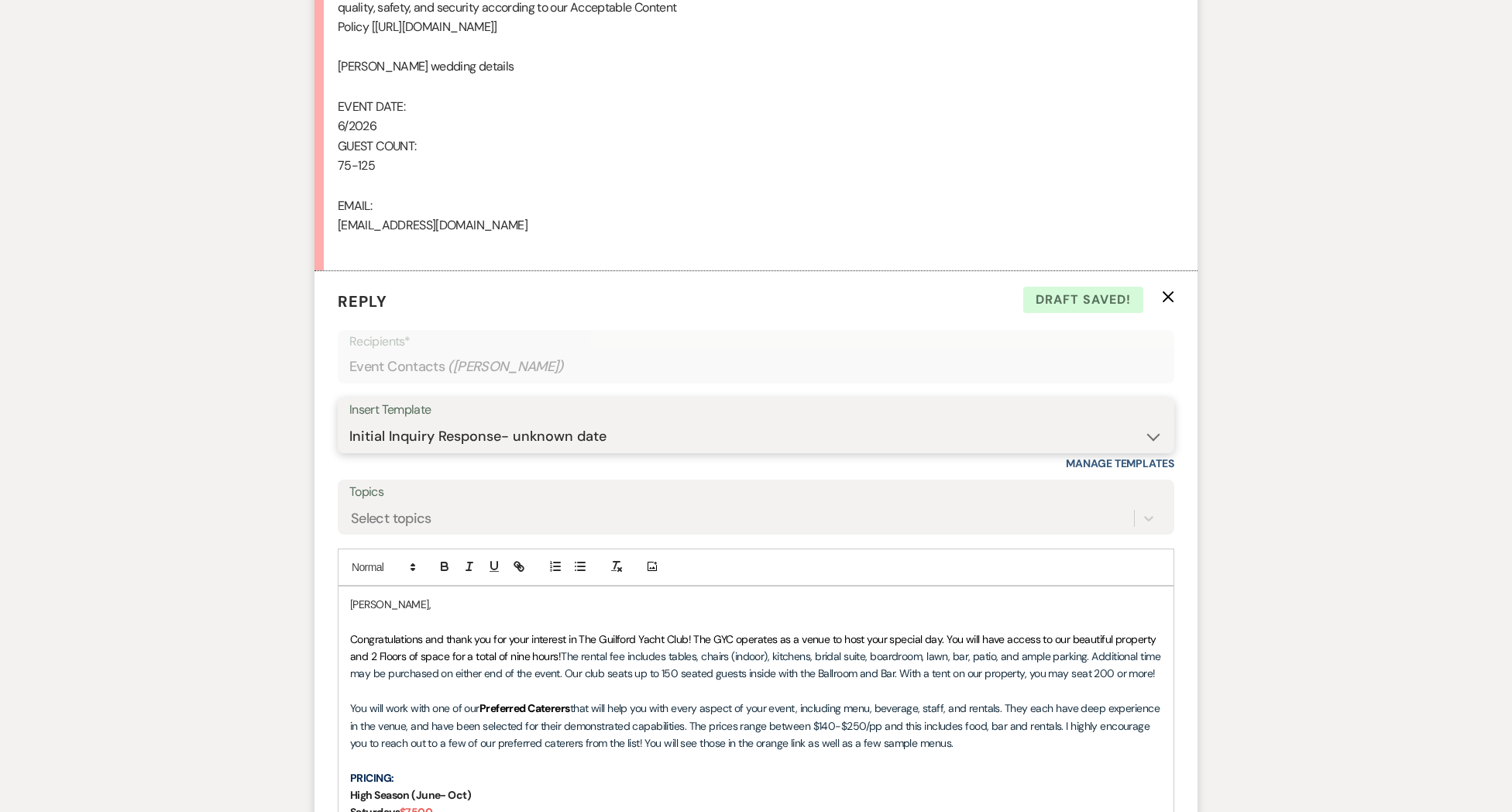
scroll to position [1388, 0]
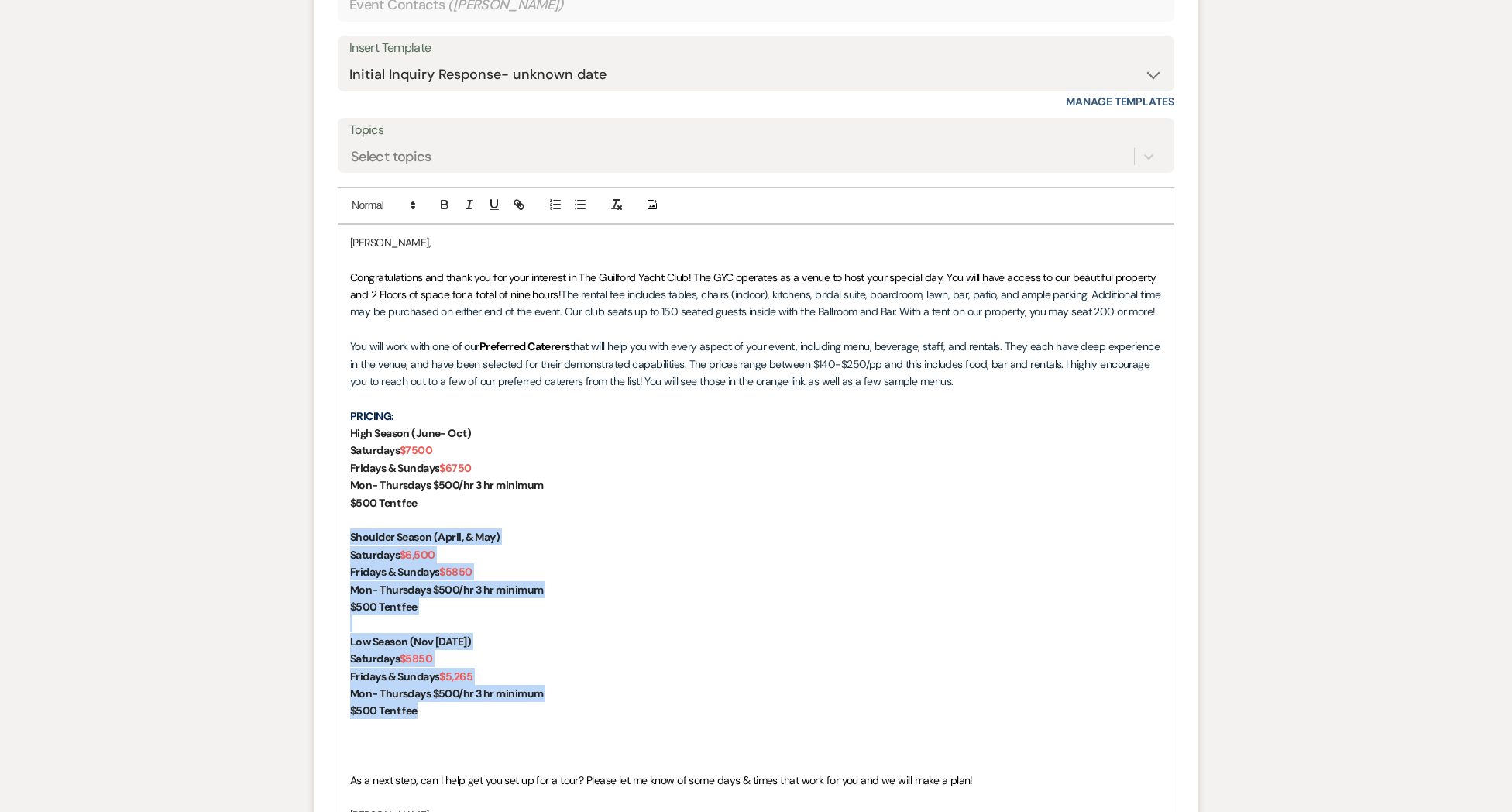
drag, startPoint x: 432, startPoint y: 717, endPoint x: 329, endPoint y: 535, distance: 209.1
click at [329, 535] on form "Reply X Draft saved! Recipients* Event Contacts ( [PERSON_NAME] ) Insert Templa…" at bounding box center [755, 505] width 883 height 1190
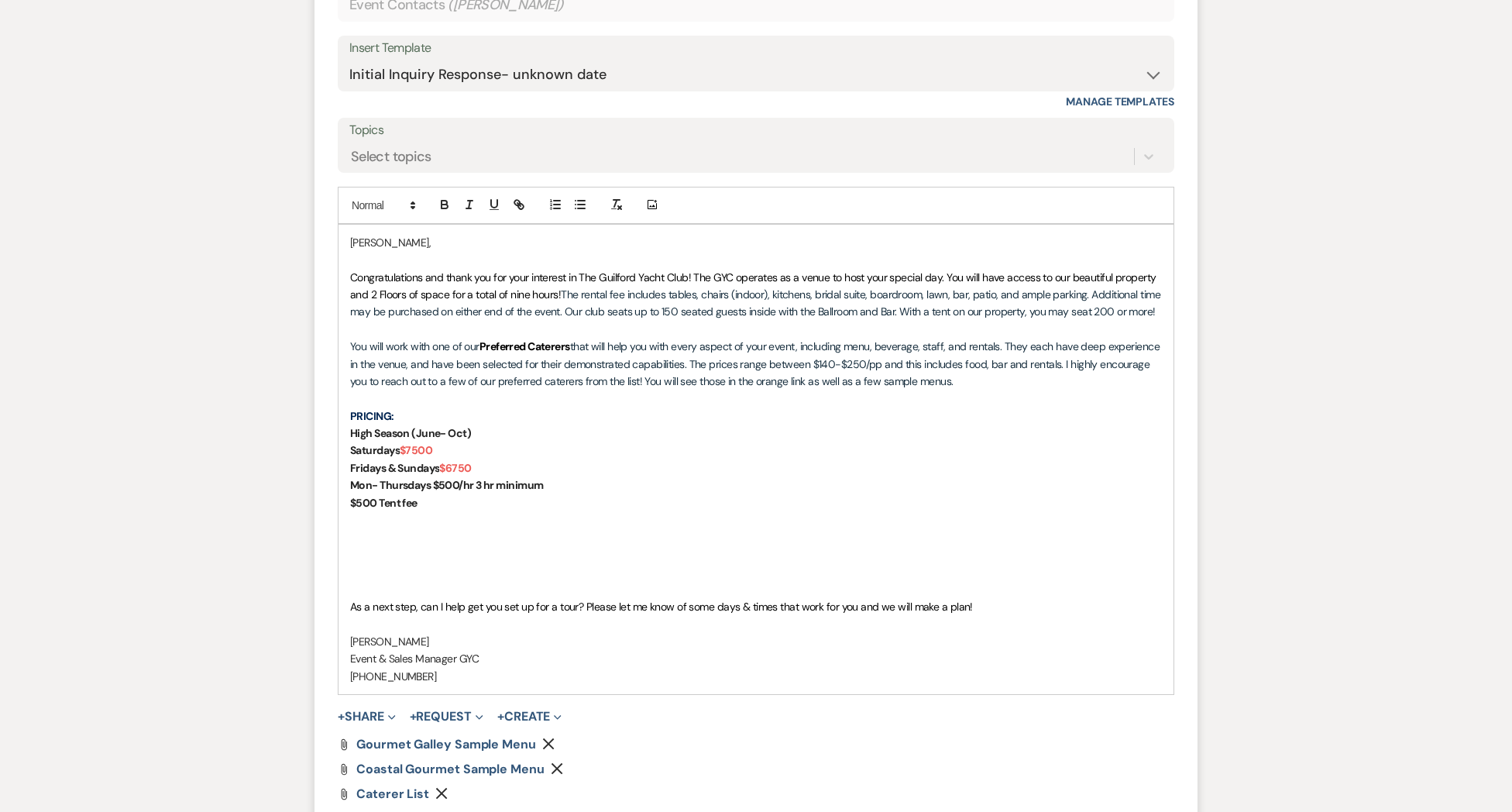
click at [389, 586] on p at bounding box center [755, 589] width 812 height 17
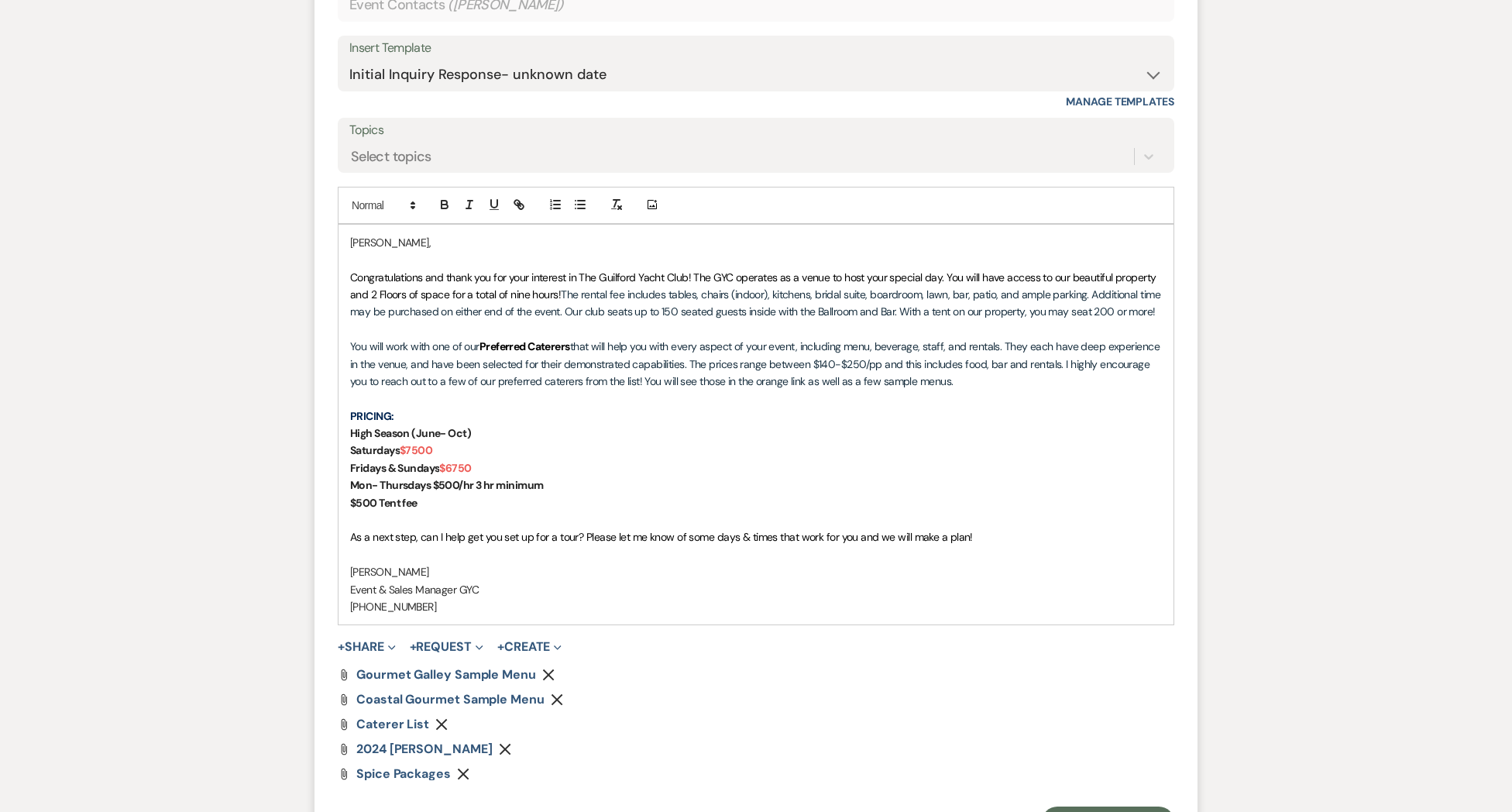
drag, startPoint x: 527, startPoint y: 750, endPoint x: 492, endPoint y: 743, distance: 35.7
click at [510, 749] on use "button" at bounding box center [505, 749] width 11 height 11
click at [354, 644] on button "+ Share Expand" at bounding box center [367, 647] width 58 height 12
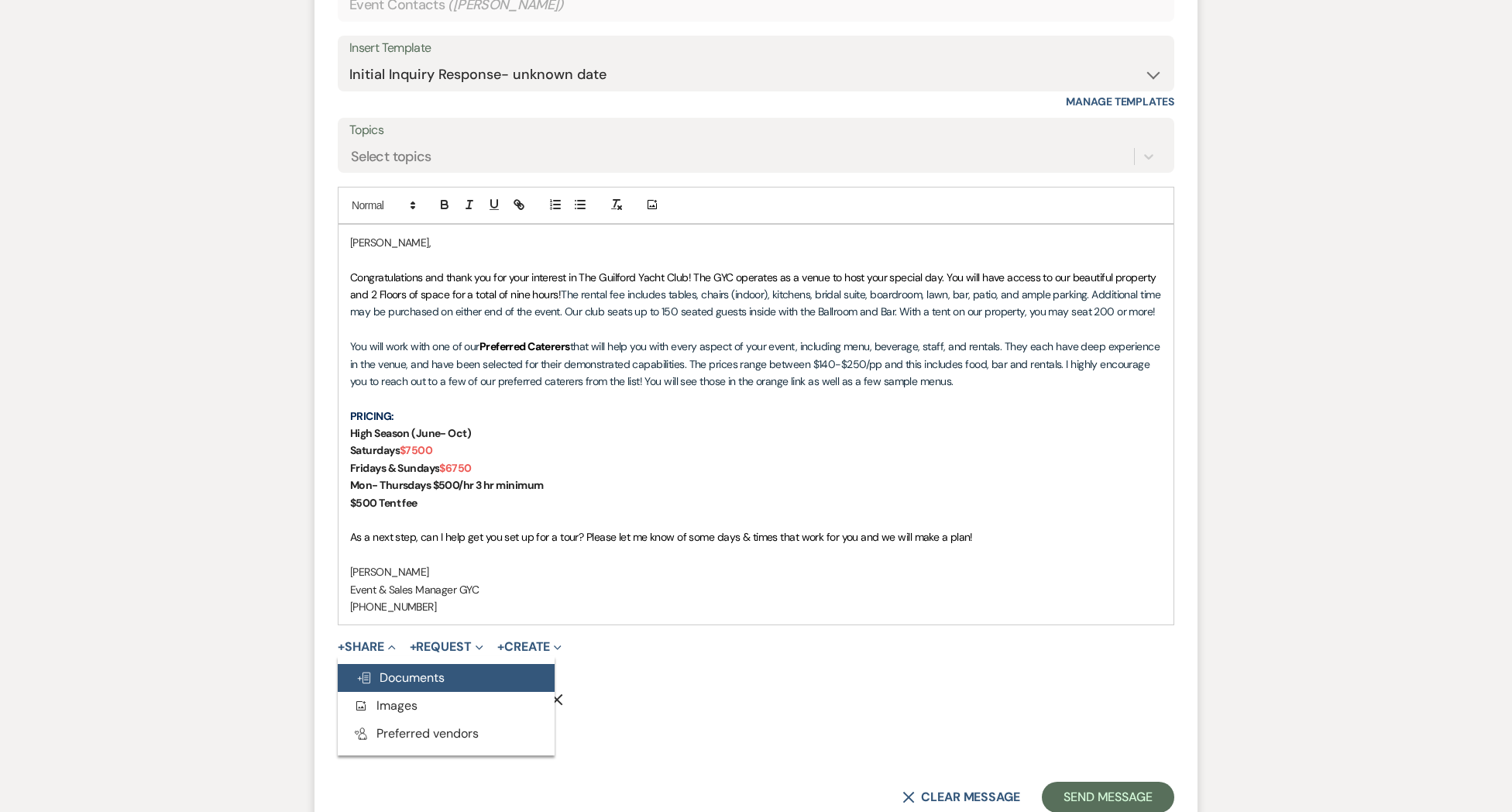
click at [412, 671] on span "Doc Upload Documents" at bounding box center [401, 677] width 89 height 16
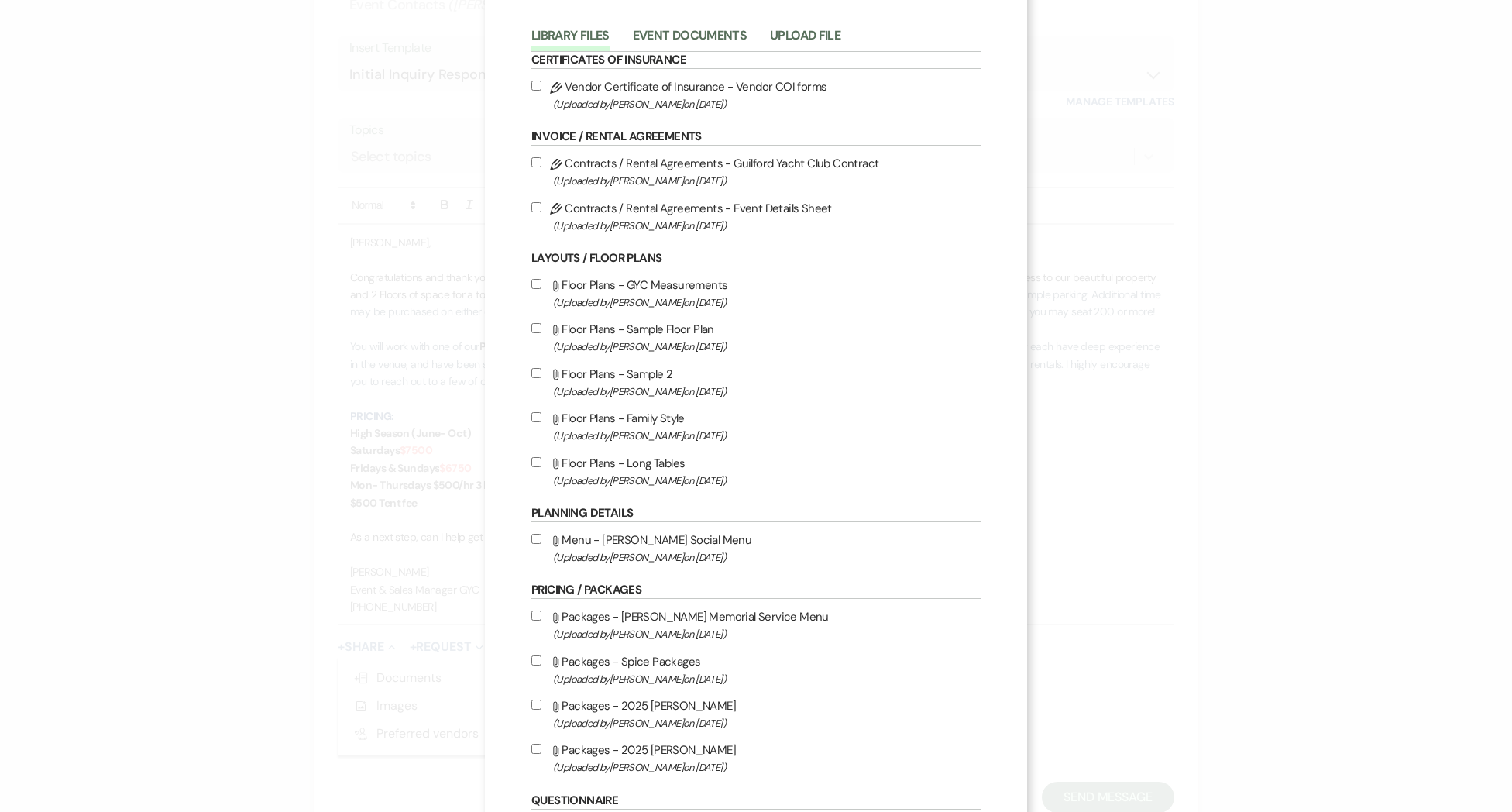
scroll to position [86, 0]
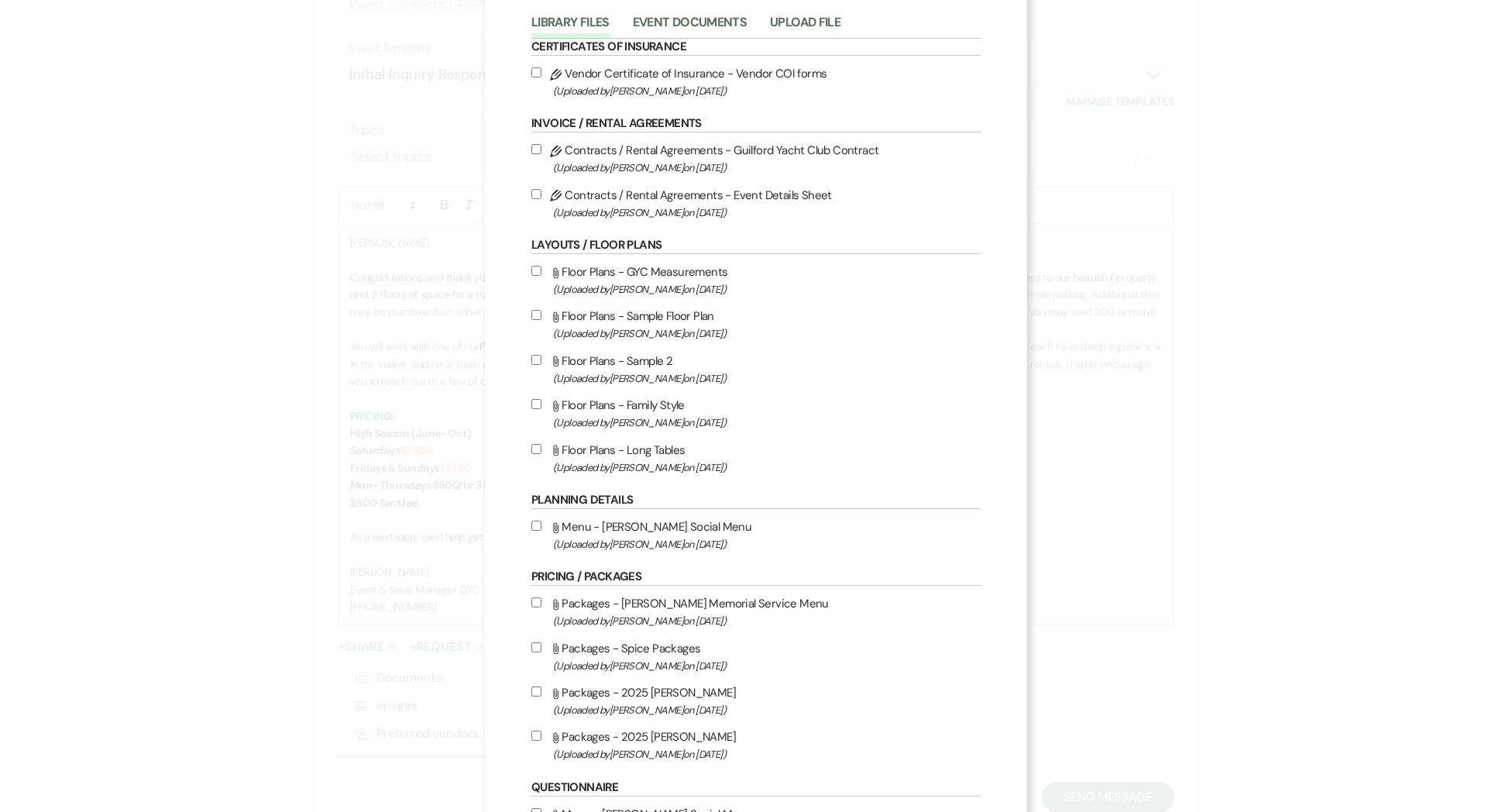
click at [534, 695] on input "Attach File Packages - 2025 [PERSON_NAME] (Uploaded by [PERSON_NAME] on [DATE] )" at bounding box center [536, 691] width 10 height 10
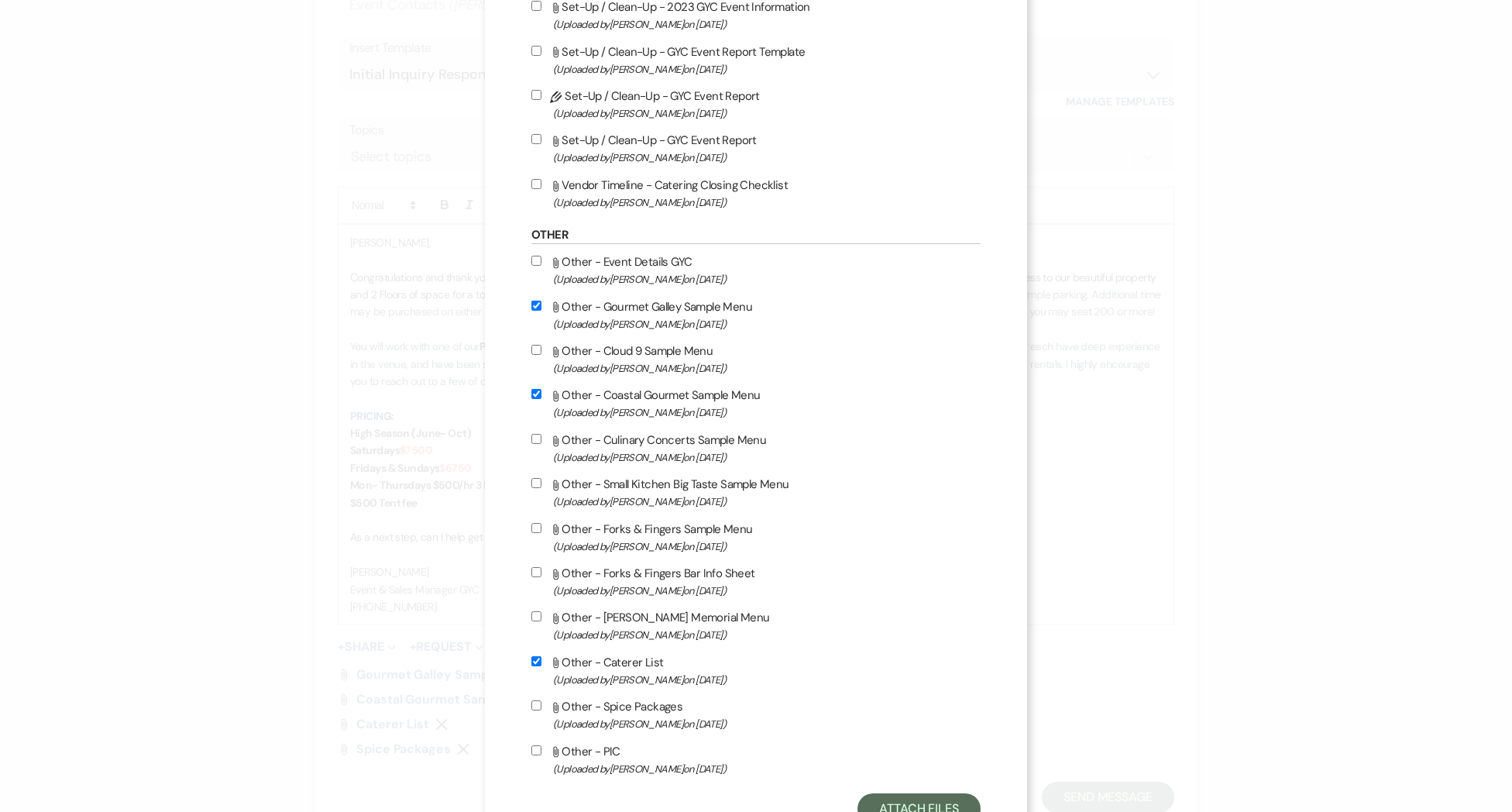
scroll to position [1040, 0]
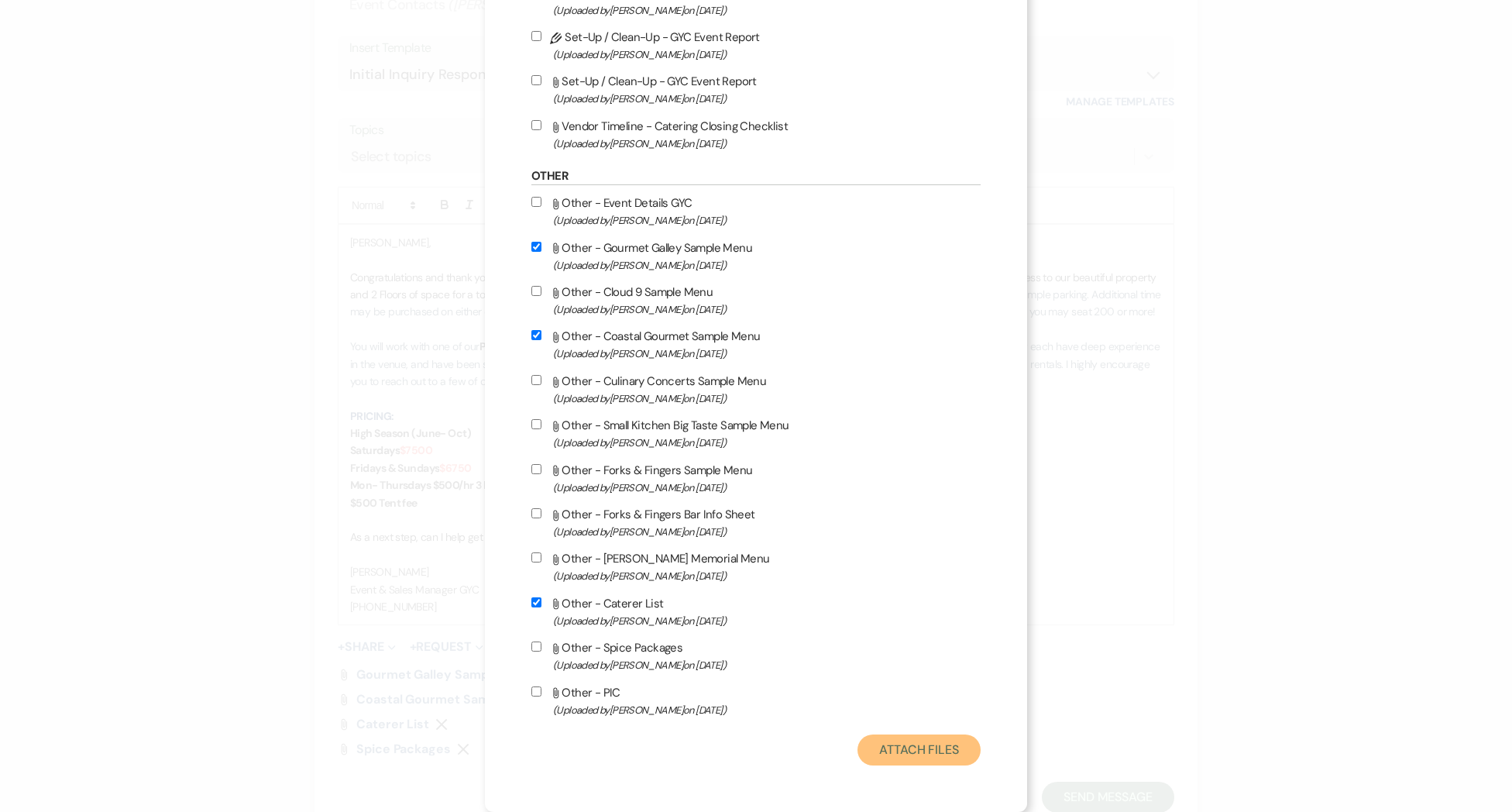
click at [931, 747] on button "Attach Files" at bounding box center [919, 750] width 123 height 31
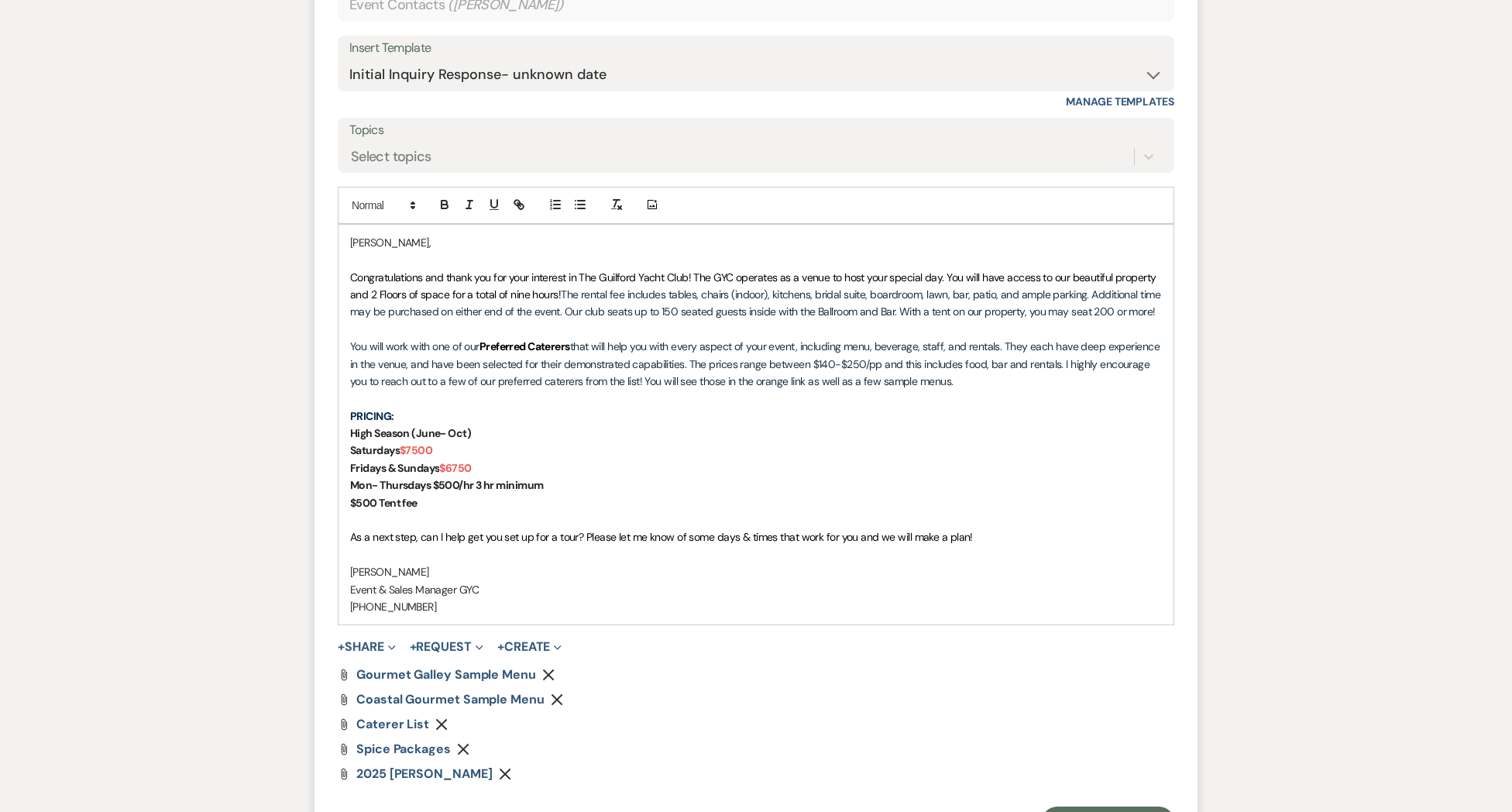
scroll to position [1574, 0]
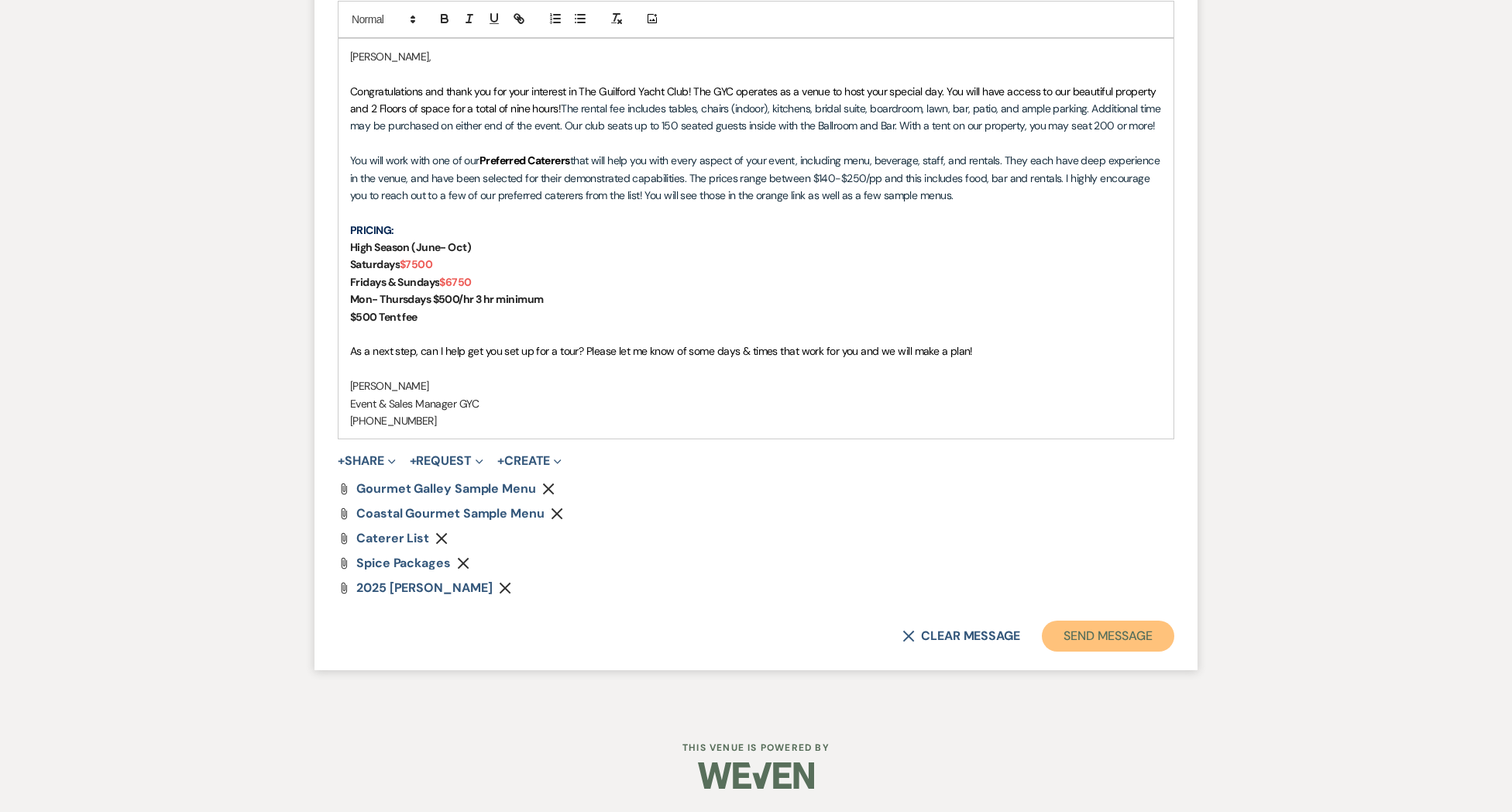
click at [1103, 643] on button "Send Message" at bounding box center [1107, 636] width 132 height 31
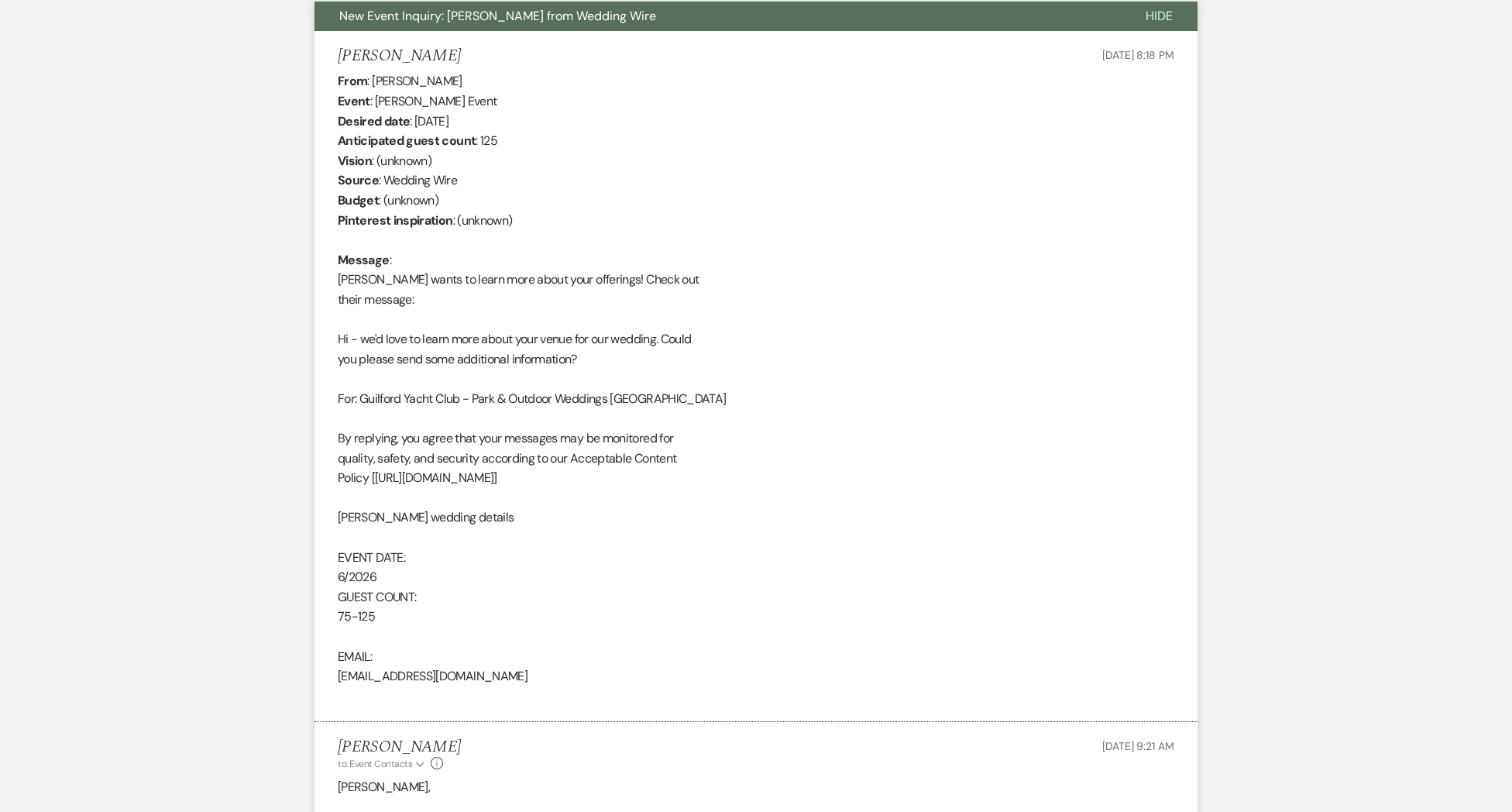
scroll to position [0, 0]
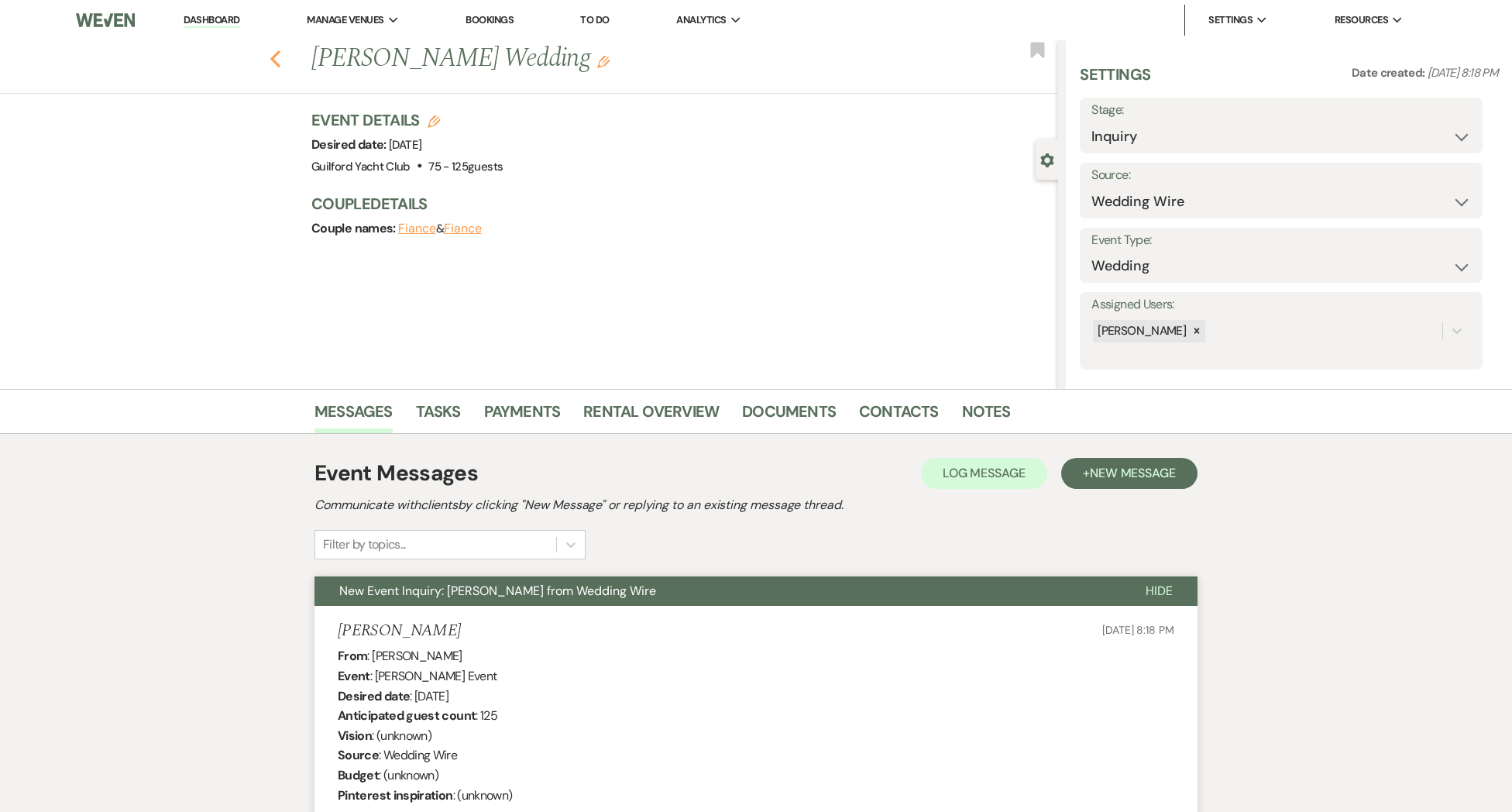
click at [272, 62] on icon "Previous" at bounding box center [275, 58] width 11 height 19
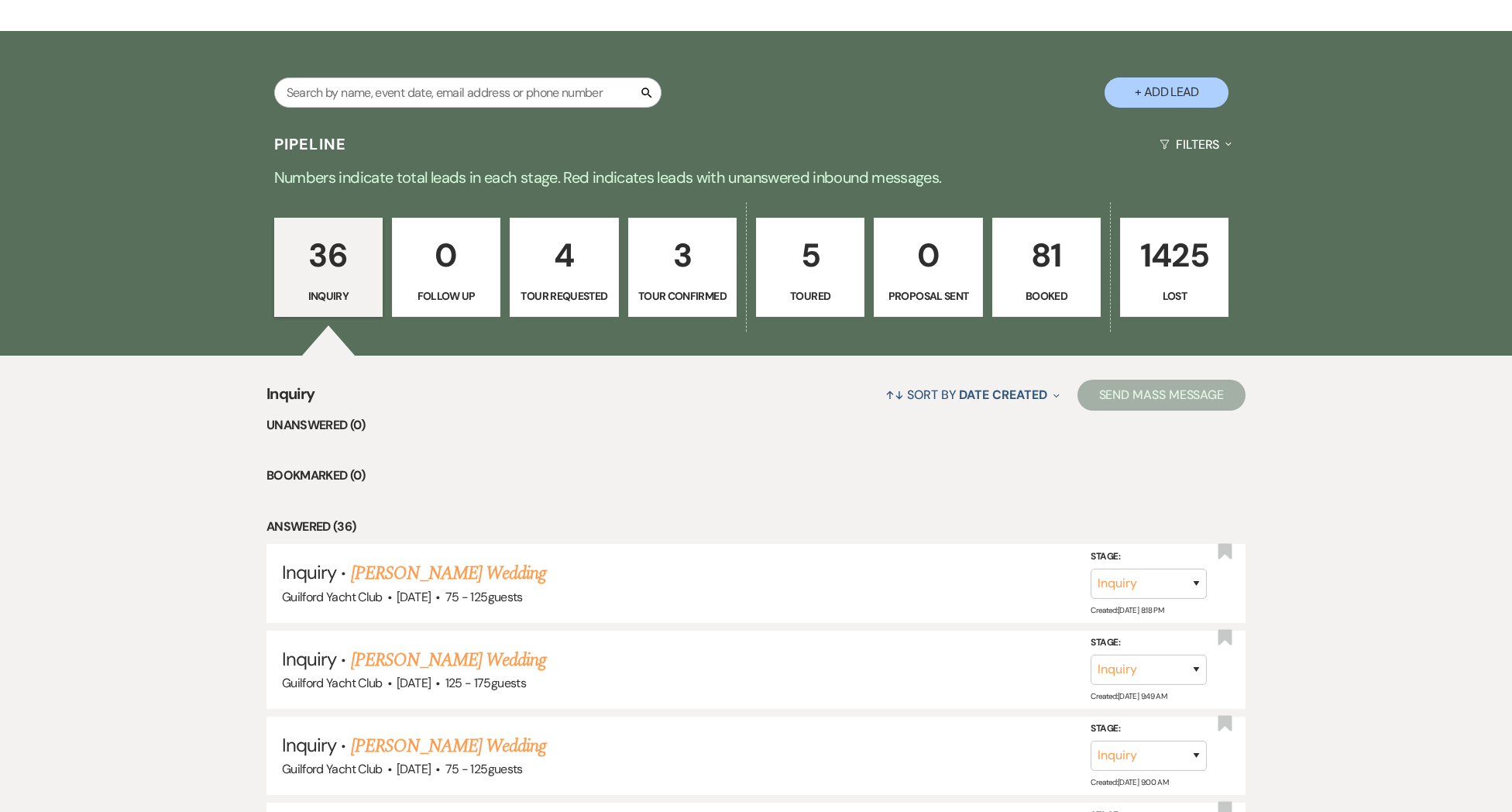
click at [681, 289] on p "Tour Confirmed" at bounding box center [683, 295] width 89 height 17
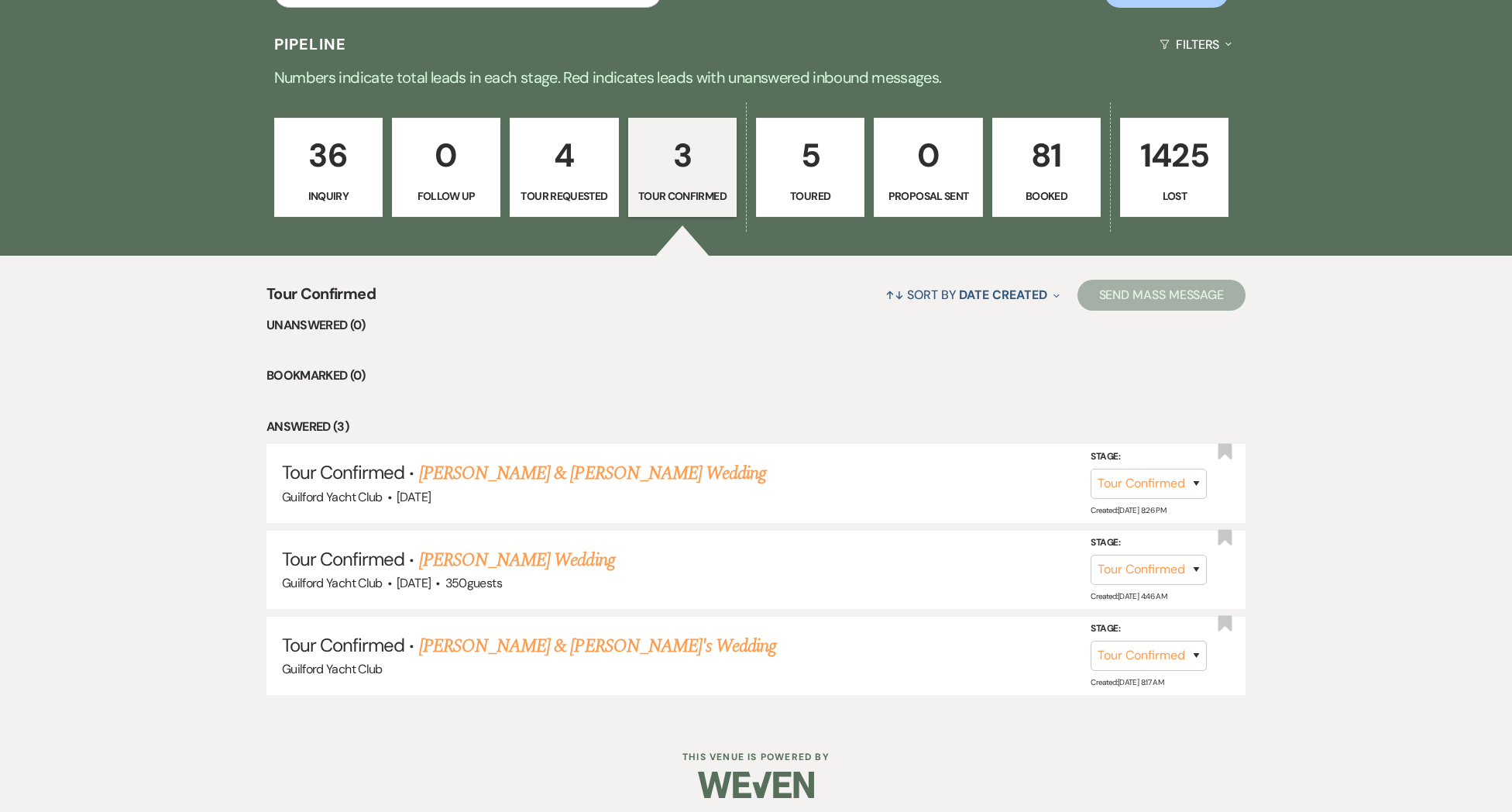
scroll to position [386, 0]
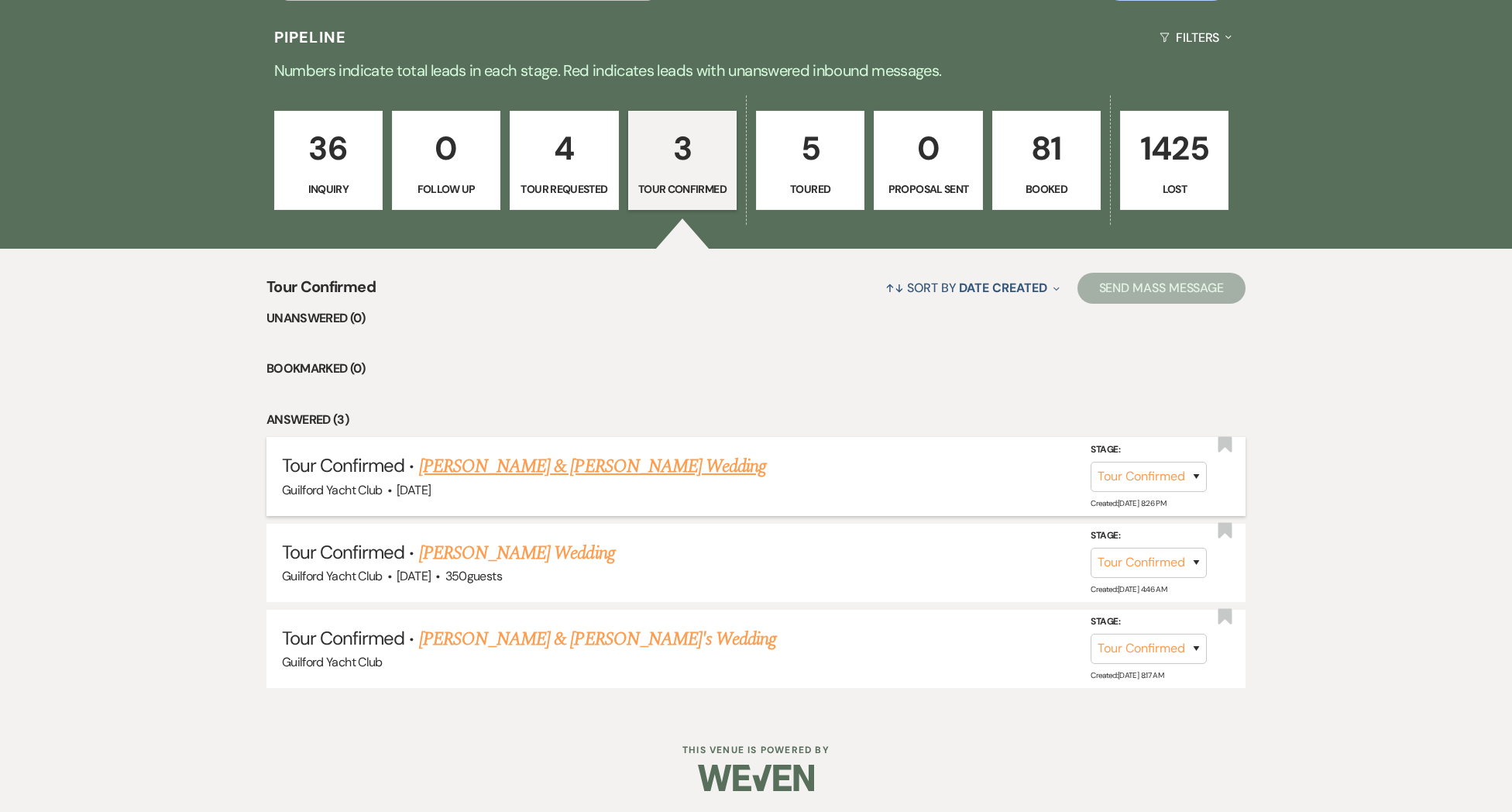
click at [478, 470] on link "[PERSON_NAME] & [PERSON_NAME] Wedding" at bounding box center [592, 466] width 347 height 28
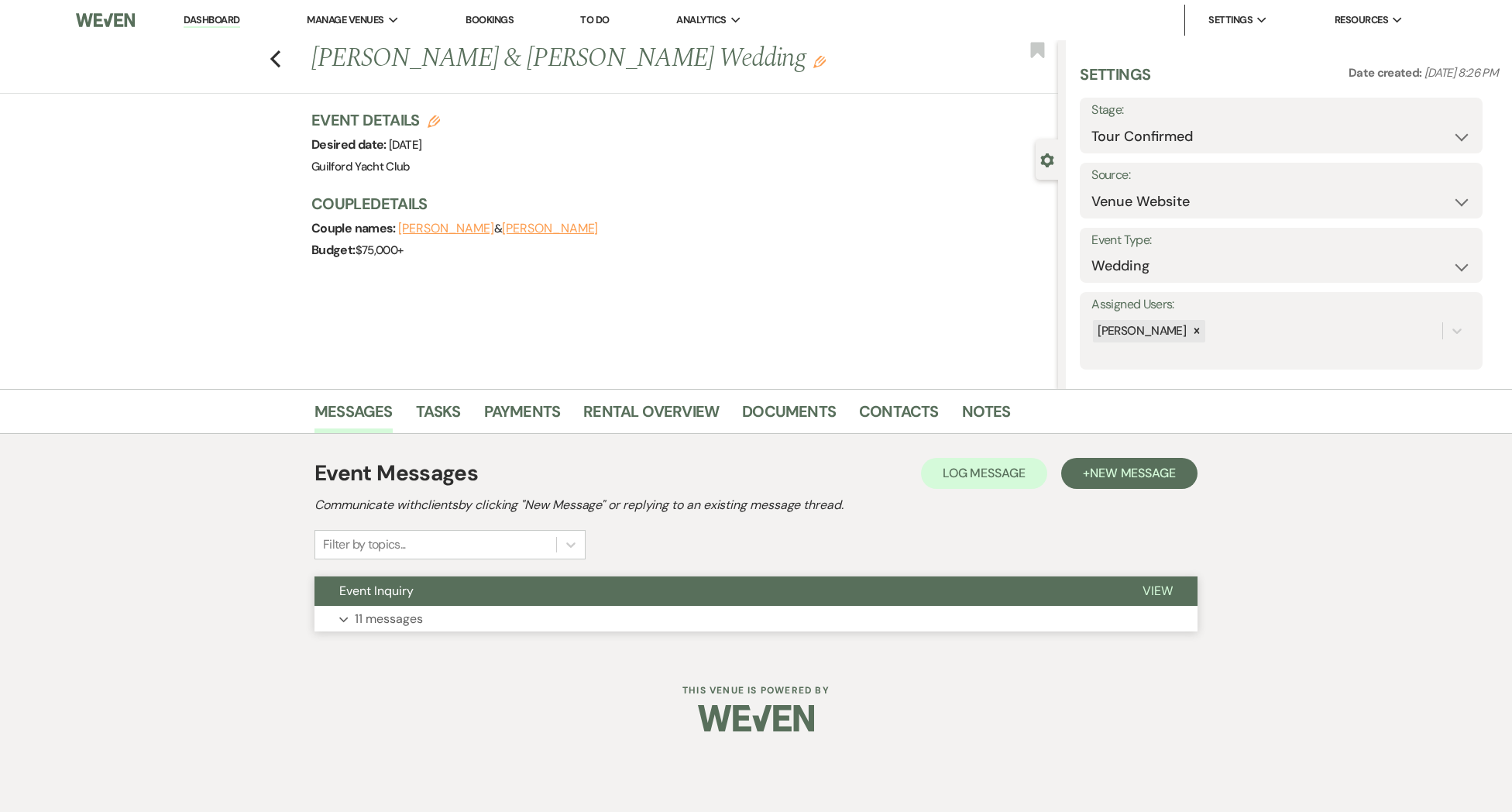
click at [1159, 587] on span "View" at bounding box center [1157, 591] width 30 height 16
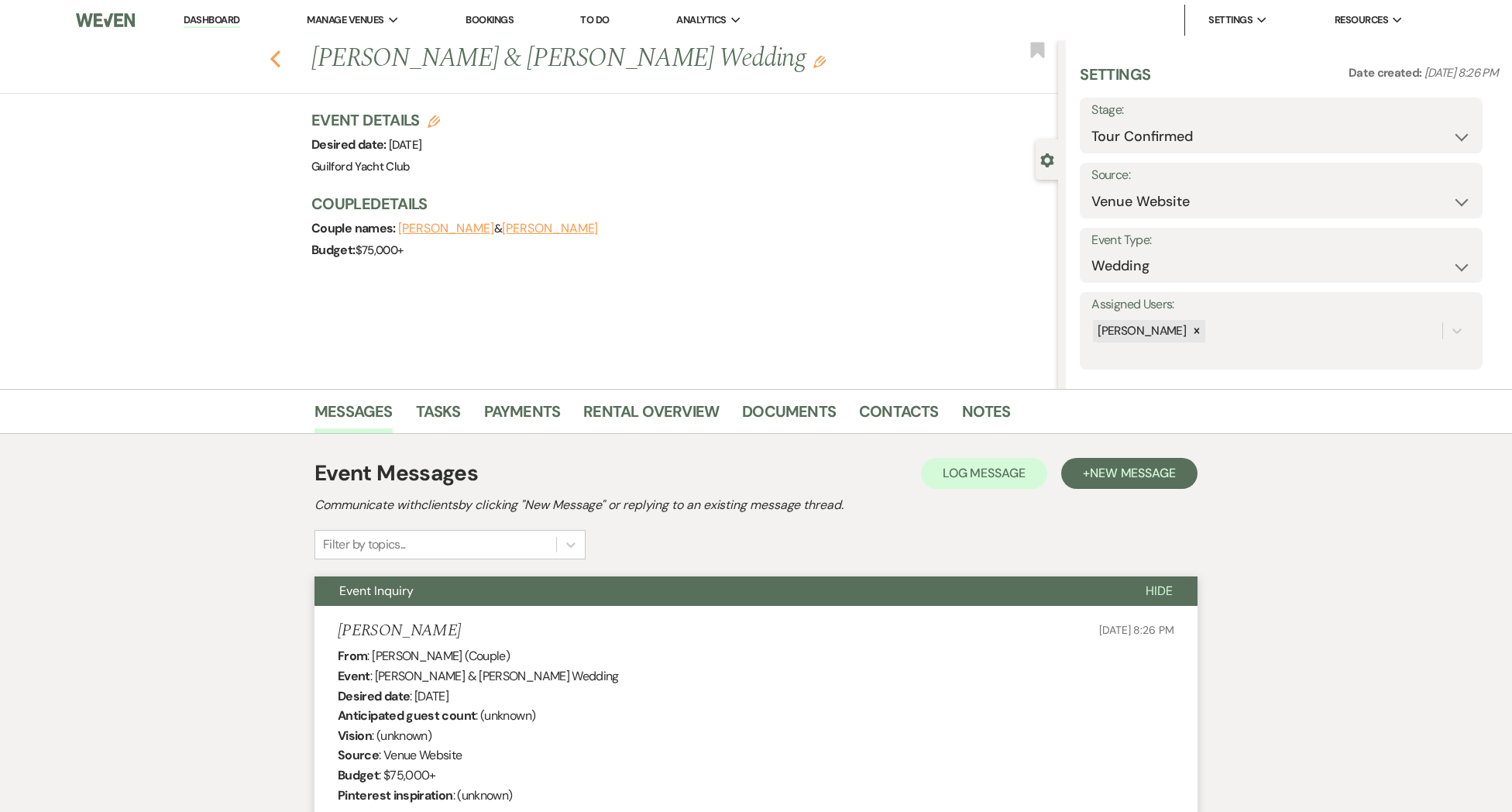
click at [273, 60] on use "button" at bounding box center [275, 58] width 10 height 17
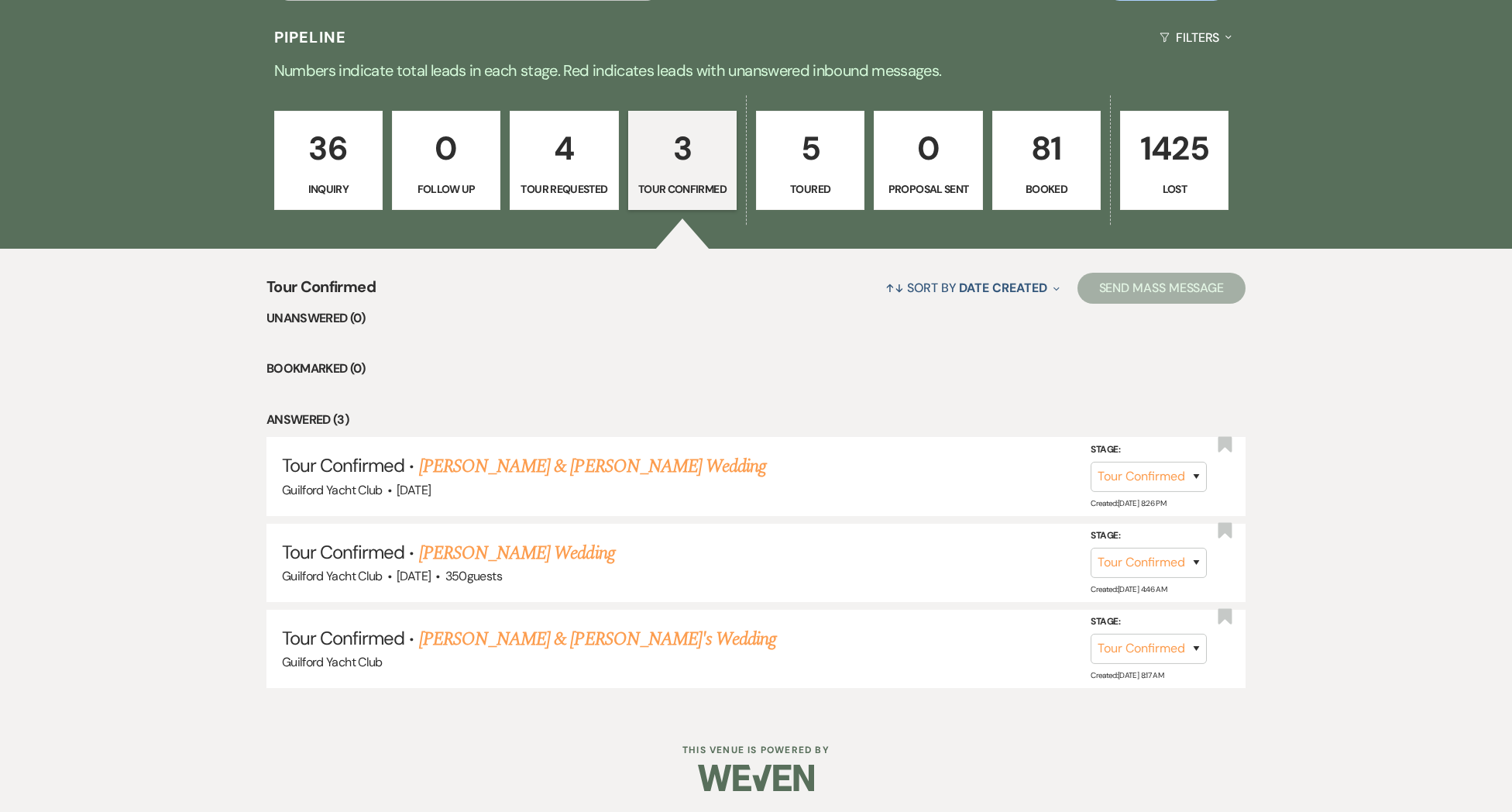
click at [563, 180] on link "4 Tour Requested" at bounding box center [563, 160] width 109 height 99
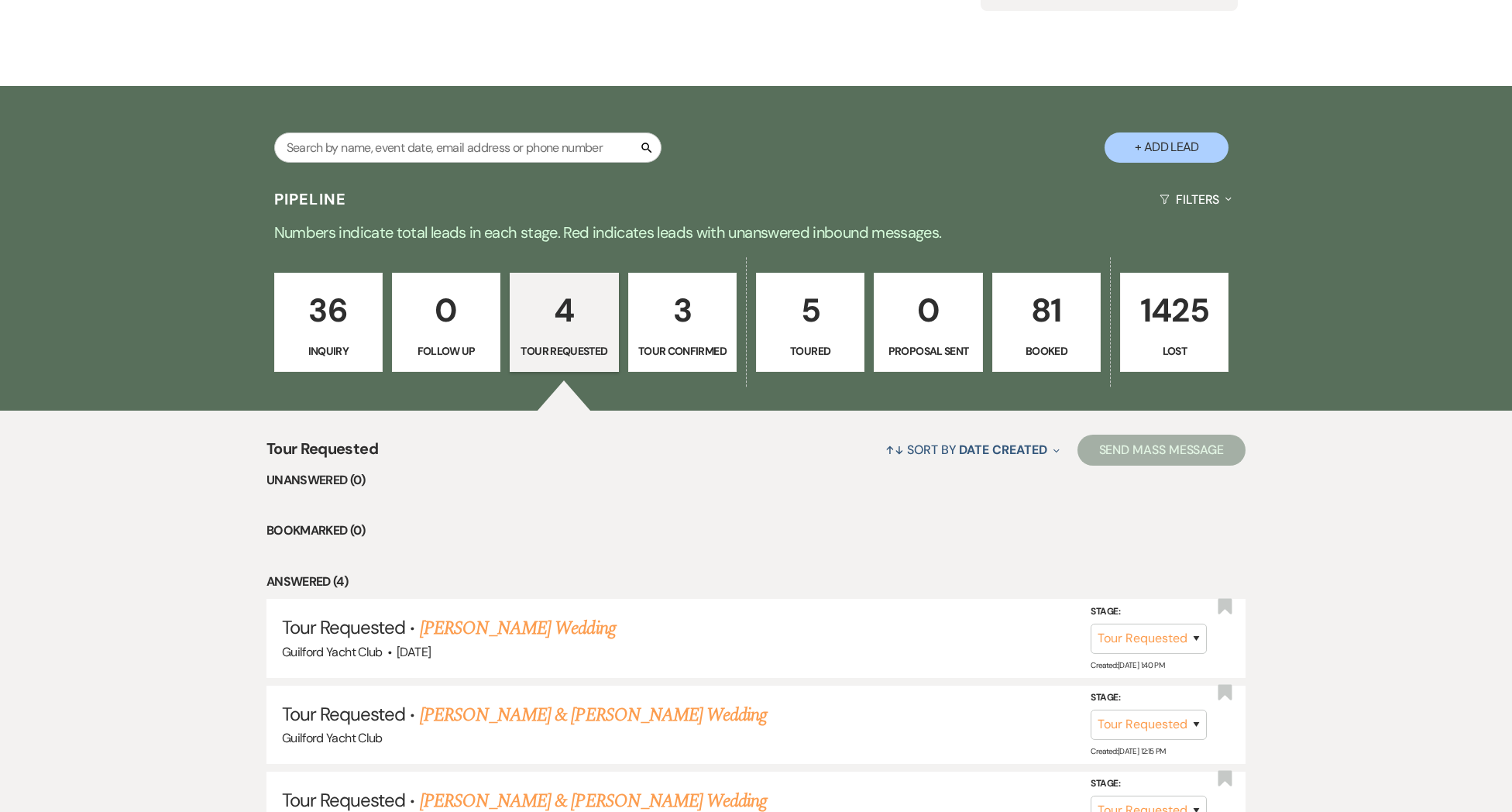
scroll to position [213, 0]
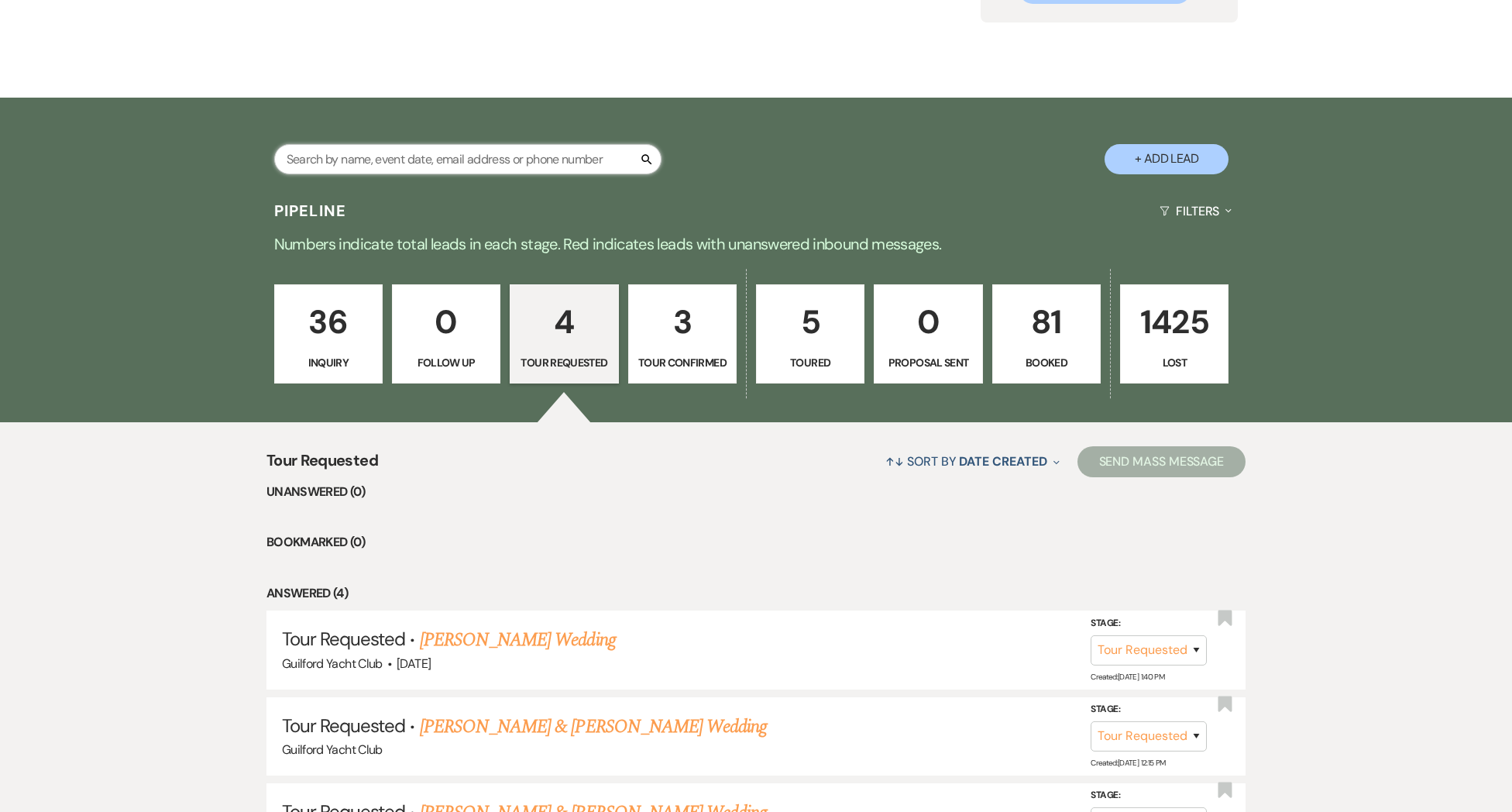
click at [368, 154] on input "text" at bounding box center [467, 159] width 387 height 30
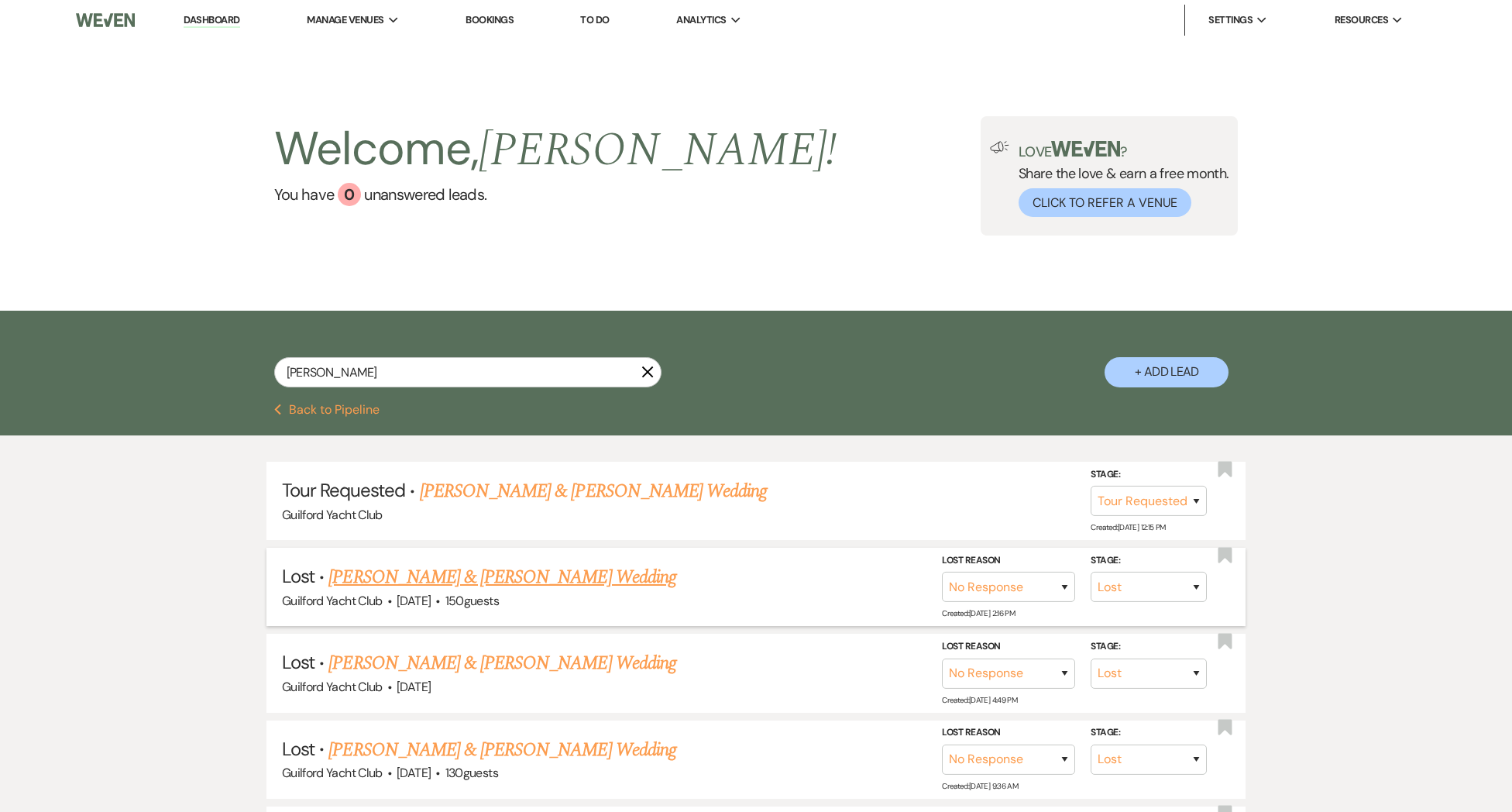
click at [419, 581] on link "[PERSON_NAME] & [PERSON_NAME] Wedding" at bounding box center [501, 577] width 347 height 28
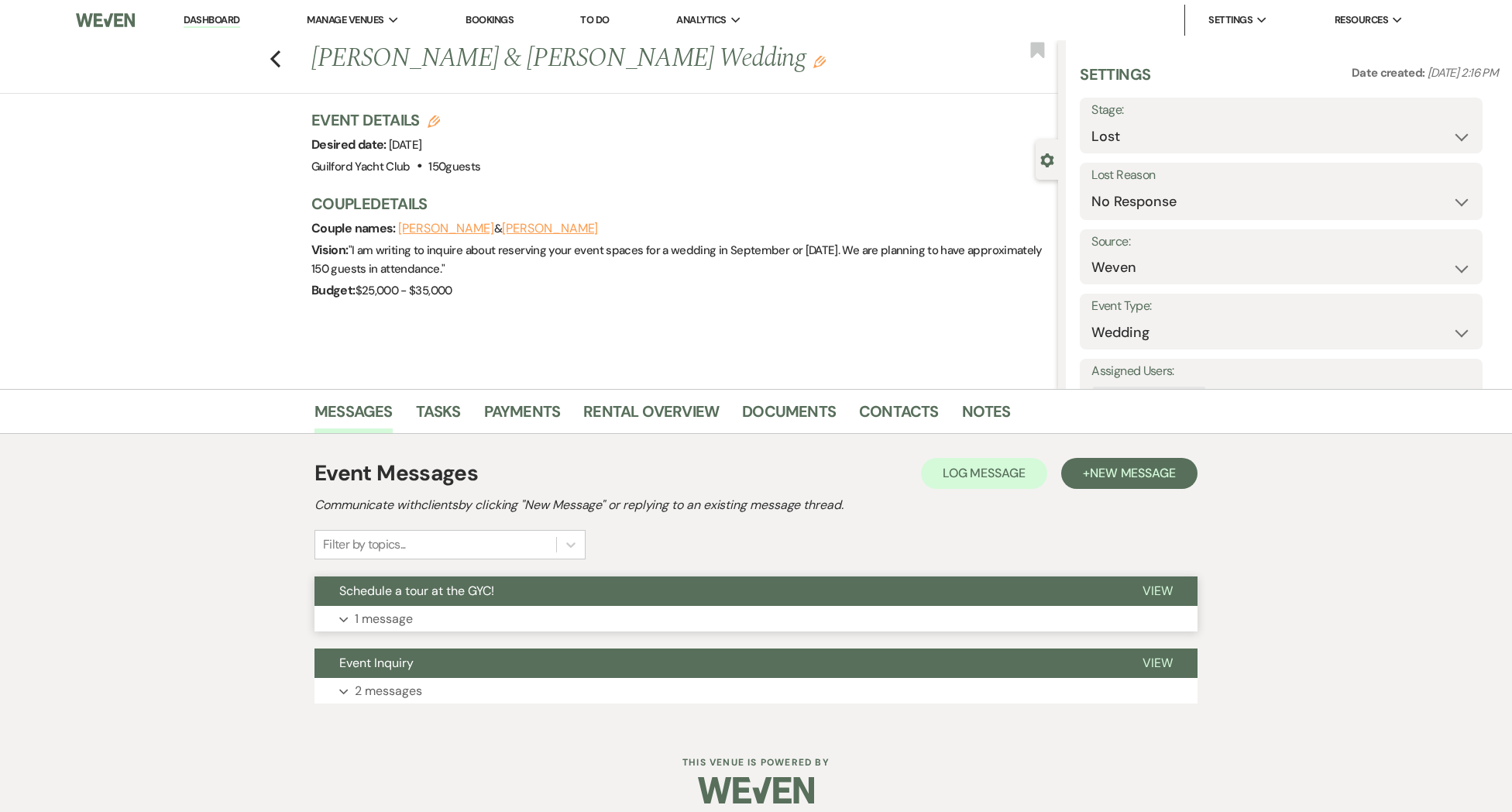
scroll to position [15, 0]
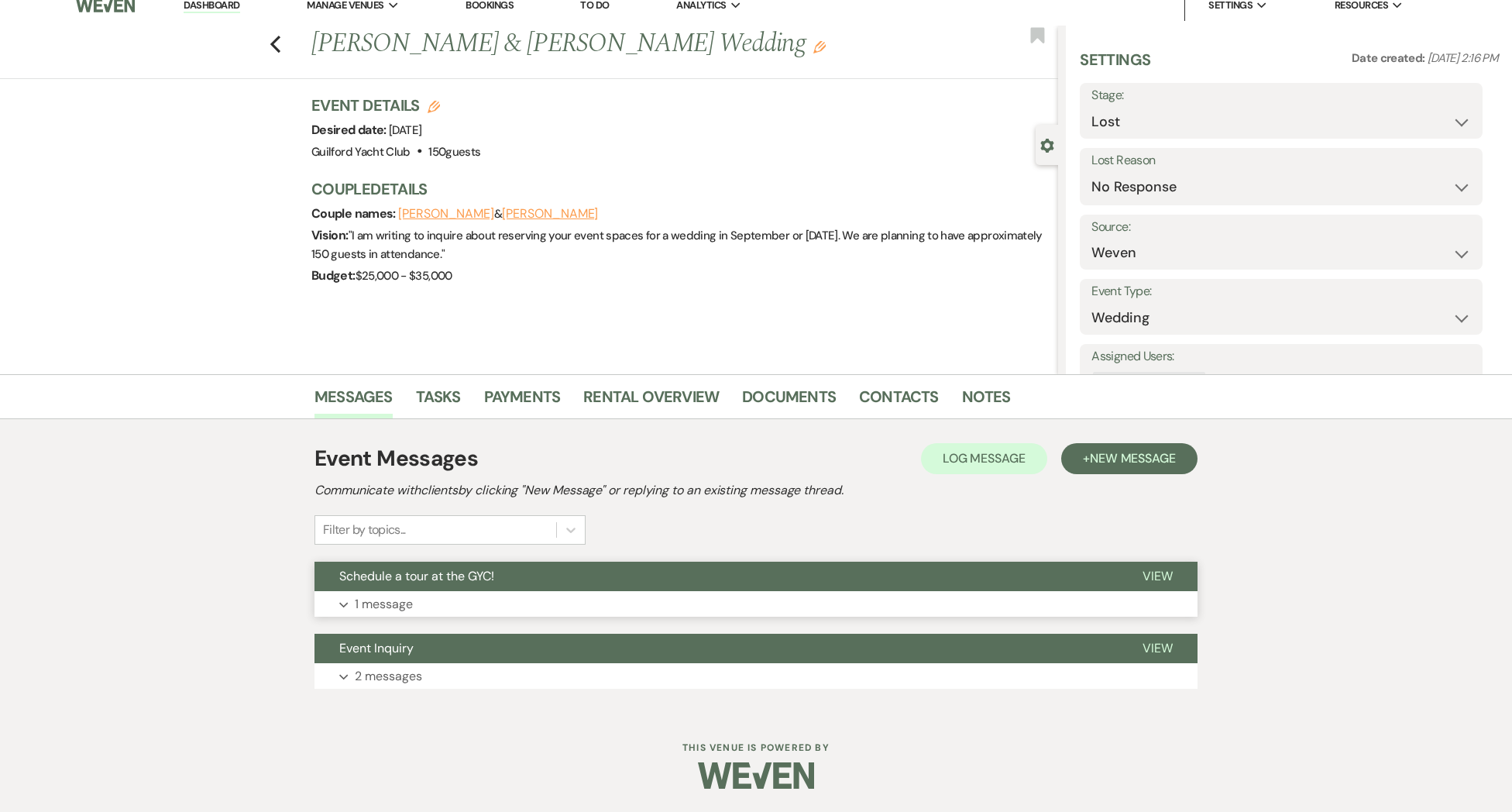
click at [1149, 579] on span "View" at bounding box center [1157, 576] width 30 height 16
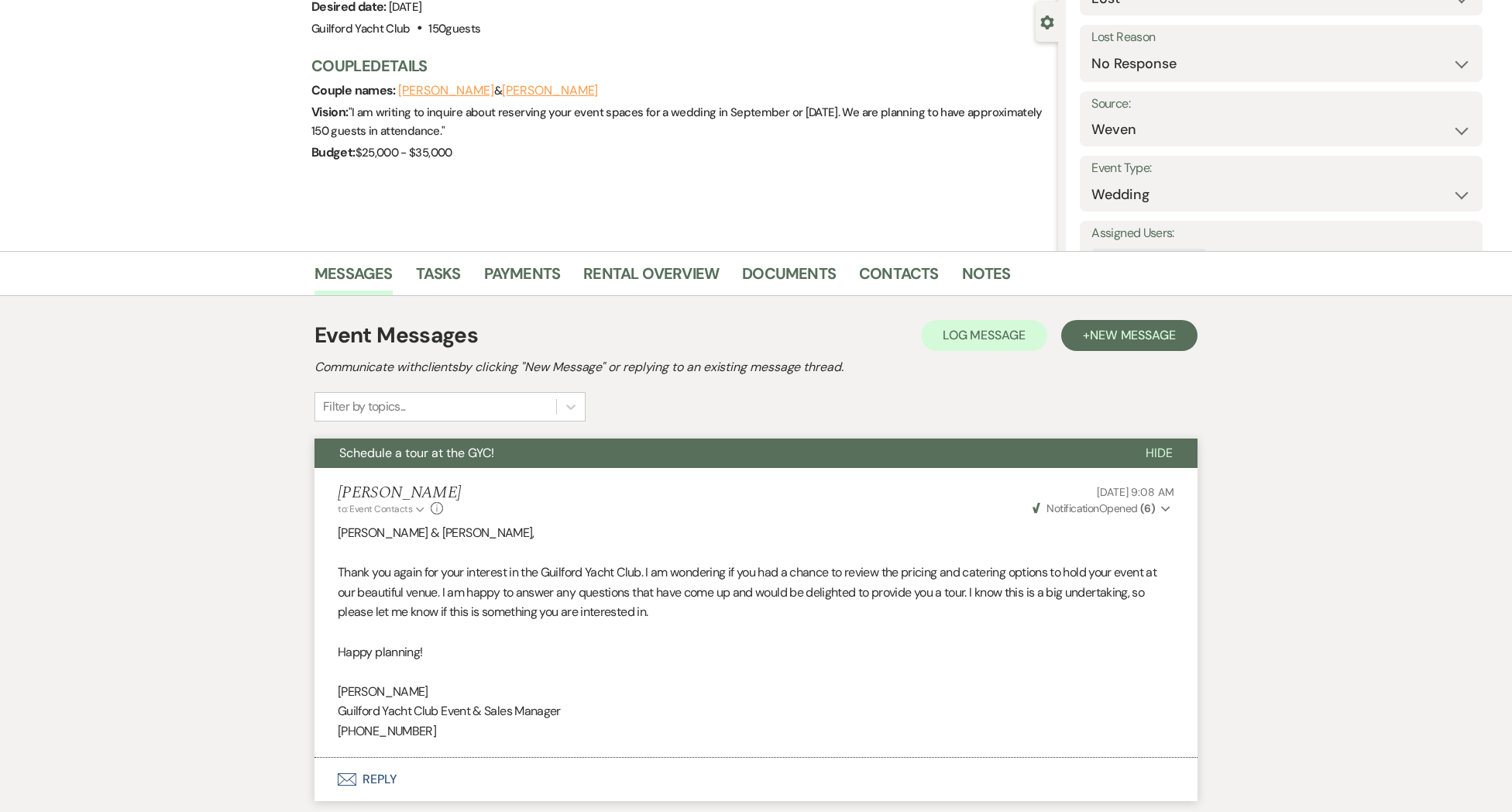
scroll to position [0, 0]
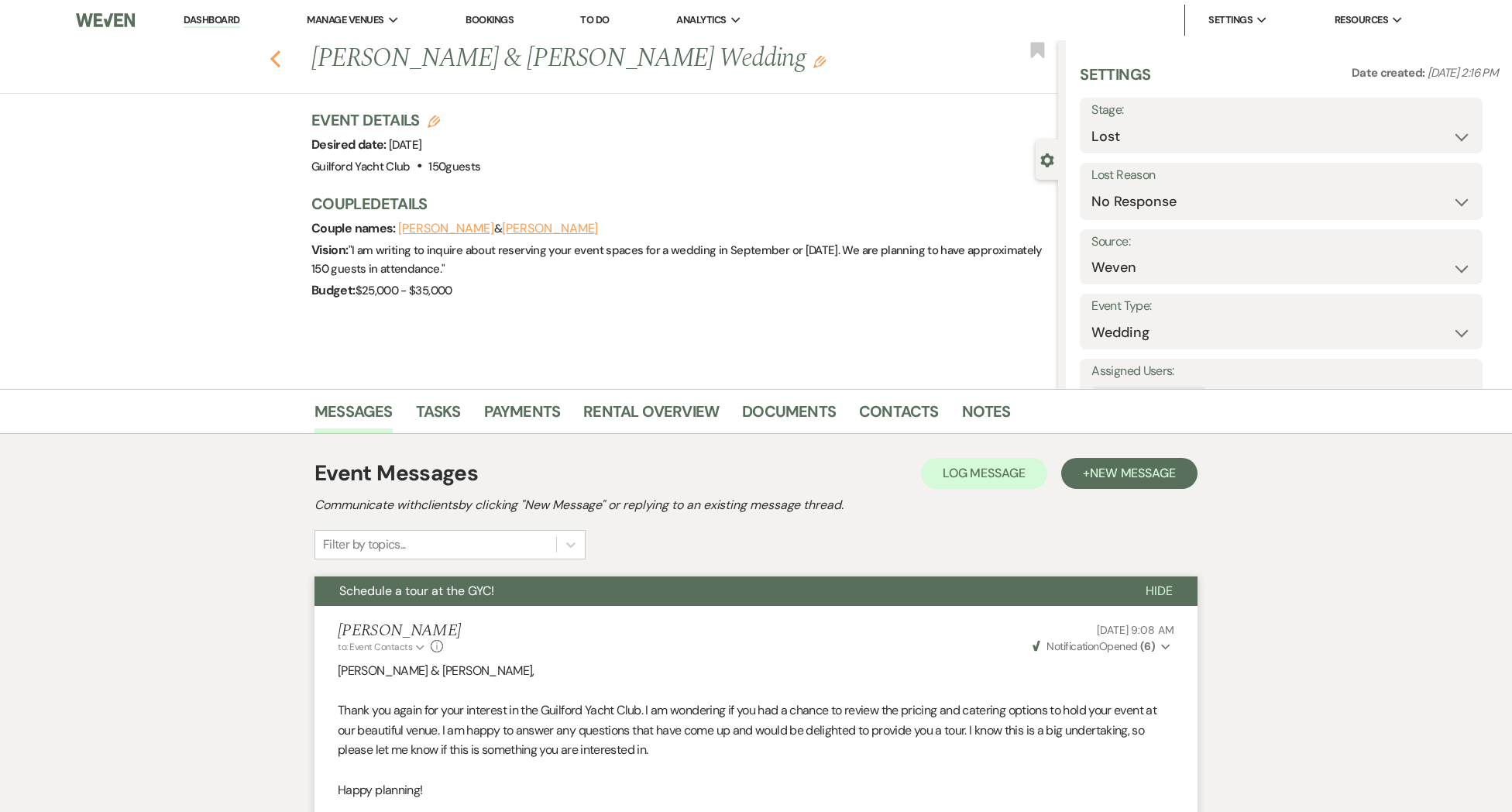
click at [278, 62] on icon "Previous" at bounding box center [275, 58] width 11 height 19
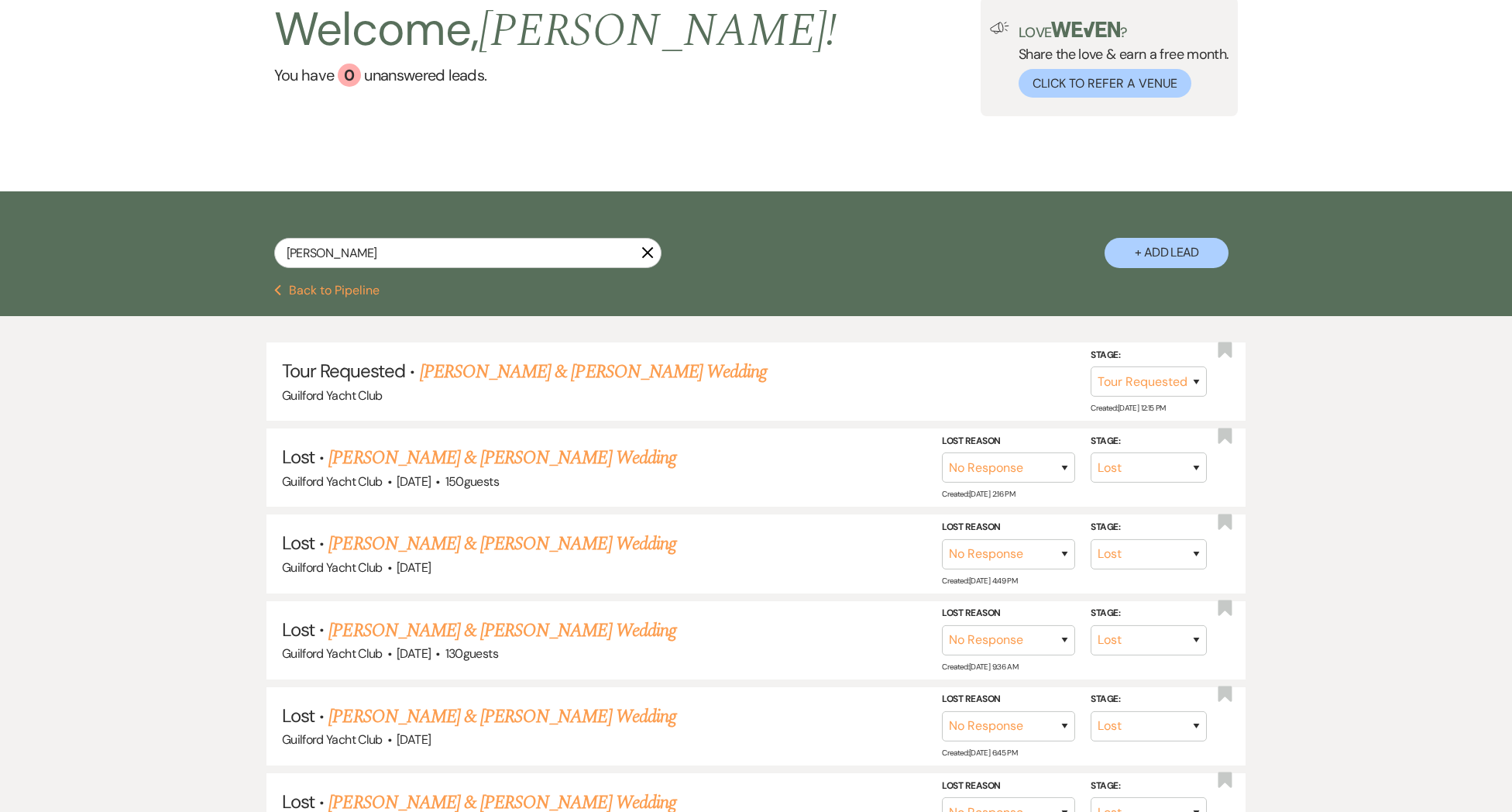
scroll to position [126, 0]
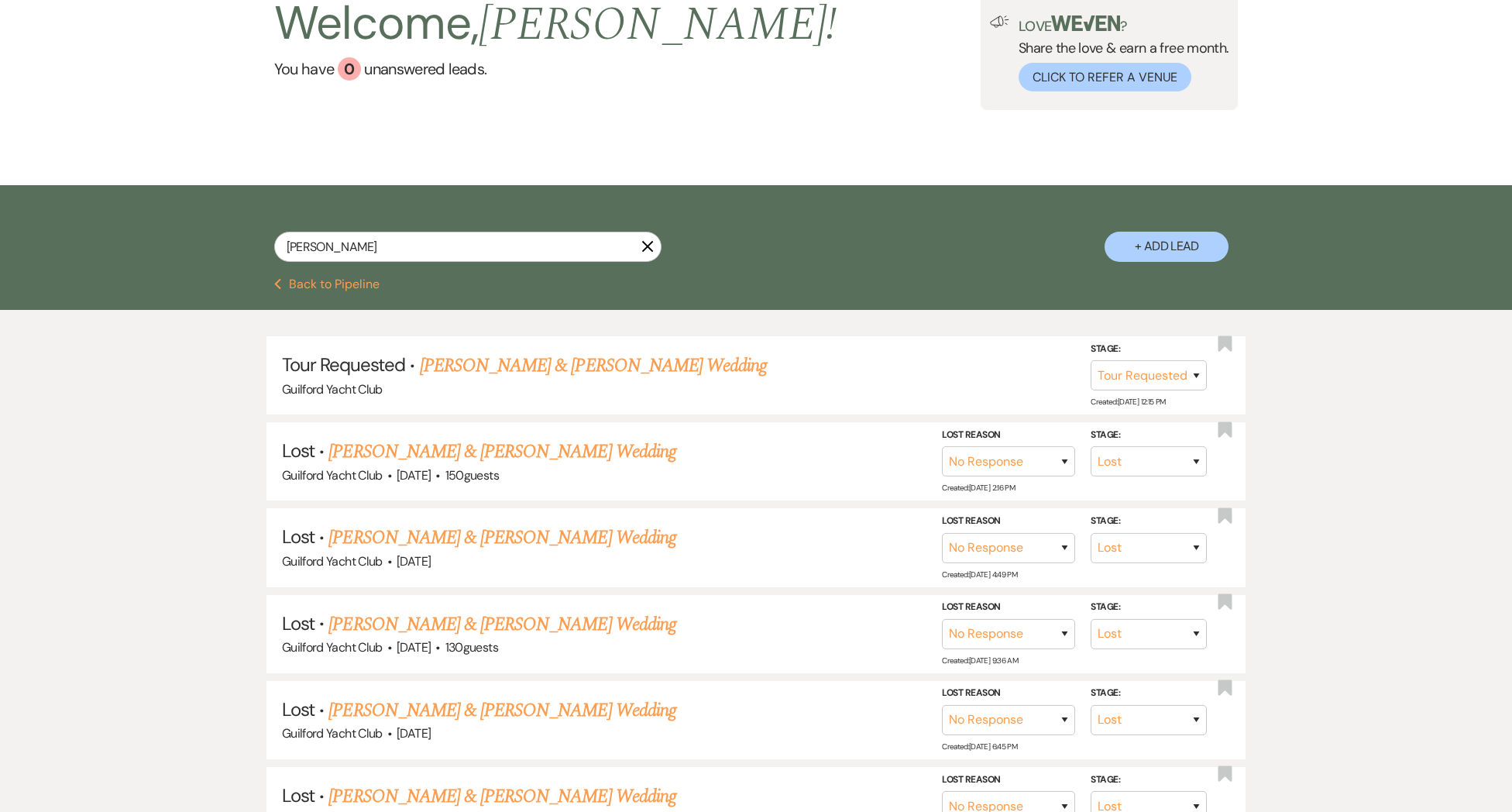
click at [558, 366] on link "[PERSON_NAME] & [PERSON_NAME] Wedding" at bounding box center [593, 365] width 347 height 28
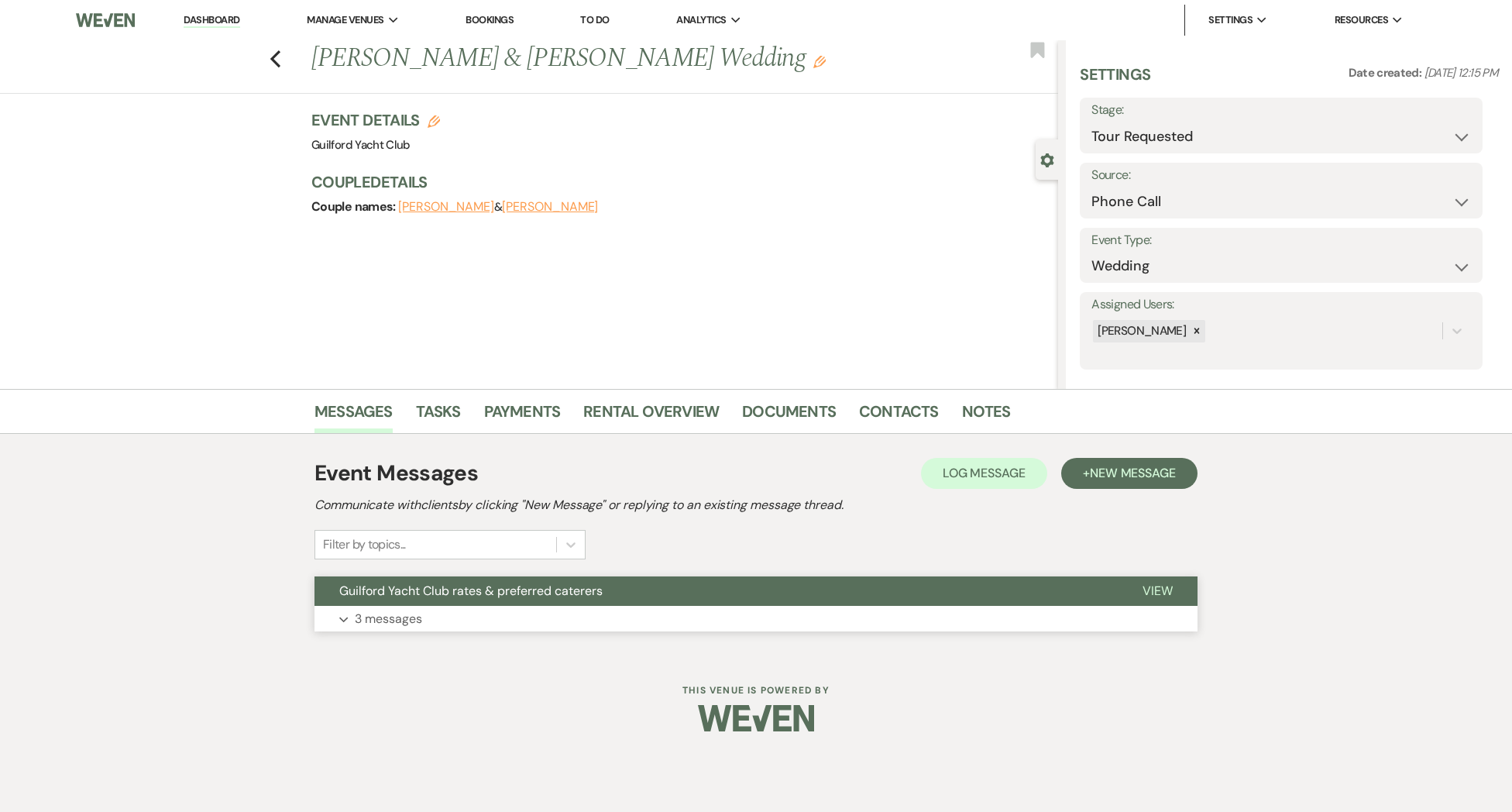
drag, startPoint x: 1153, startPoint y: 589, endPoint x: 1120, endPoint y: 590, distance: 33.0
click at [1151, 589] on span "View" at bounding box center [1157, 591] width 30 height 16
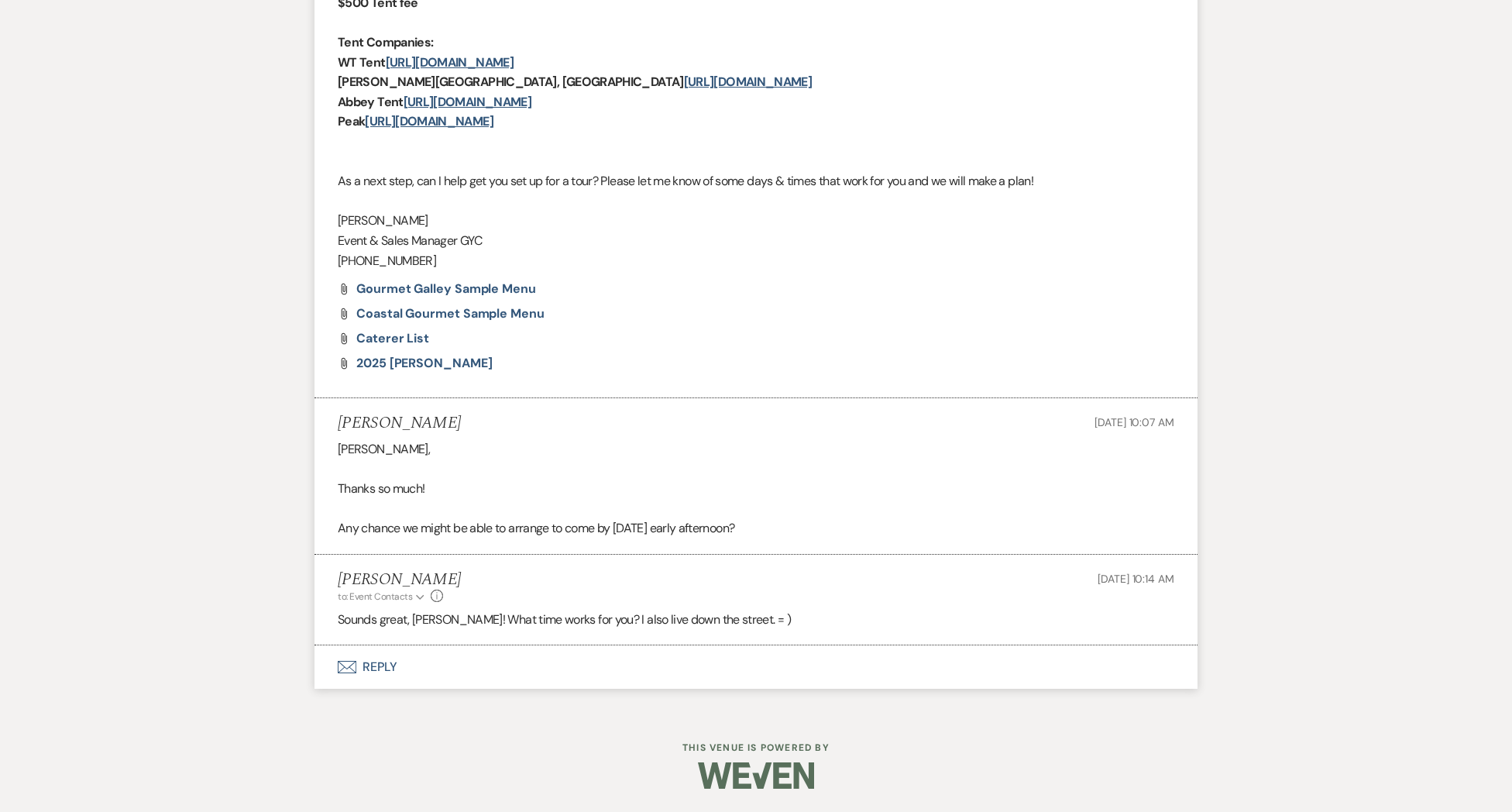
scroll to position [1005, 0]
click at [372, 670] on button "Envelope Reply" at bounding box center [755, 668] width 883 height 44
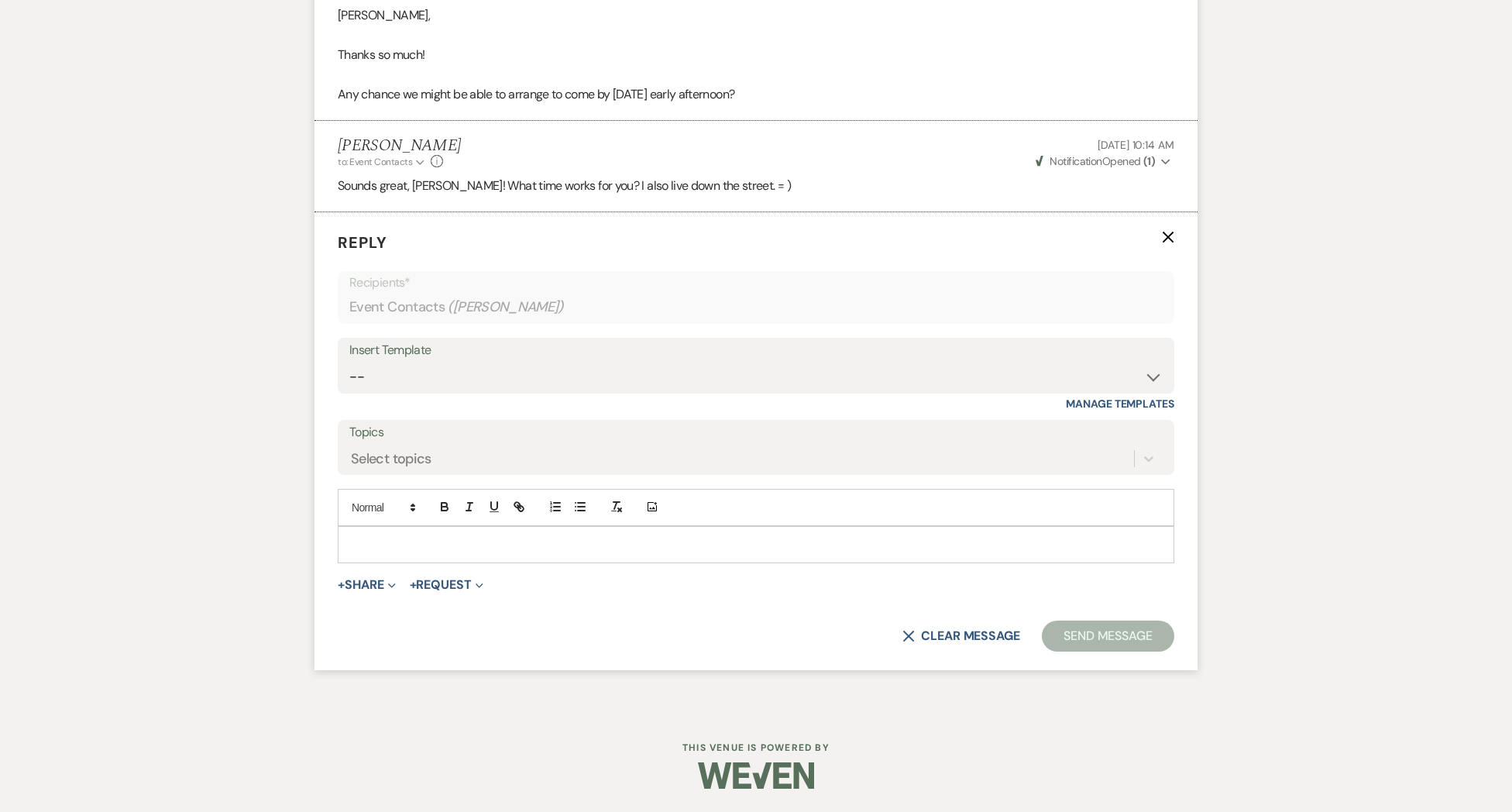
scroll to position [1439, 0]
click at [374, 542] on p at bounding box center [755, 544] width 812 height 17
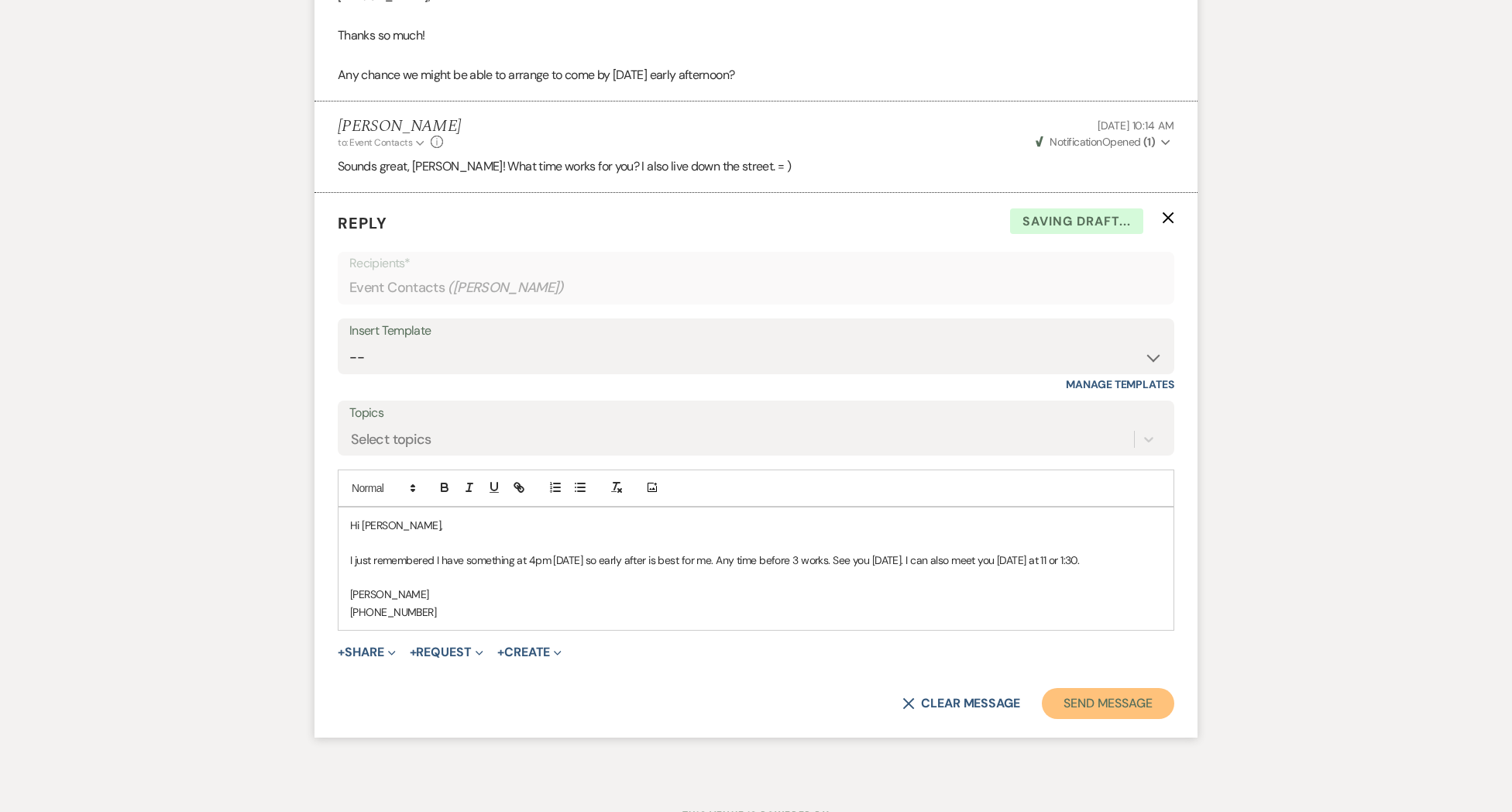
click at [1074, 719] on button "Send Message" at bounding box center [1107, 703] width 132 height 31
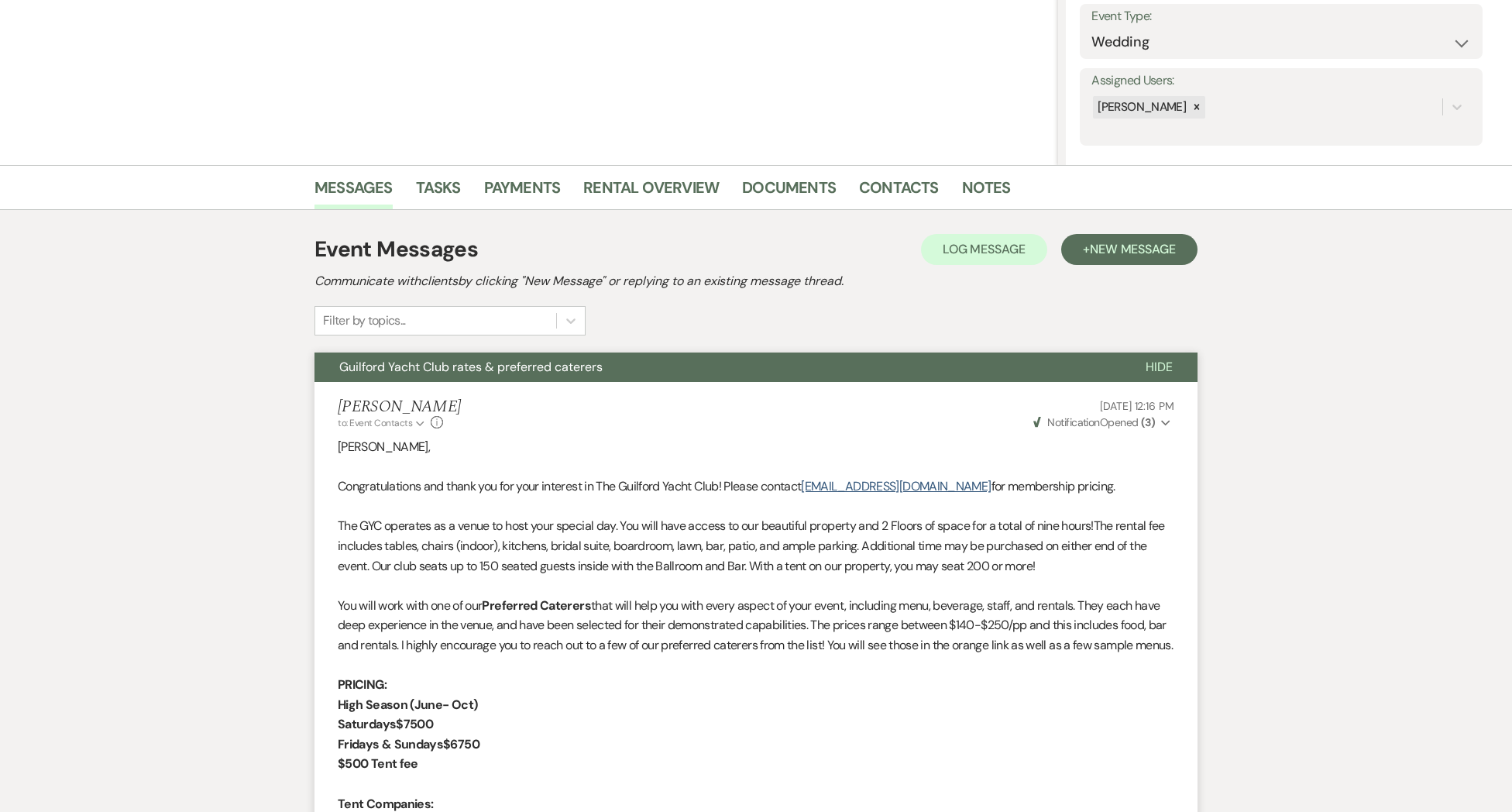
scroll to position [0, 0]
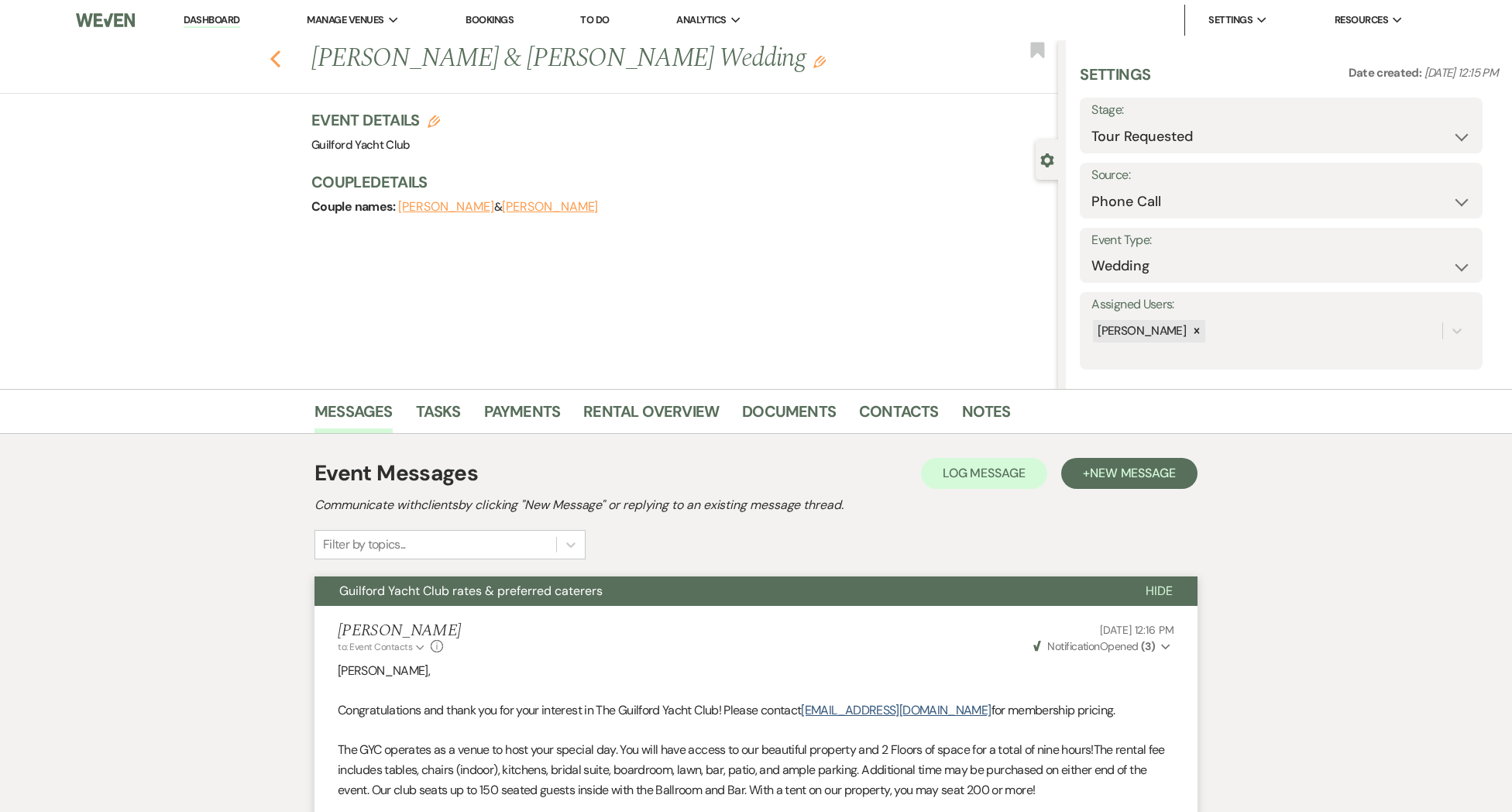
click at [276, 59] on icon "Previous" at bounding box center [275, 58] width 11 height 19
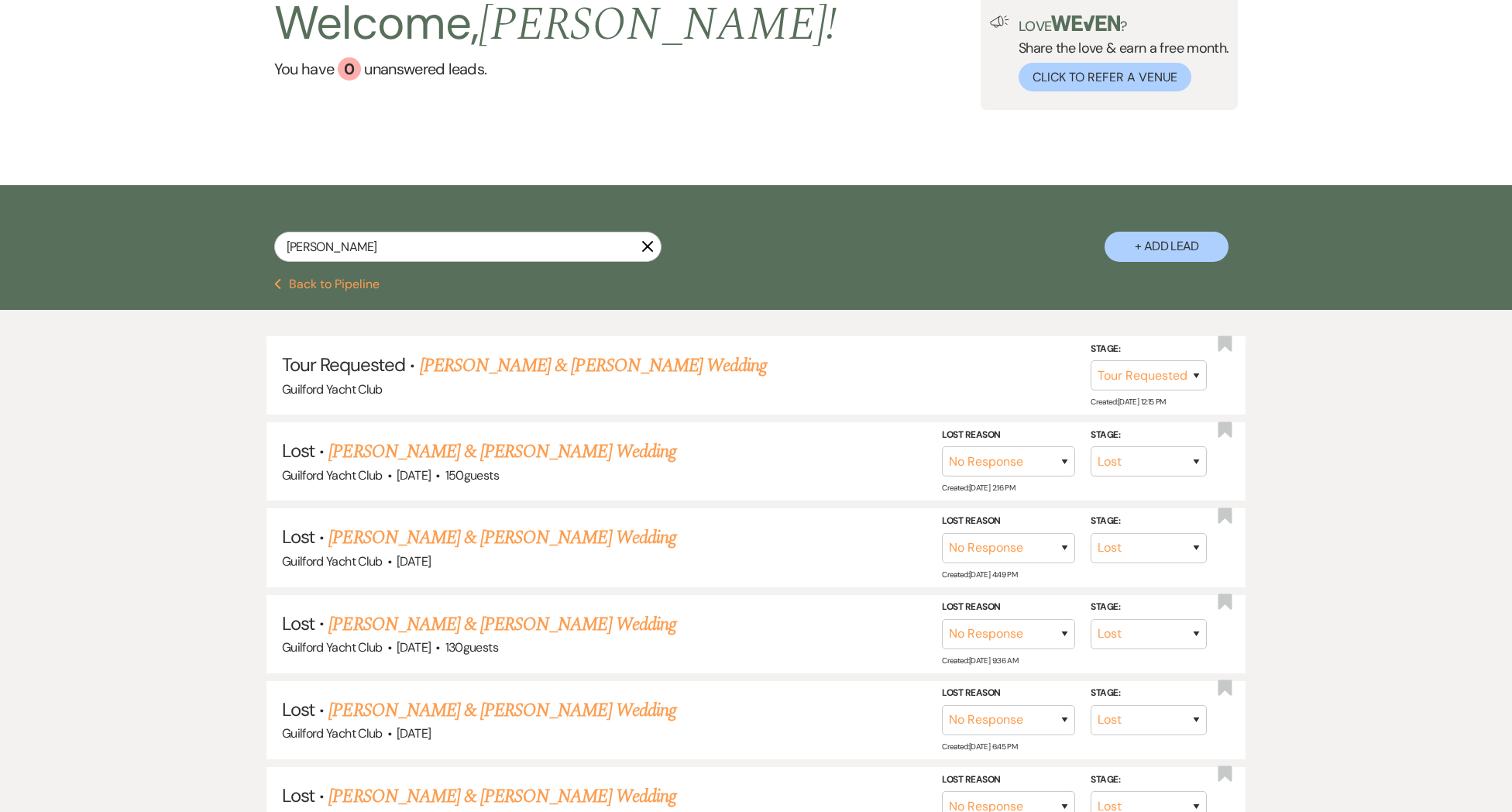
click at [336, 287] on button "Previous Back to Pipeline" at bounding box center [327, 284] width 106 height 12
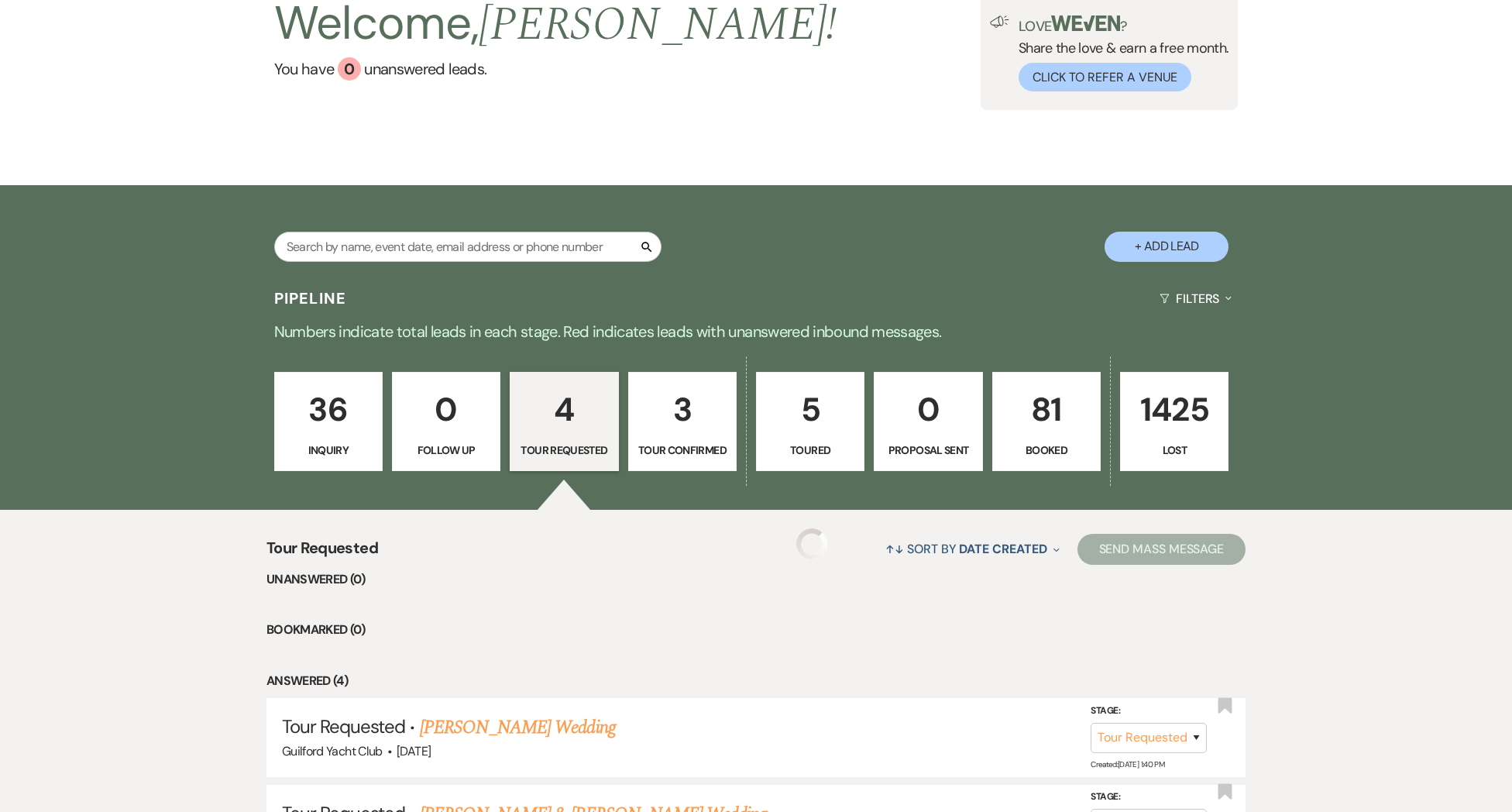
scroll to position [213, 0]
